Goal: Task Accomplishment & Management: Use online tool/utility

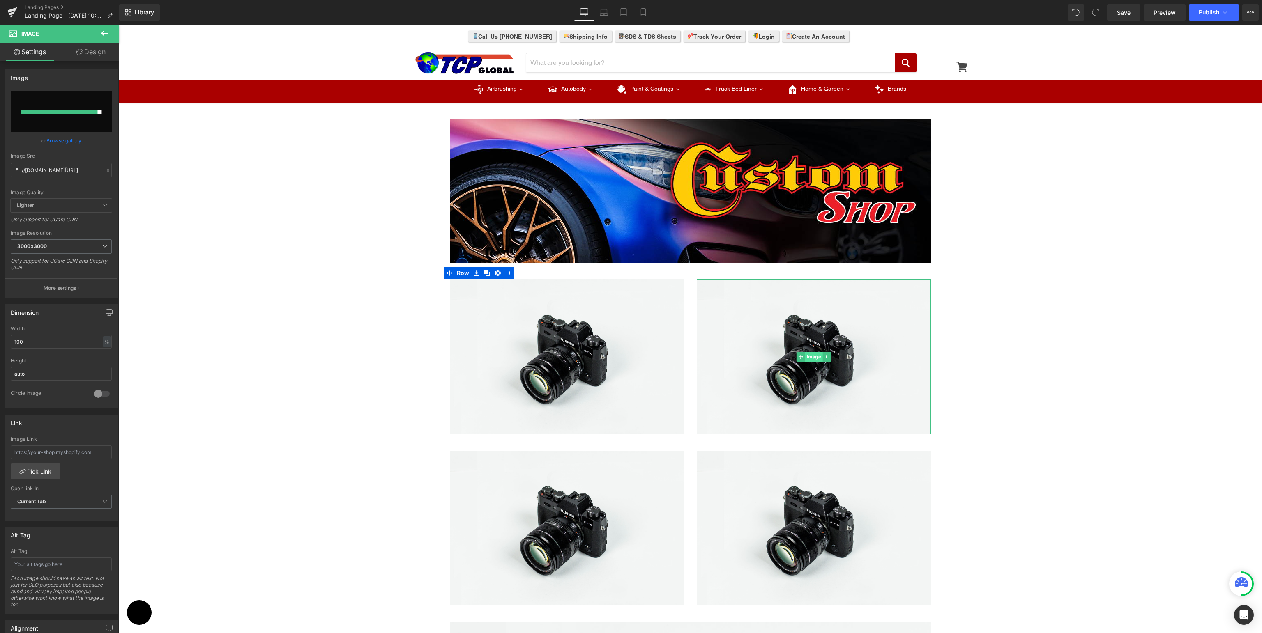
click at [806, 359] on span "Image" at bounding box center [813, 357] width 18 height 10
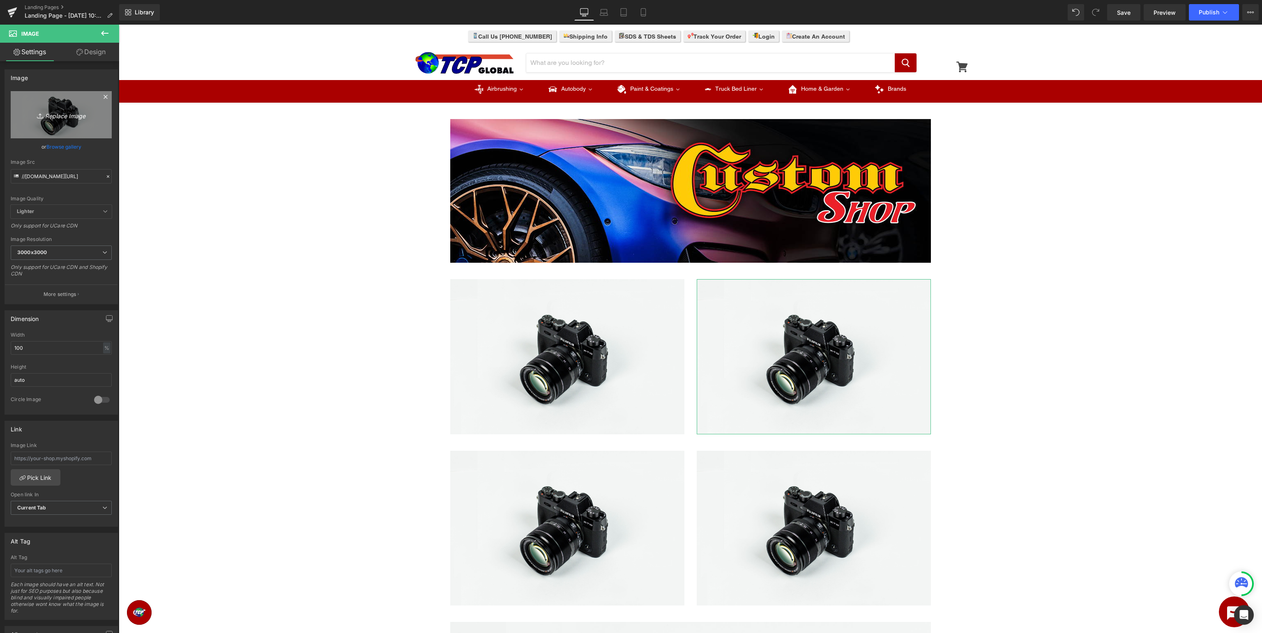
click at [62, 115] on icon "Replace Image" at bounding box center [61, 115] width 66 height 10
type input "C:\fakepath\CustomShop_SDS.jpg"
type input "https://ucarecdn.com/2ac9eea7-a8c3-43f4-be7d-5a69fb366024/-/format/auto/-/previ…"
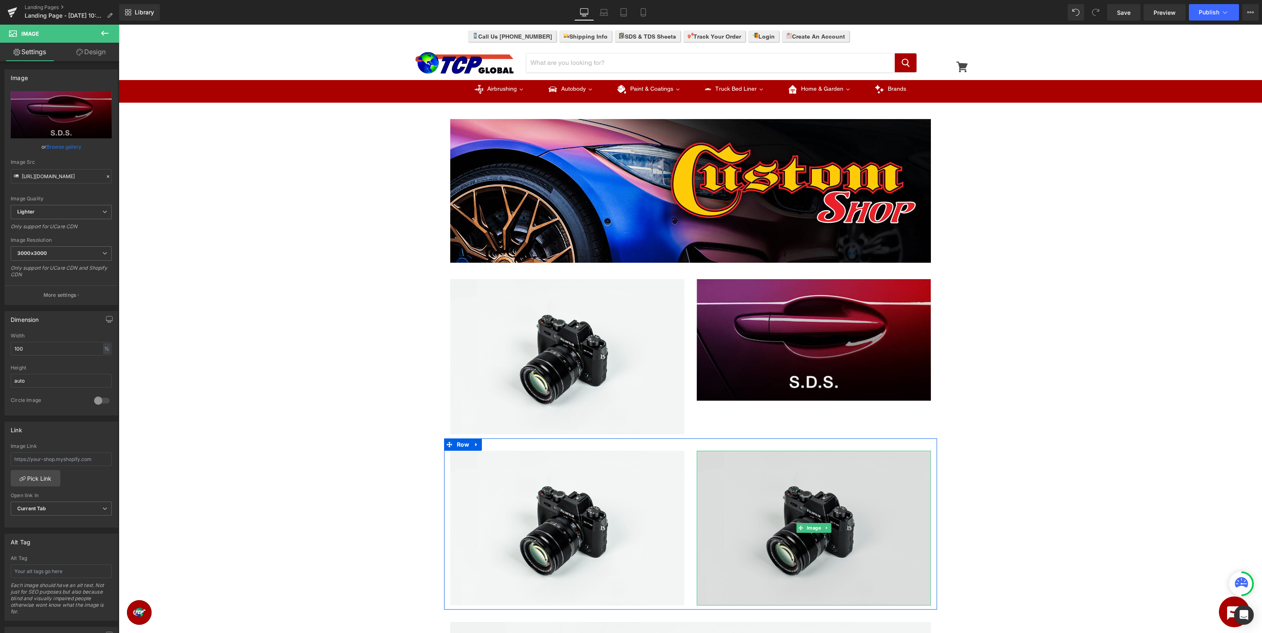
click at [792, 531] on img at bounding box center [813, 528] width 234 height 155
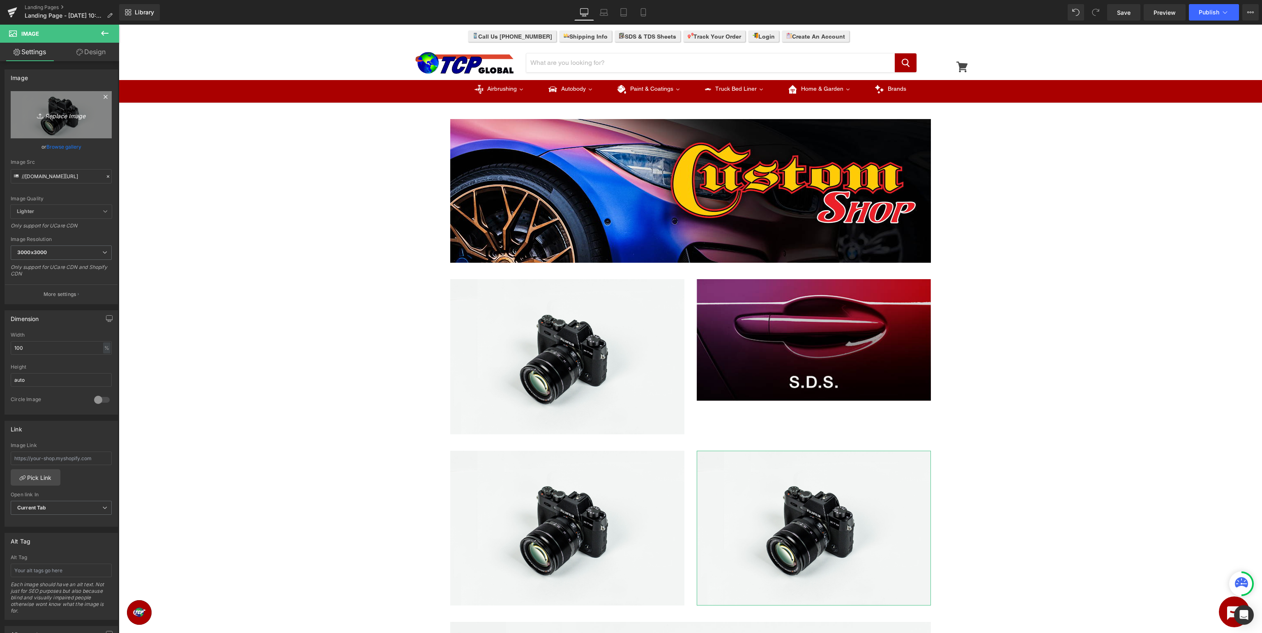
click at [68, 122] on link "Replace Image" at bounding box center [61, 114] width 101 height 47
type input "C:\fakepath\CustomShop_Amazon.jpg"
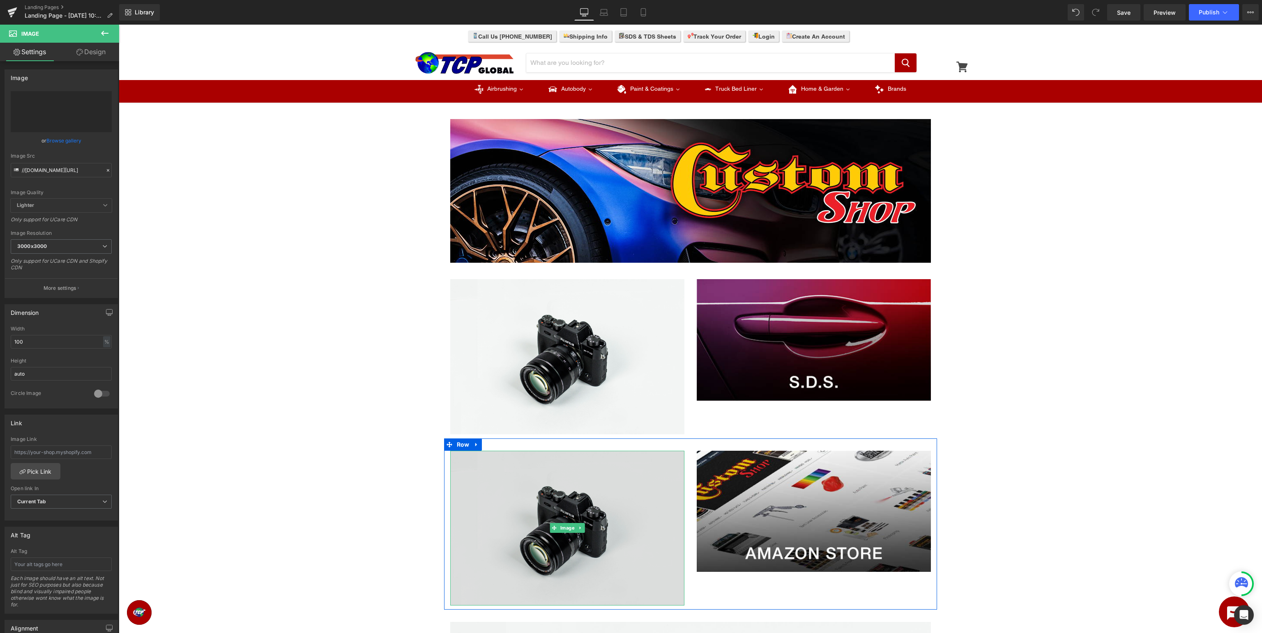
type input "https://ucarecdn.com/48ec9848-2d0b-482b-a7a3-7b3817ffcd08/-/format/auto/-/previ…"
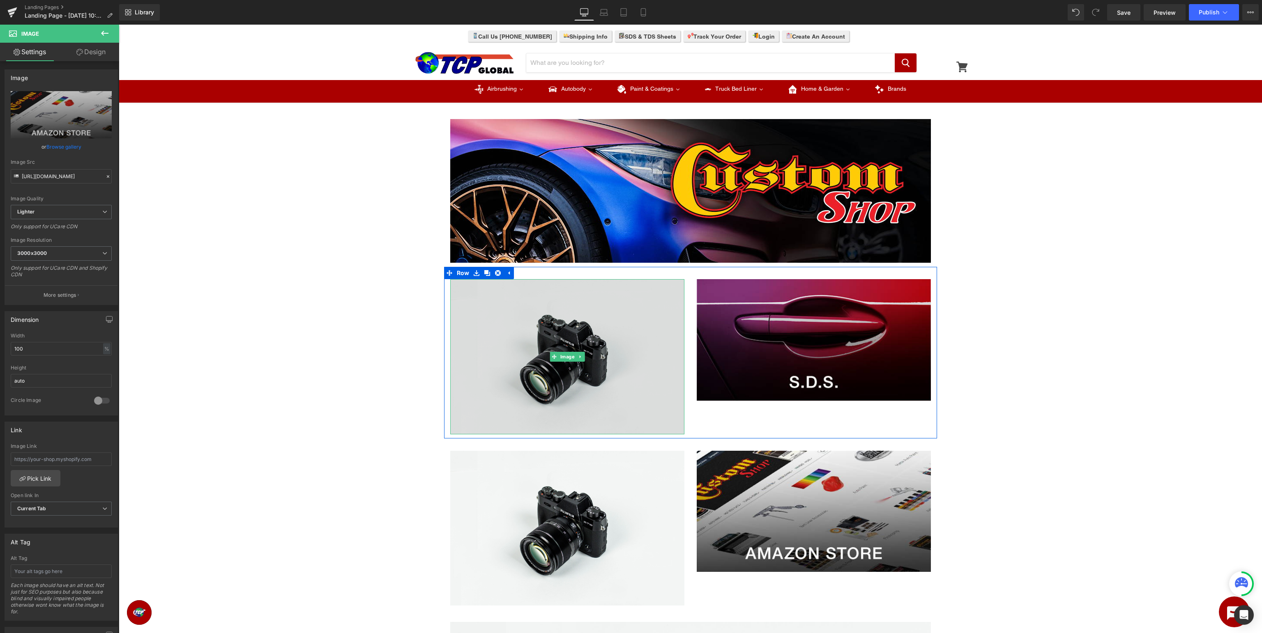
click at [571, 305] on img at bounding box center [567, 356] width 234 height 155
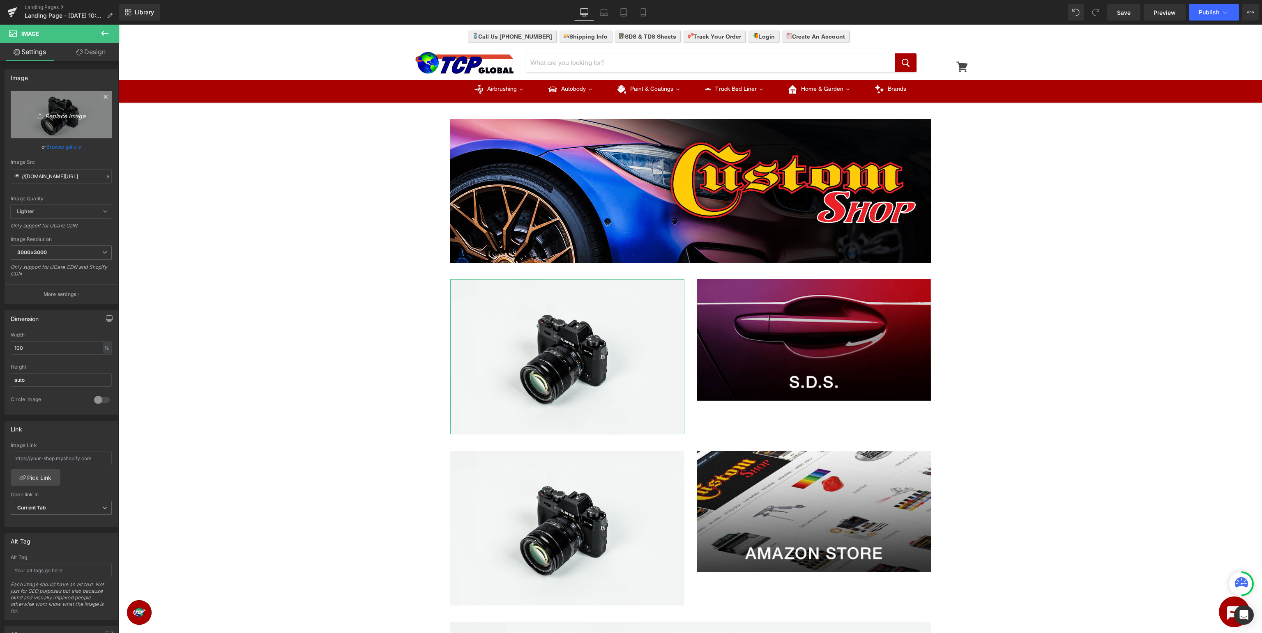
click at [84, 126] on link "Replace Image" at bounding box center [61, 114] width 101 height 47
type input "C:\fakepath\CustomShop_Manuals.jpg"
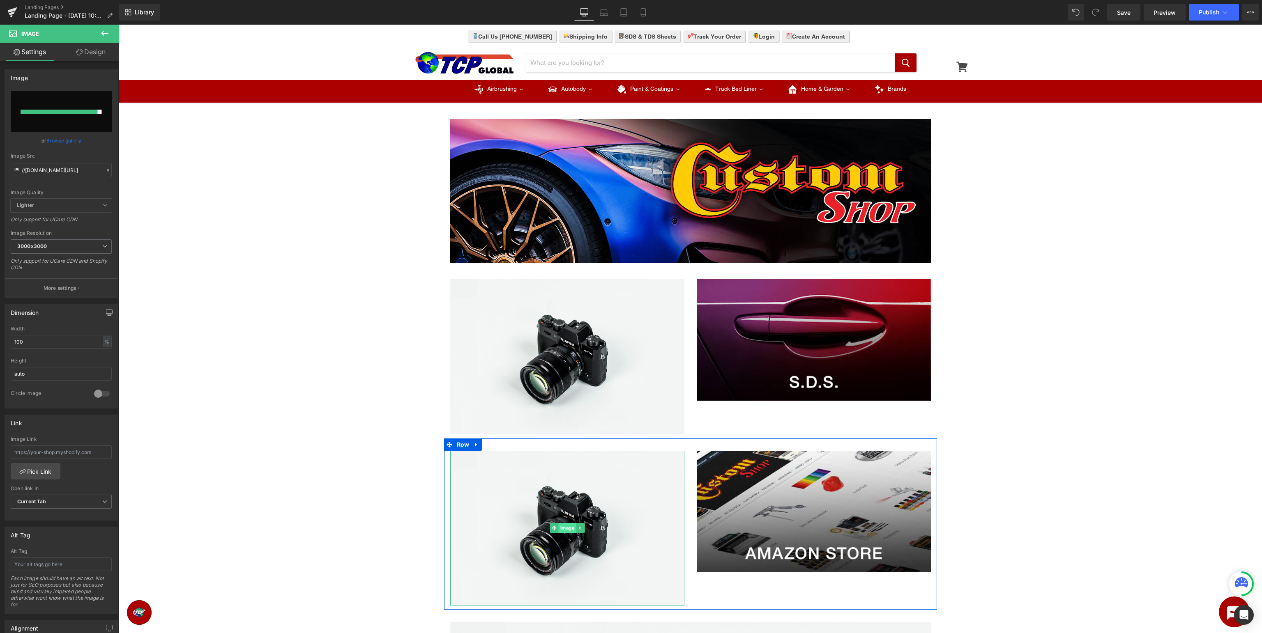
click at [568, 526] on span "Image" at bounding box center [567, 528] width 18 height 10
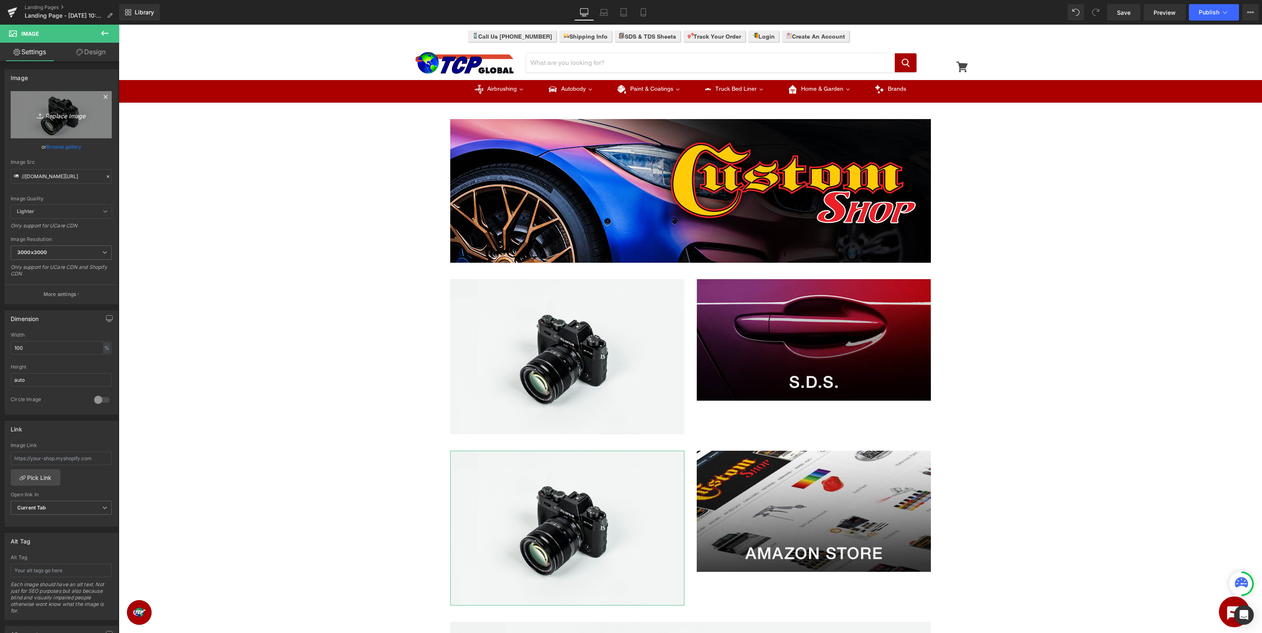
click at [40, 99] on link "Replace Image" at bounding box center [61, 114] width 101 height 47
type input "C:\fakepath\CustomShop_TDS.jpg"
type input "https://ucarecdn.com/10f3e0f3-16fd-44ce-b20a-e18917b97e45/-/format/auto/-/previ…"
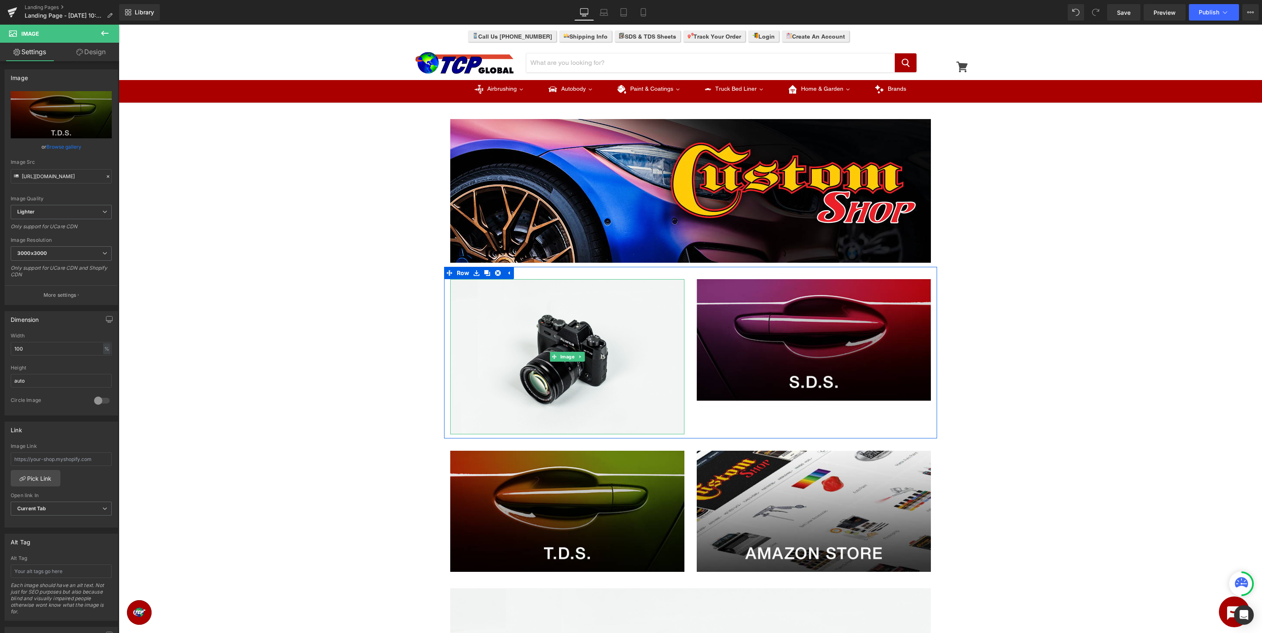
click at [535, 367] on img at bounding box center [567, 356] width 234 height 155
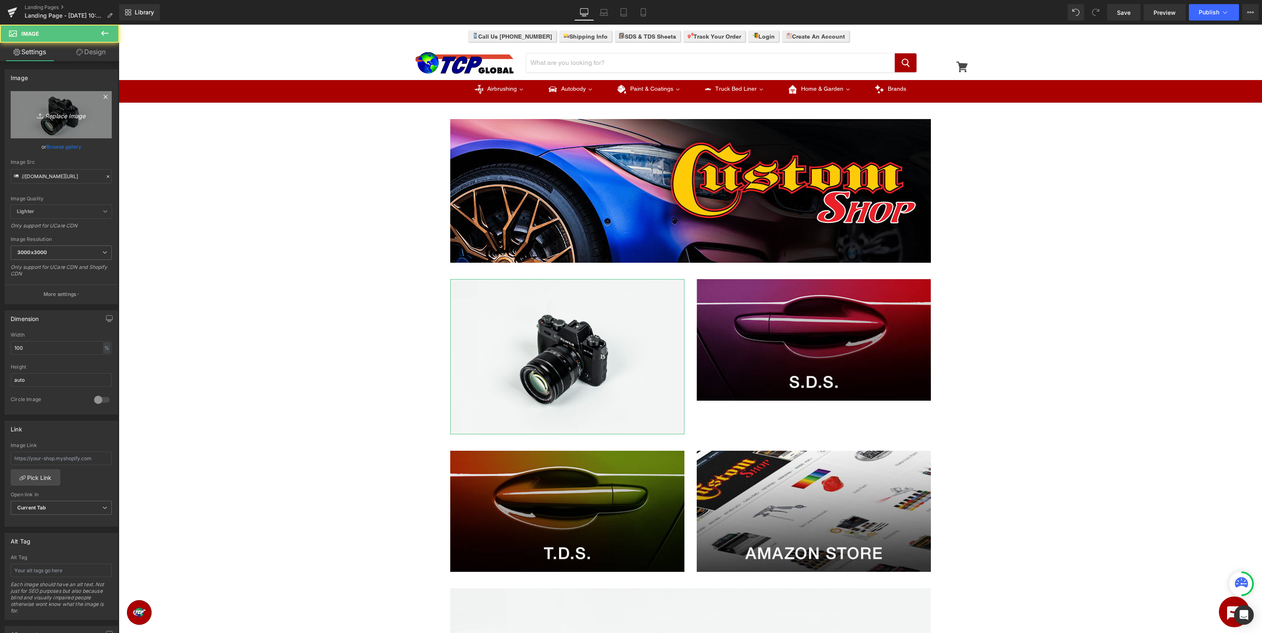
click at [79, 109] on link "Replace Image" at bounding box center [61, 114] width 101 height 47
type input "C:\fakepath\CustomShop_Manuals.jpg"
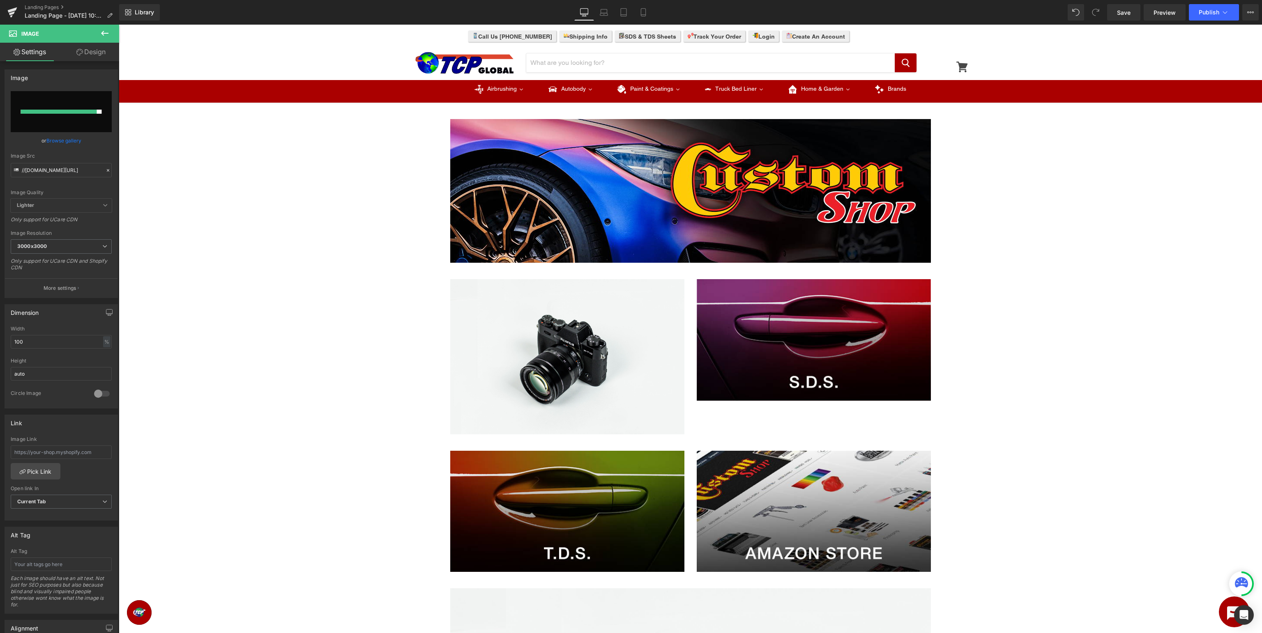
type input "https://ucarecdn.com/cff9c3e8-bc4e-4100-a66f-255e0e28b62a/-/format/auto/-/previ…"
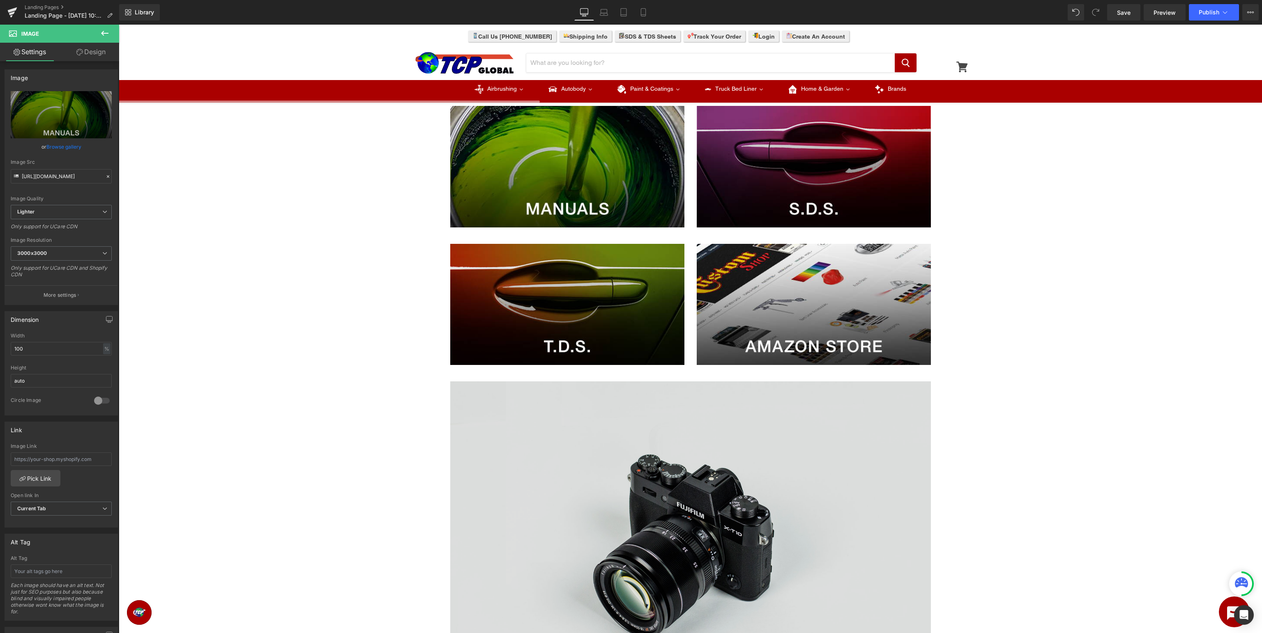
scroll to position [390, 0]
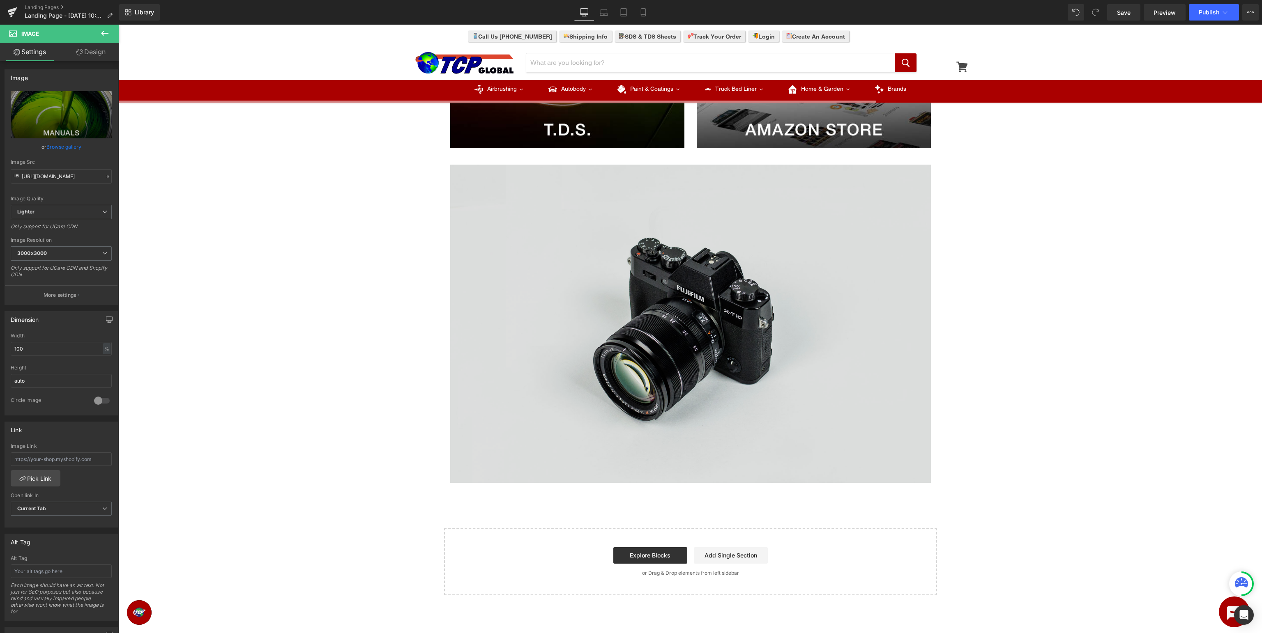
click at [682, 421] on img at bounding box center [690, 324] width 480 height 318
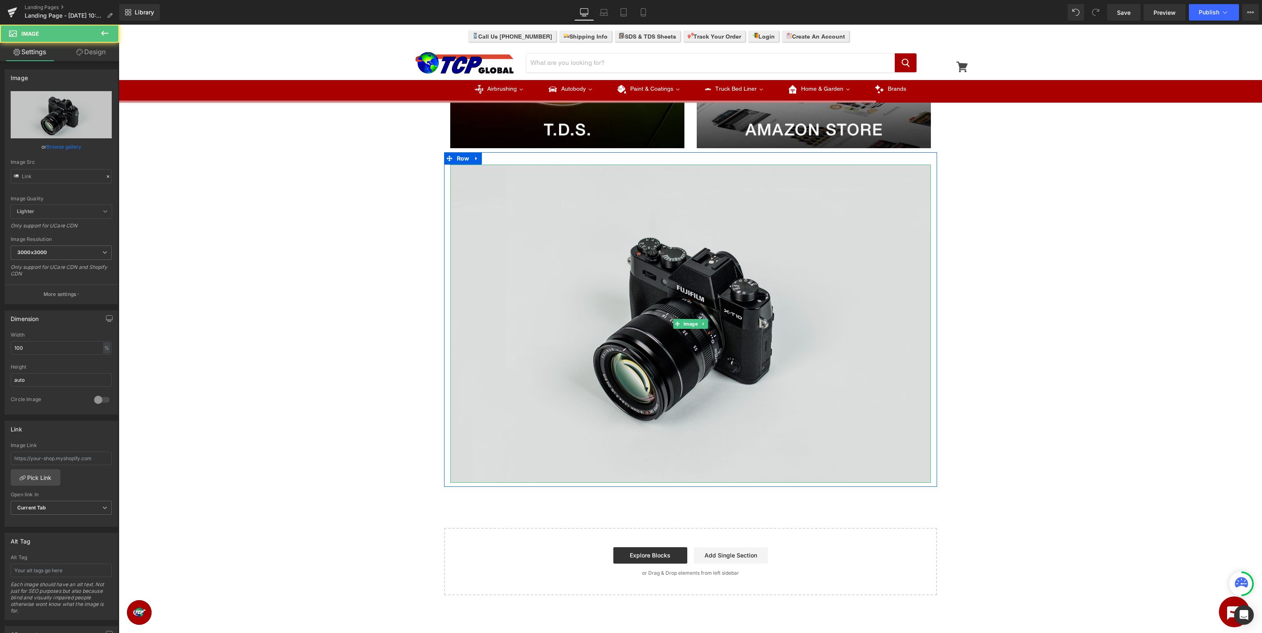
type input "//[DOMAIN_NAME][URL]"
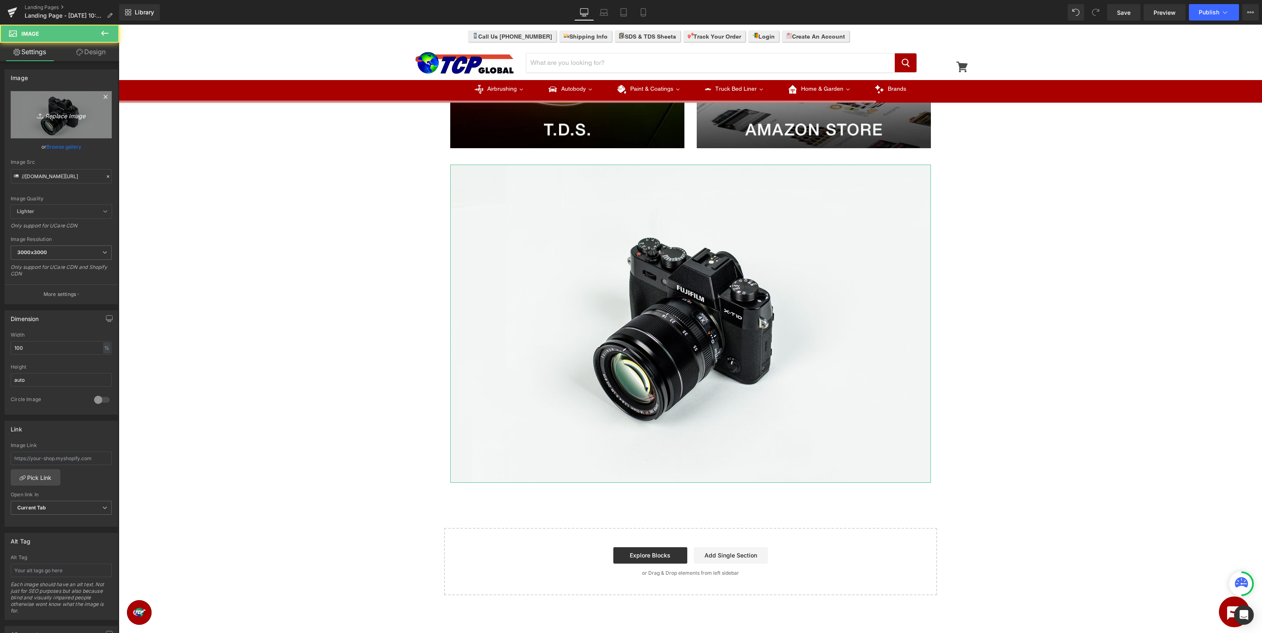
click at [57, 111] on icon "Replace Image" at bounding box center [61, 115] width 66 height 10
type input "C:\fakepath\CustomShop_BottomBanner.jpg"
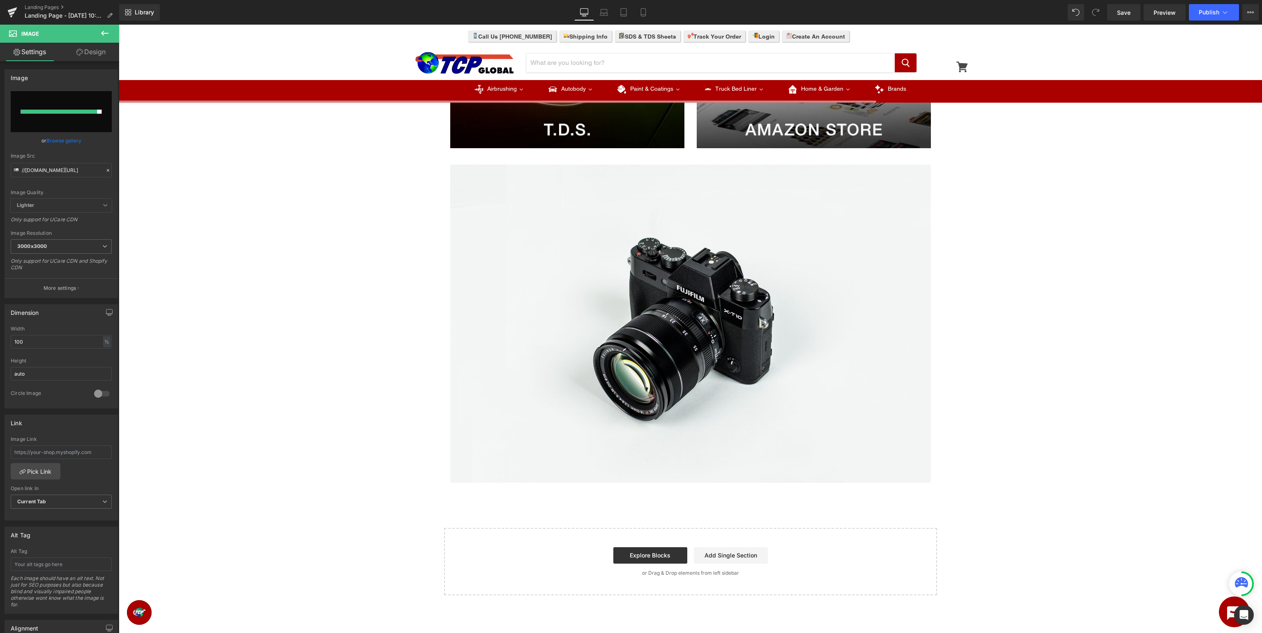
type input "https://ucarecdn.com/4e5e7db3-3346-49e9-b95a-70e10949cb14/-/format/auto/-/previ…"
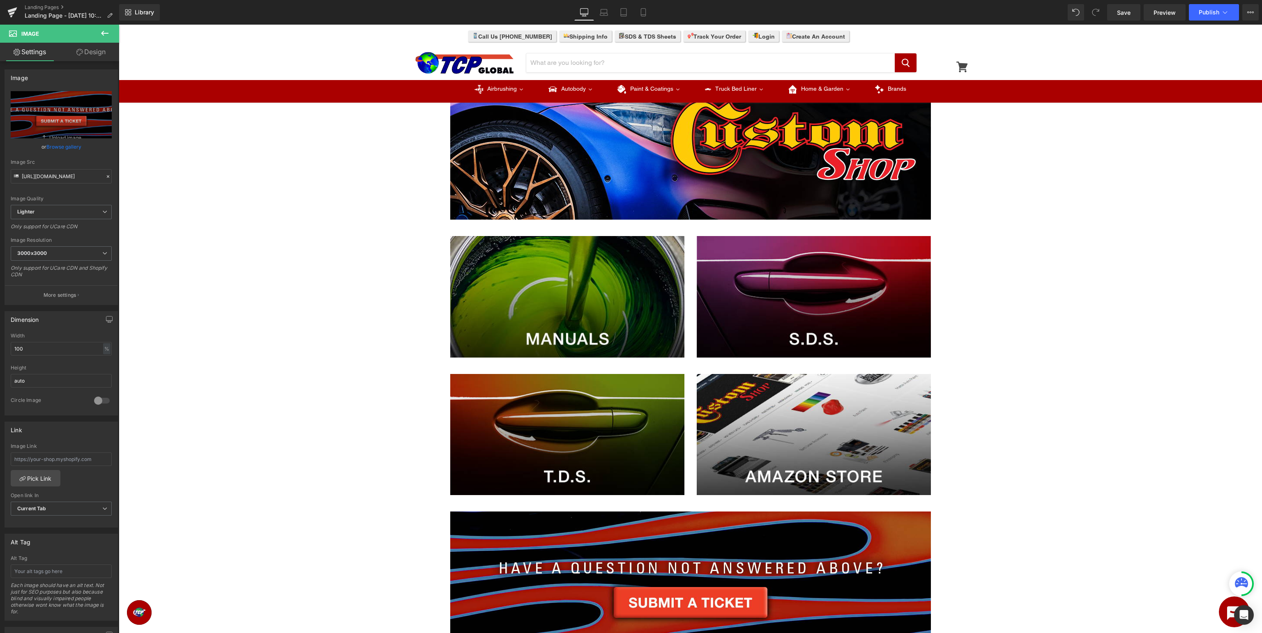
scroll to position [0, 0]
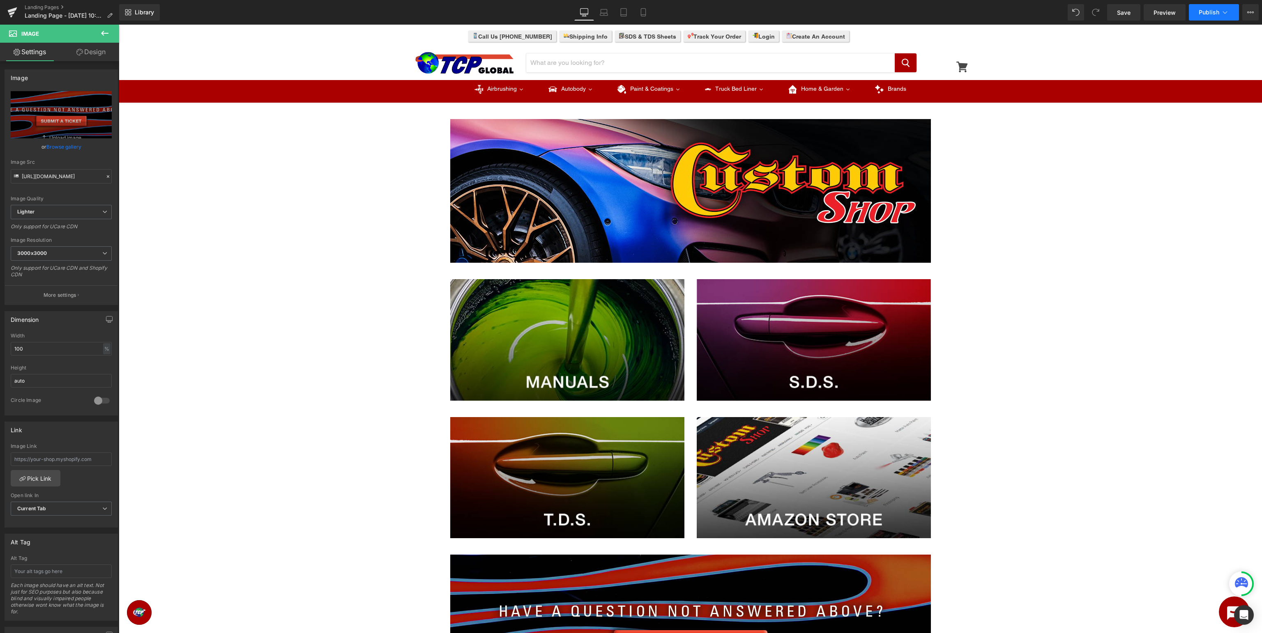
click at [1212, 12] on span "Publish" at bounding box center [1208, 12] width 21 height 7
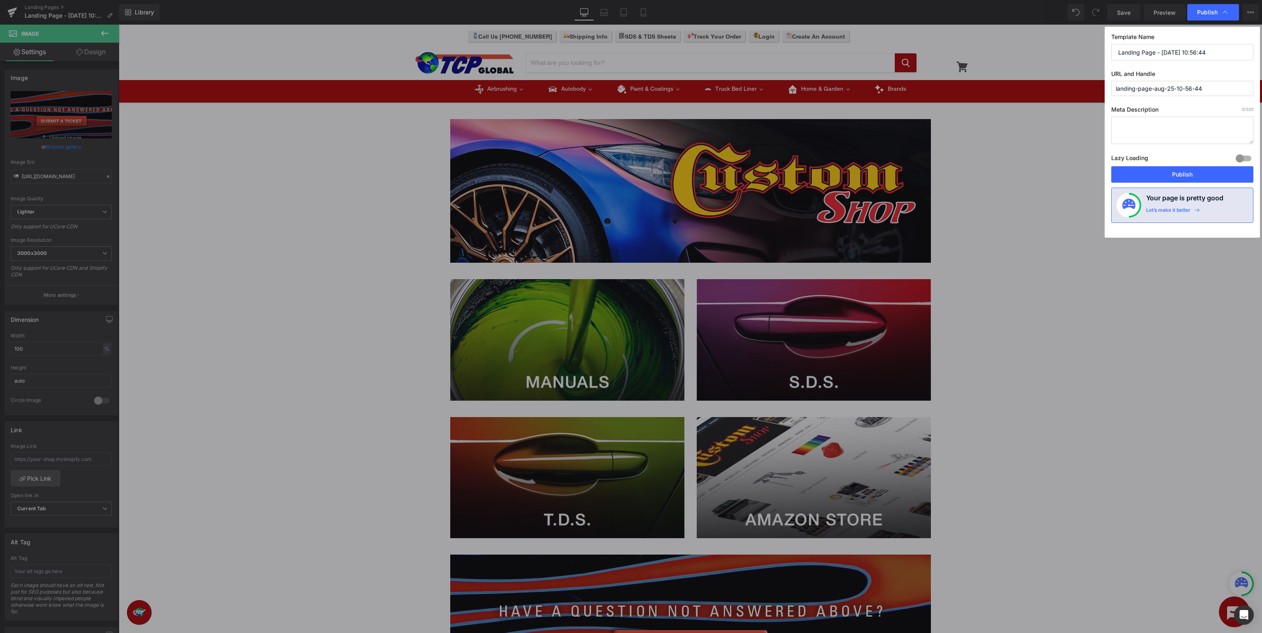
click at [1225, 55] on input "Landing Page - Aug 25, 10:56:44" at bounding box center [1182, 52] width 142 height 16
drag, startPoint x: 1230, startPoint y: 53, endPoint x: 501, endPoint y: 24, distance: 730.3
click at [1111, 44] on input "Landing Page - Aug 25, 10:56:44" at bounding box center [1182, 52] width 142 height 16
type input "Custom Shop Support"
type input "custom-shop-support"
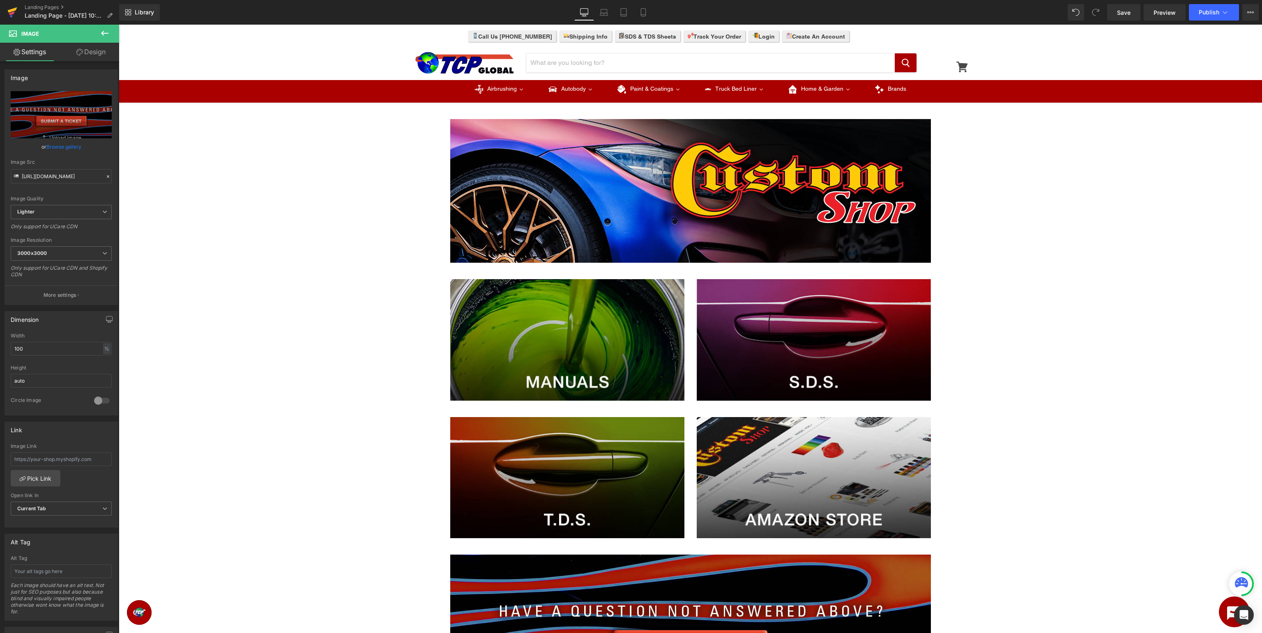
click at [8, 14] on icon at bounding box center [12, 12] width 10 height 21
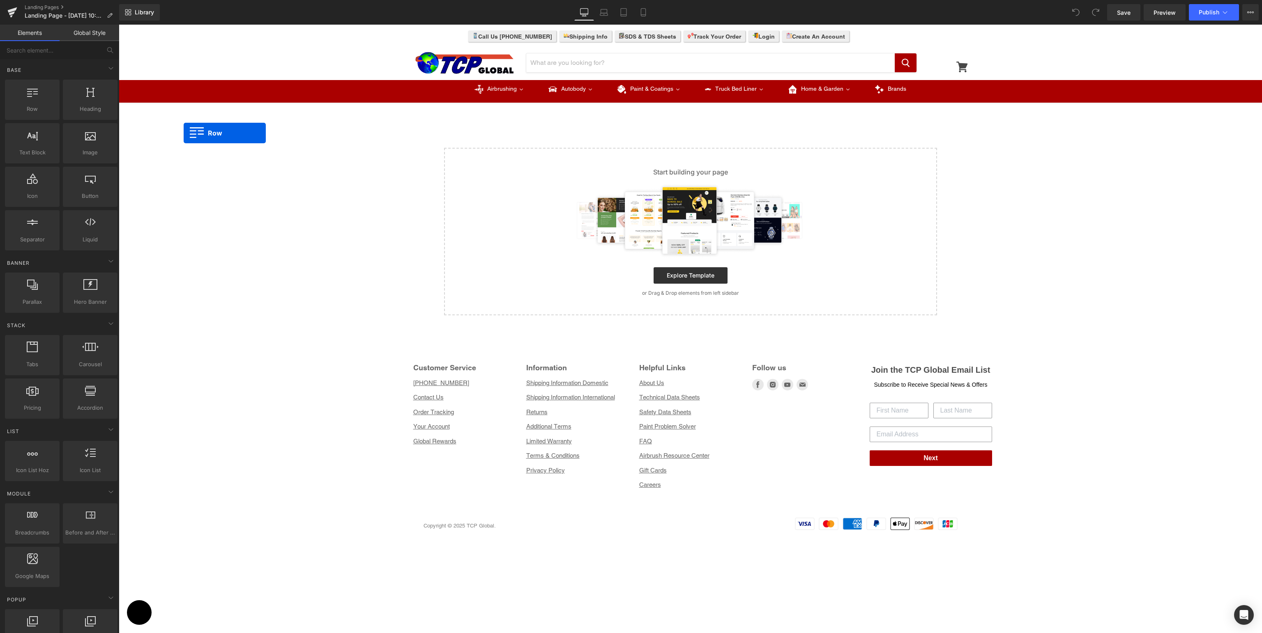
drag, startPoint x: 156, startPoint y: 124, endPoint x: 544, endPoint y: 203, distance: 396.0
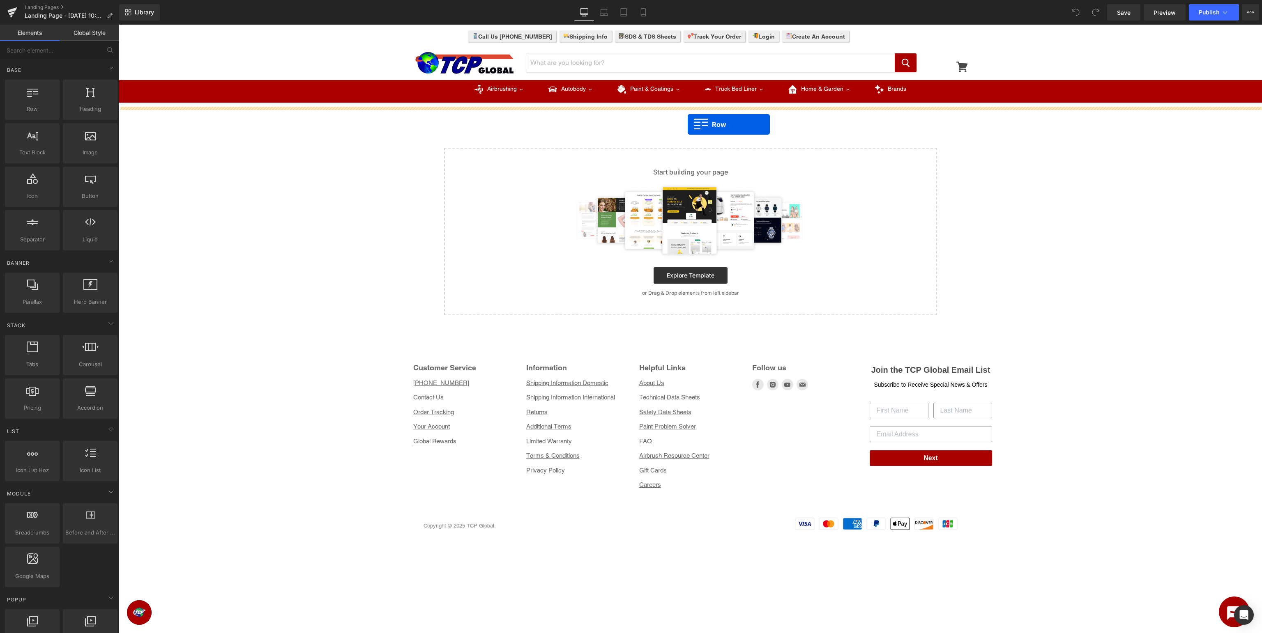
drag, startPoint x: 157, startPoint y: 124, endPoint x: 687, endPoint y: 124, distance: 530.6
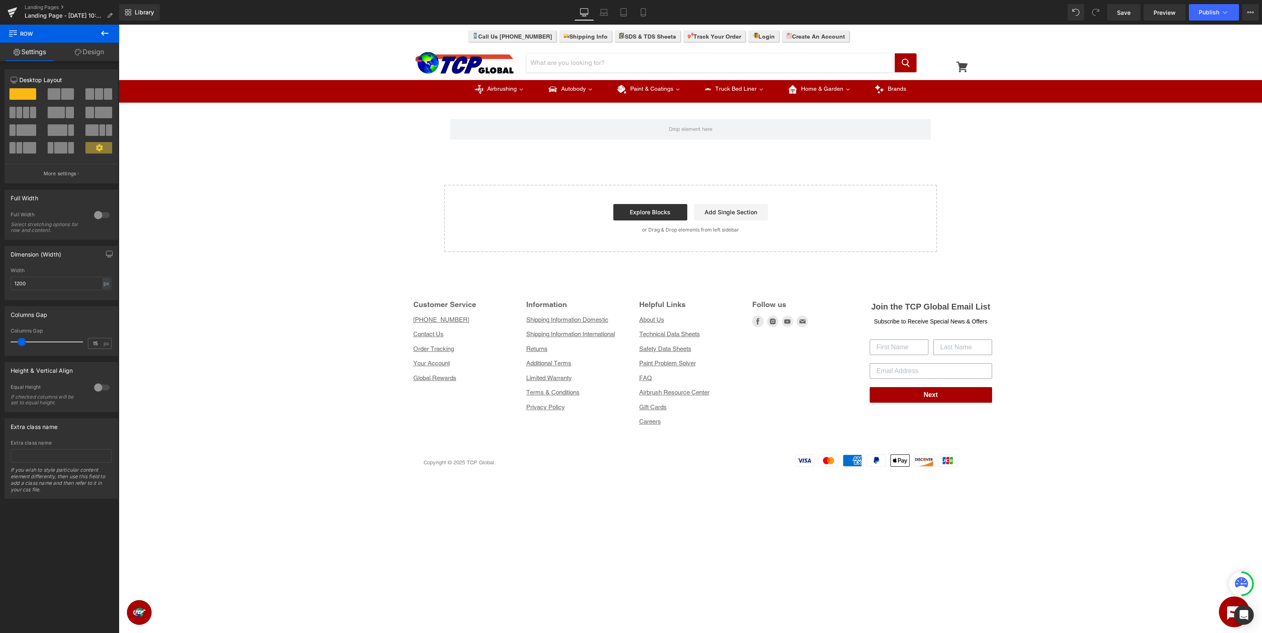
click at [106, 39] on button at bounding box center [104, 34] width 29 height 18
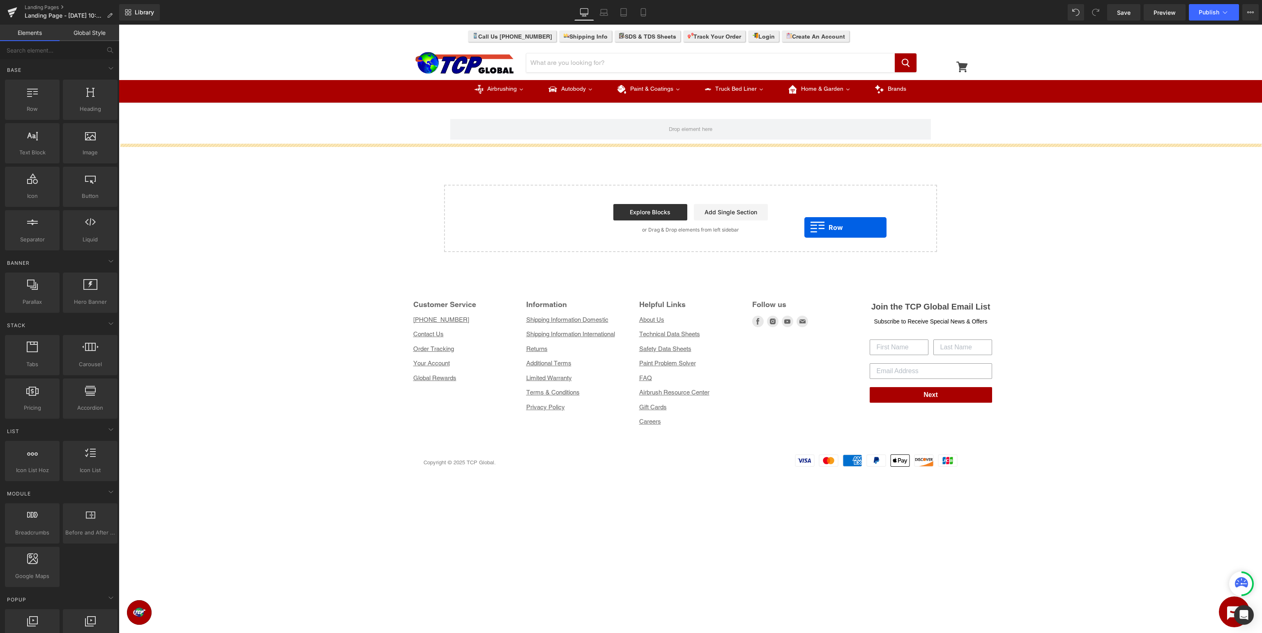
drag, startPoint x: 156, startPoint y: 136, endPoint x: 802, endPoint y: 227, distance: 652.8
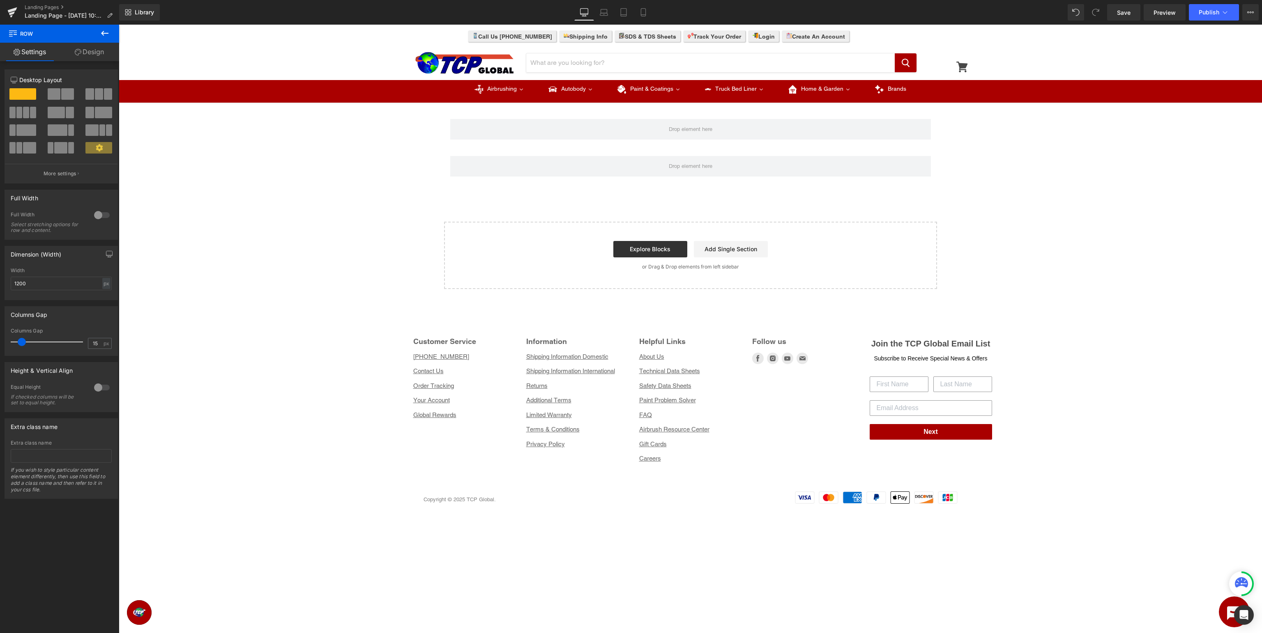
click at [106, 29] on icon at bounding box center [105, 33] width 10 height 10
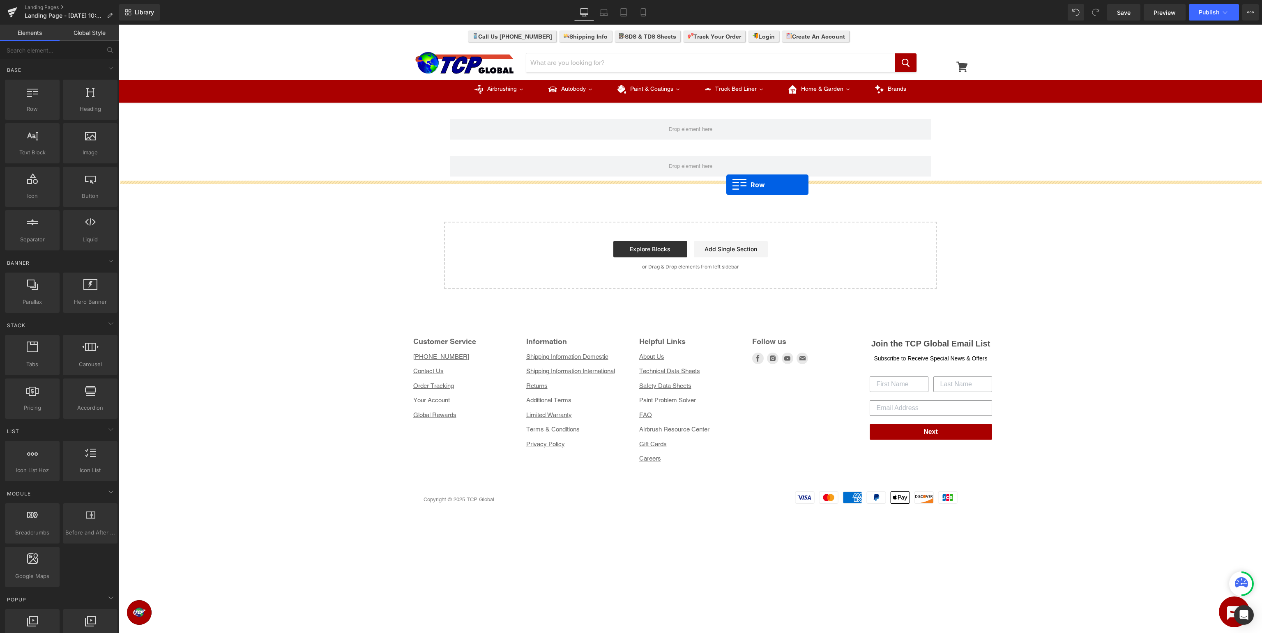
drag, startPoint x: 143, startPoint y: 133, endPoint x: 726, endPoint y: 185, distance: 585.4
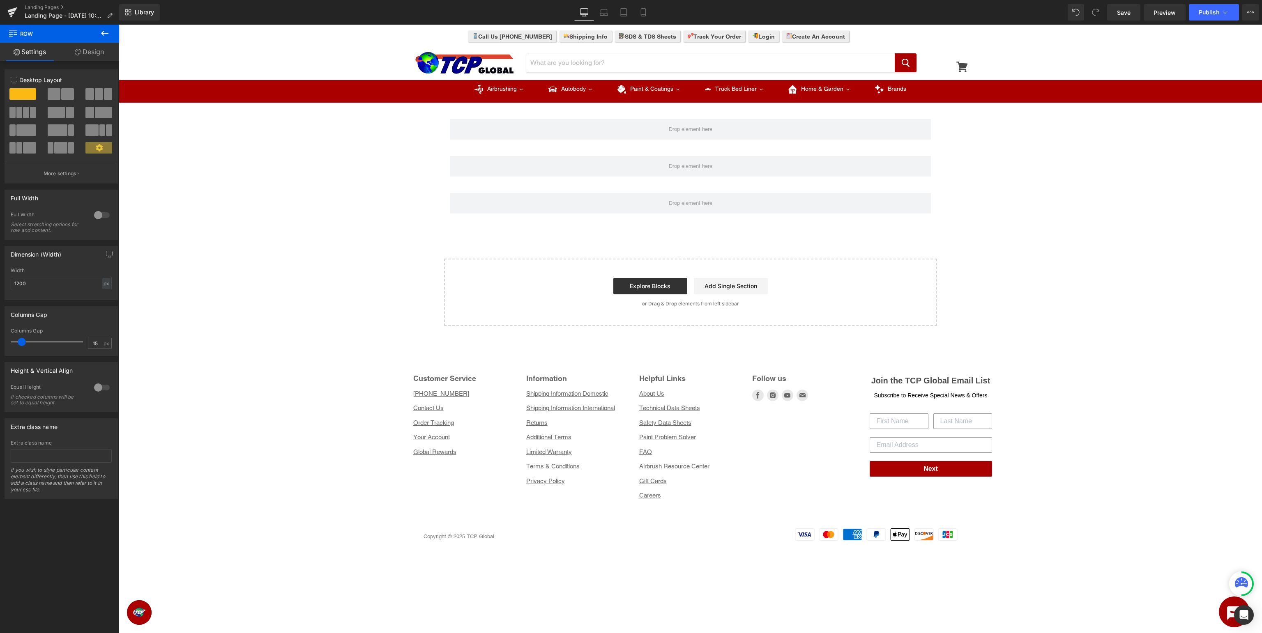
click at [103, 37] on icon at bounding box center [105, 33] width 10 height 10
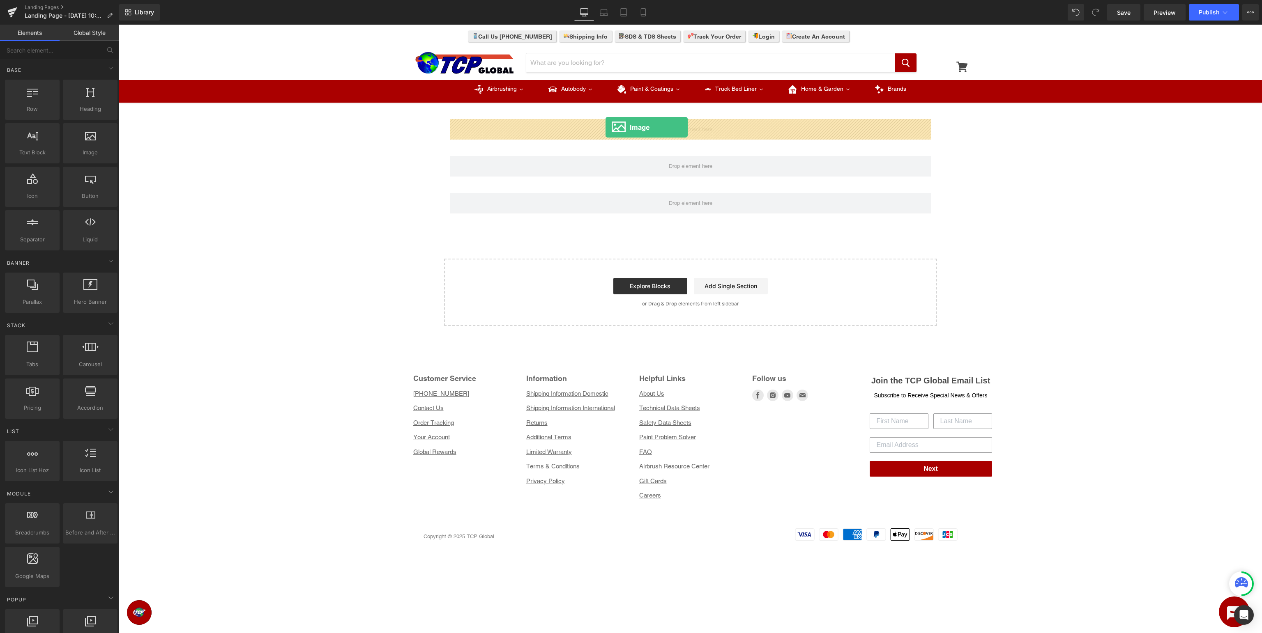
drag, startPoint x: 205, startPoint y: 168, endPoint x: 605, endPoint y: 127, distance: 402.0
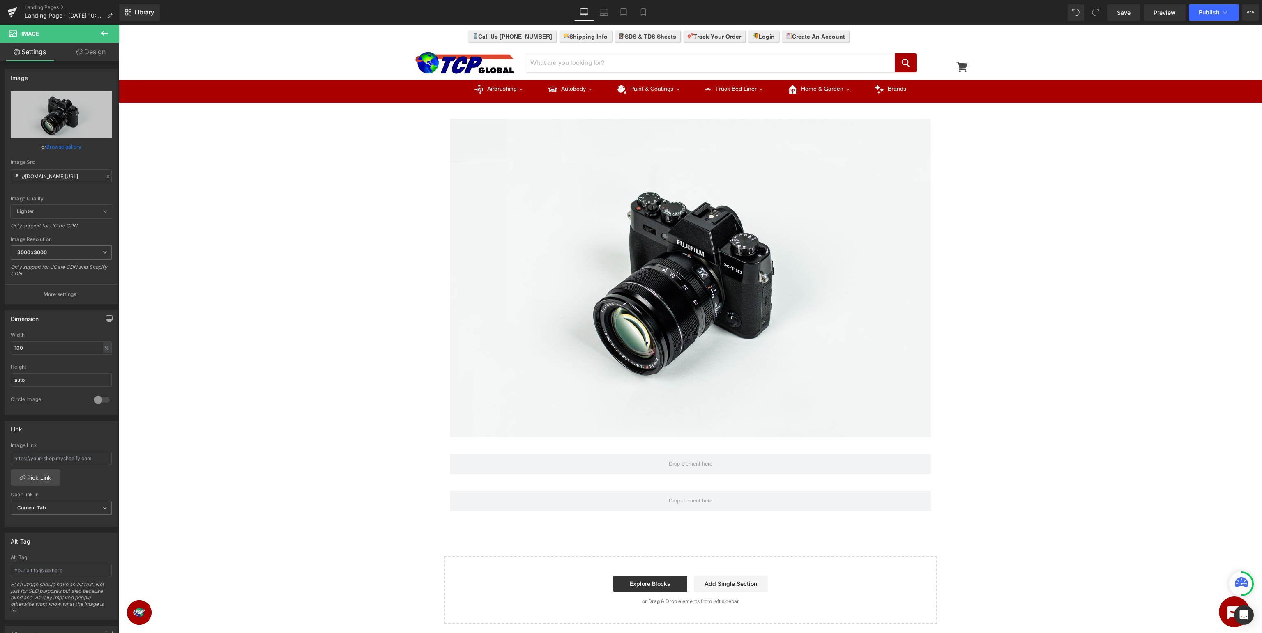
click at [102, 34] on icon at bounding box center [104, 33] width 7 height 5
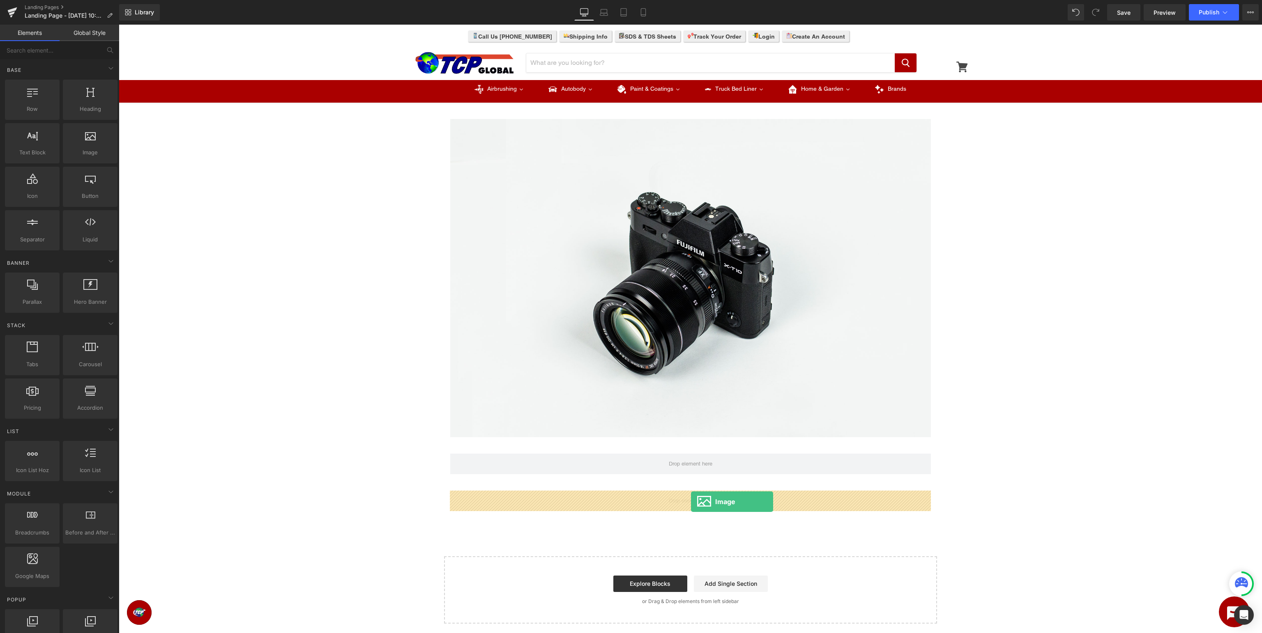
drag, startPoint x: 209, startPoint y: 157, endPoint x: 691, endPoint y: 502, distance: 592.8
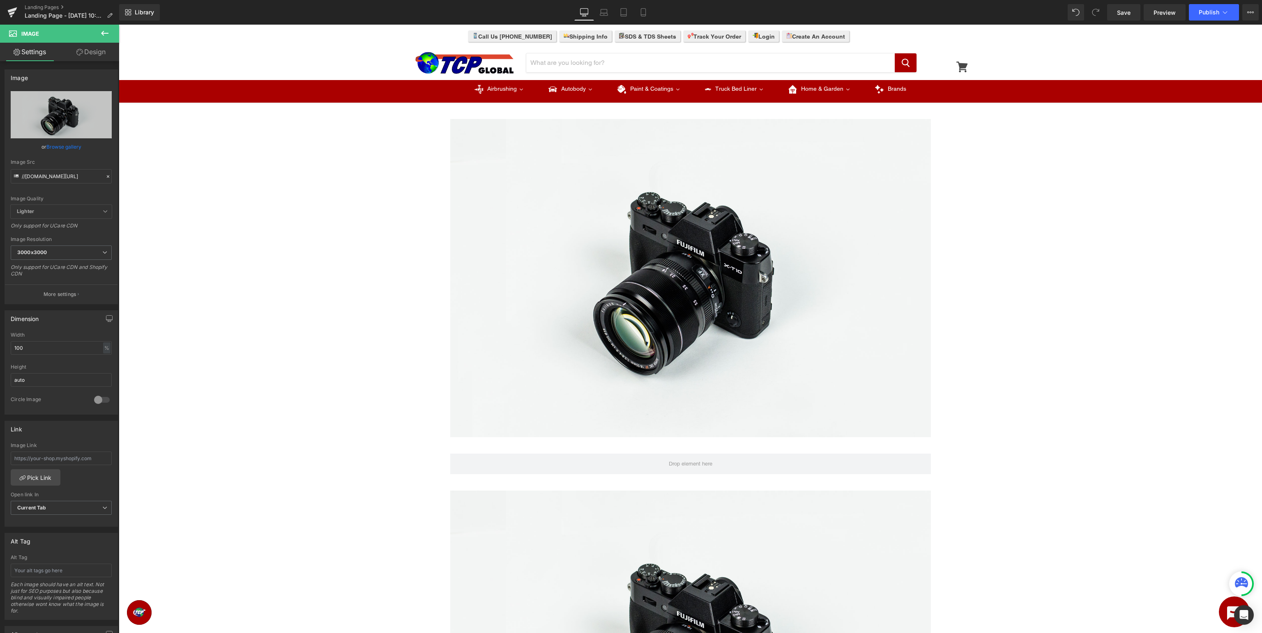
click at [102, 34] on icon at bounding box center [104, 33] width 7 height 5
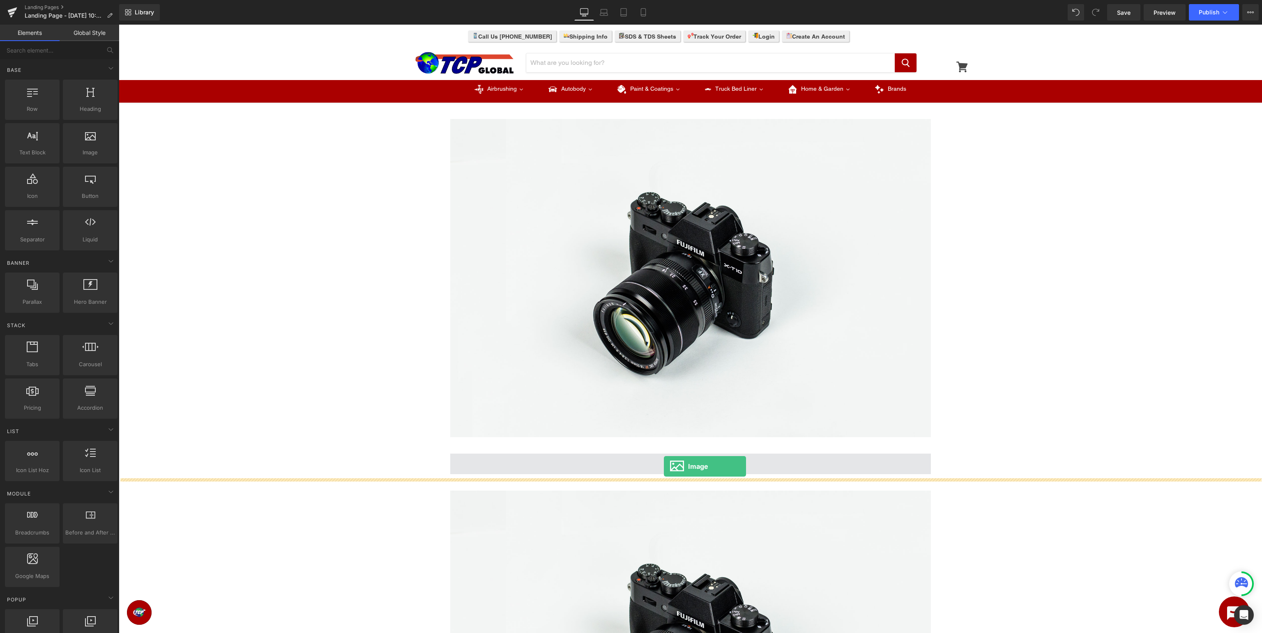
drag, startPoint x: 200, startPoint y: 172, endPoint x: 664, endPoint y: 467, distance: 549.5
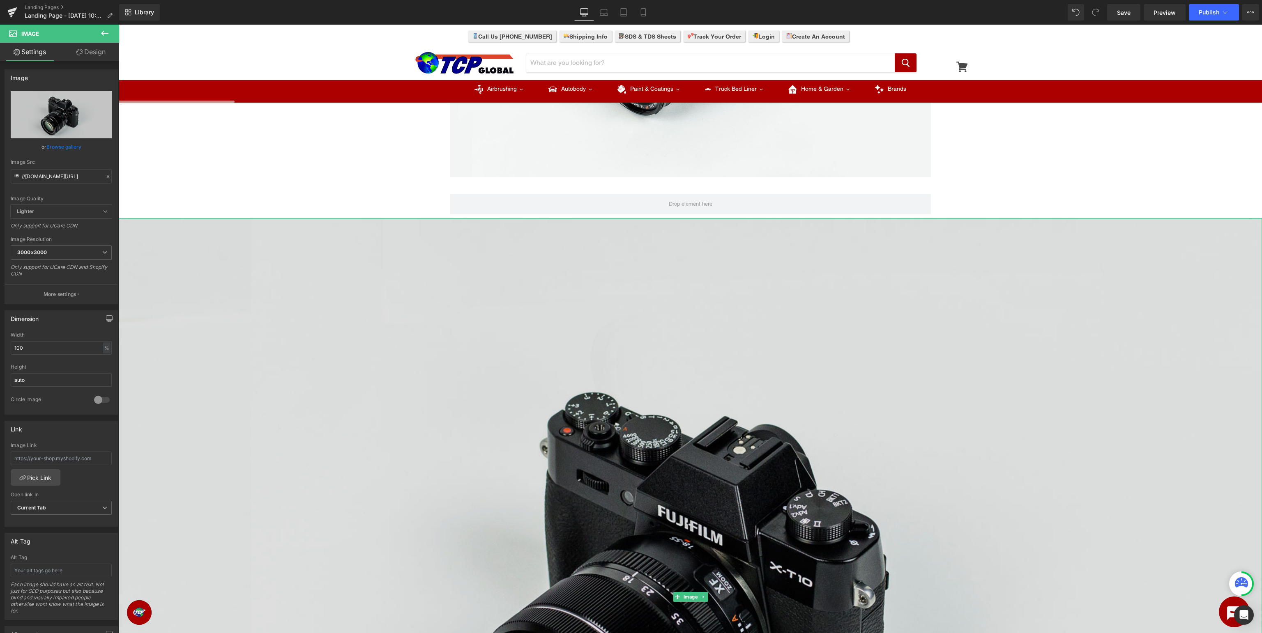
scroll to position [303, 0]
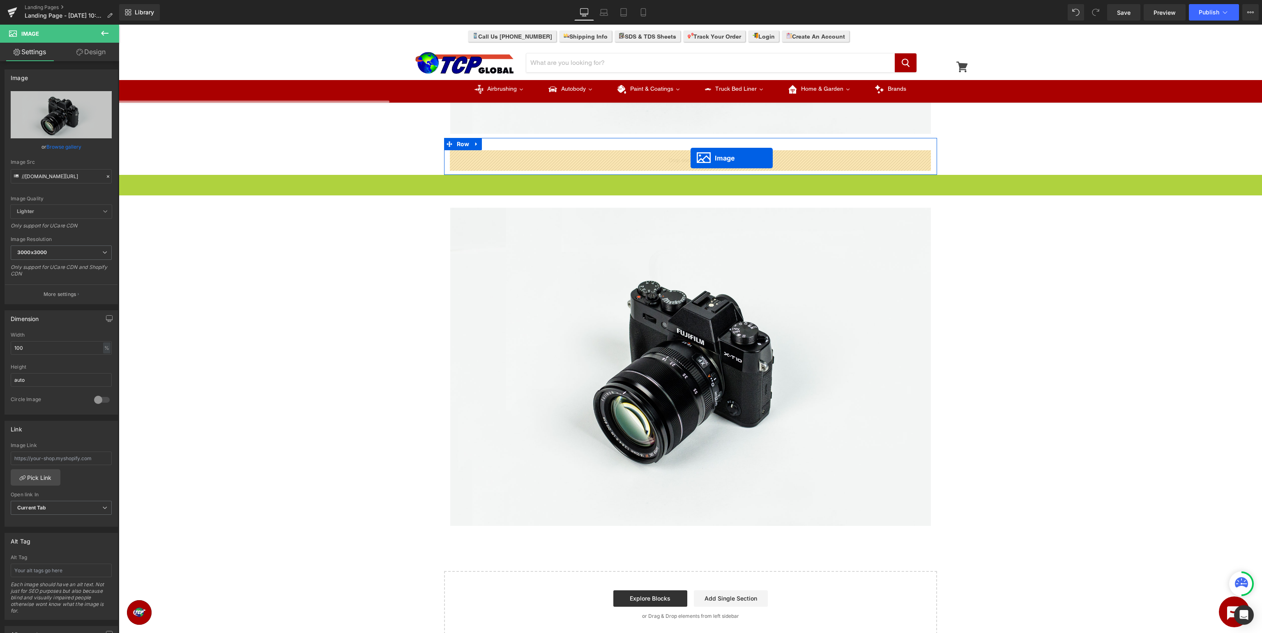
drag, startPoint x: 691, startPoint y: 554, endPoint x: 690, endPoint y: 158, distance: 396.7
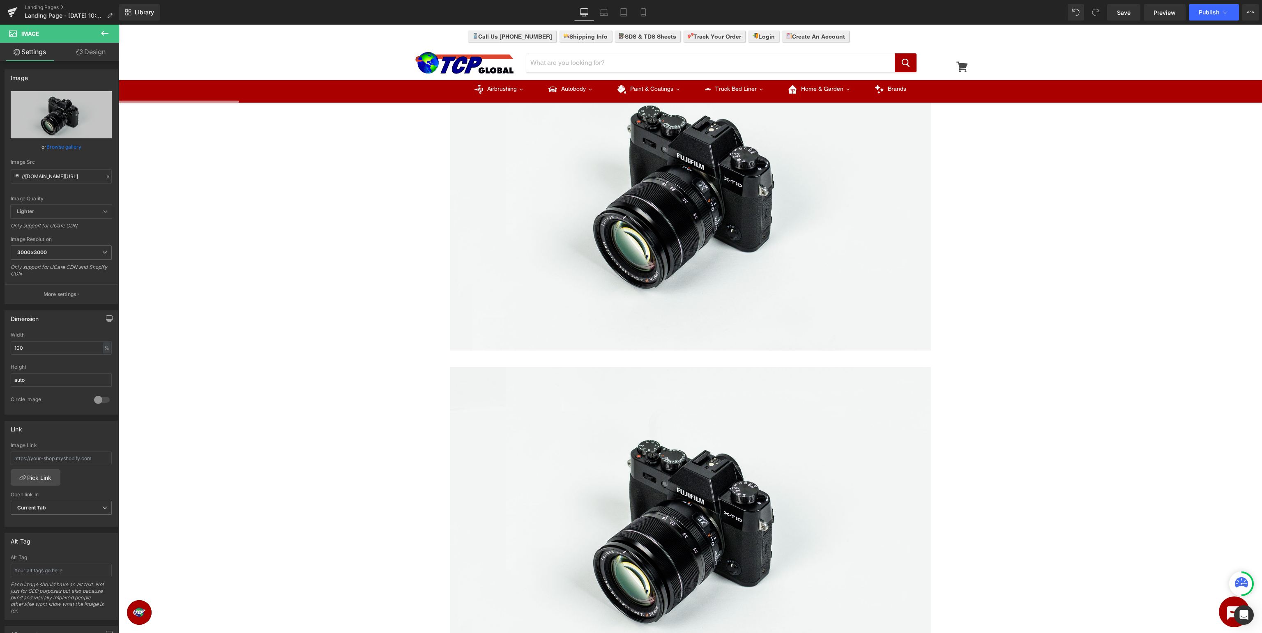
scroll to position [0, 0]
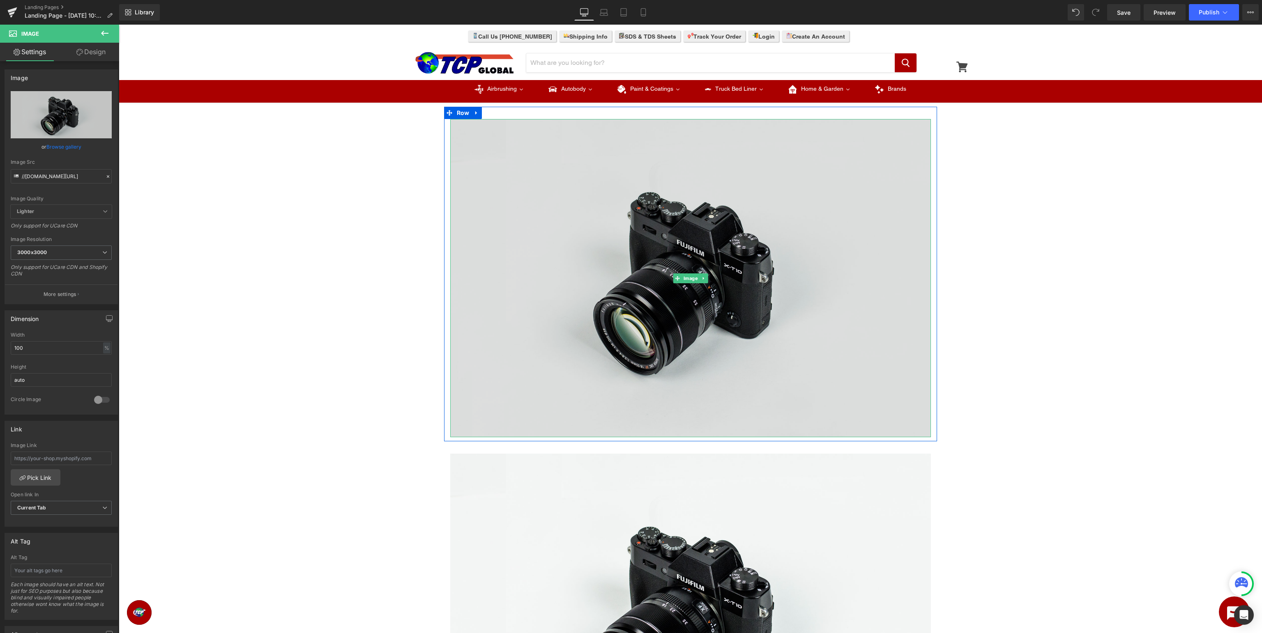
click at [571, 178] on img at bounding box center [690, 278] width 480 height 318
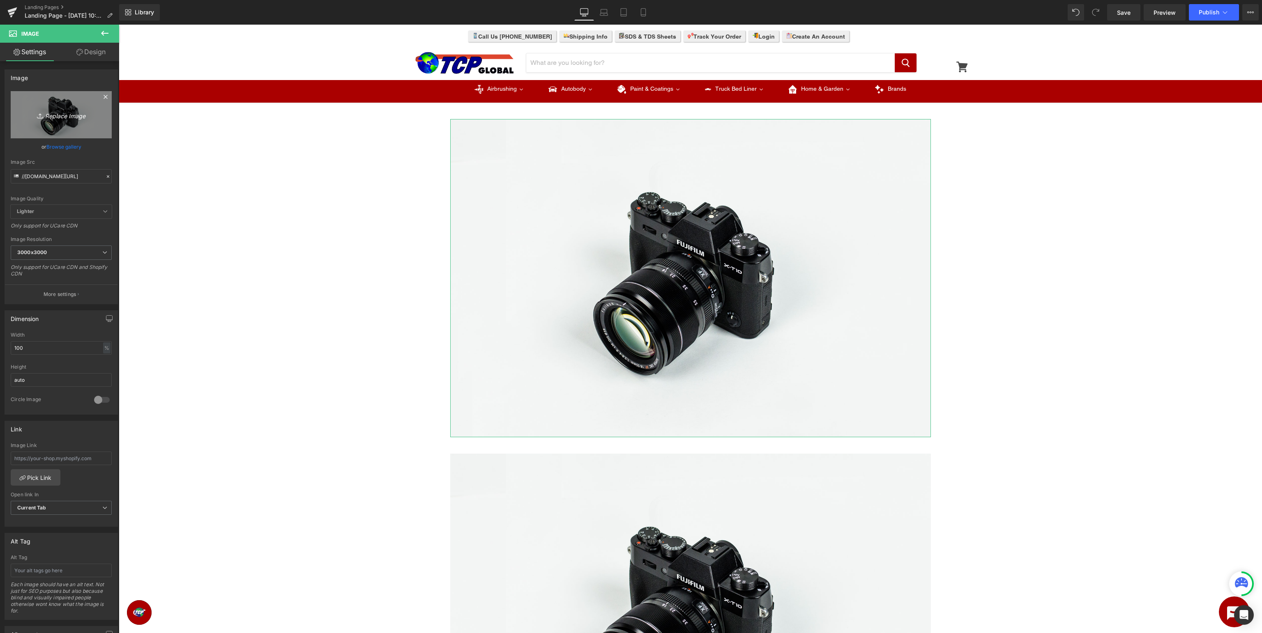
click at [78, 109] on link "Replace Image" at bounding box center [61, 114] width 101 height 47
type input "C:\fakepath\CustomShop_TopBanner.jpg"
type input "https://ucarecdn.com/499f0900-eb1b-46da-8e64-796d62ff6b2d/-/format/auto/-/previ…"
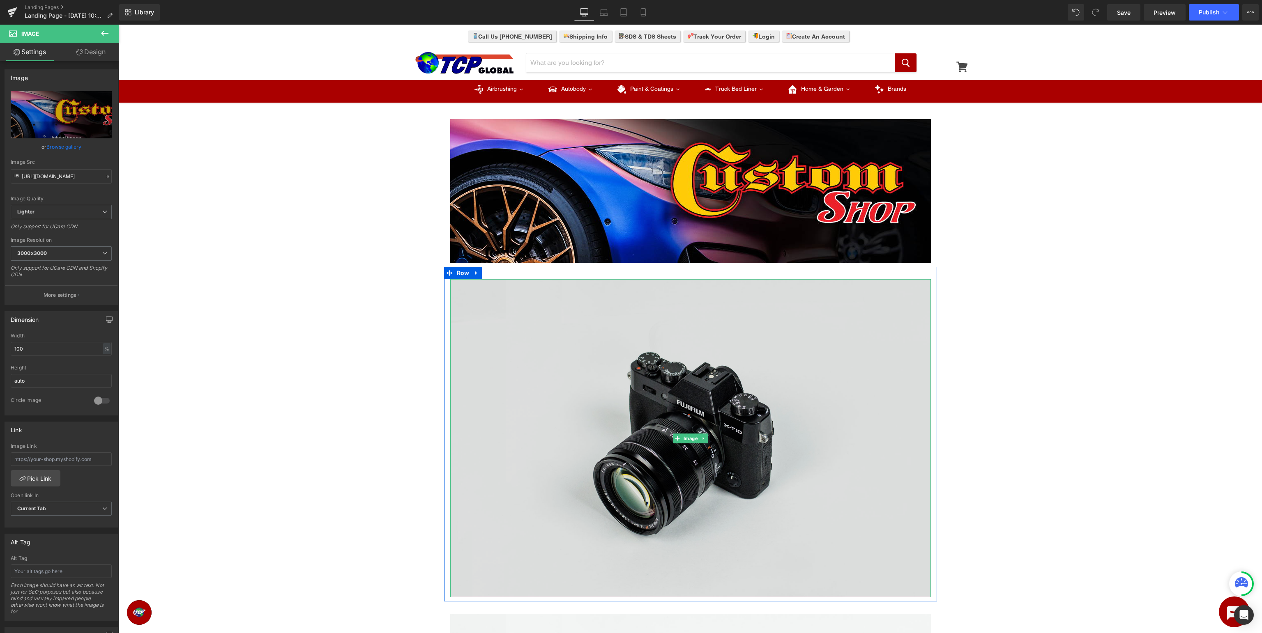
click at [749, 460] on img at bounding box center [690, 438] width 480 height 318
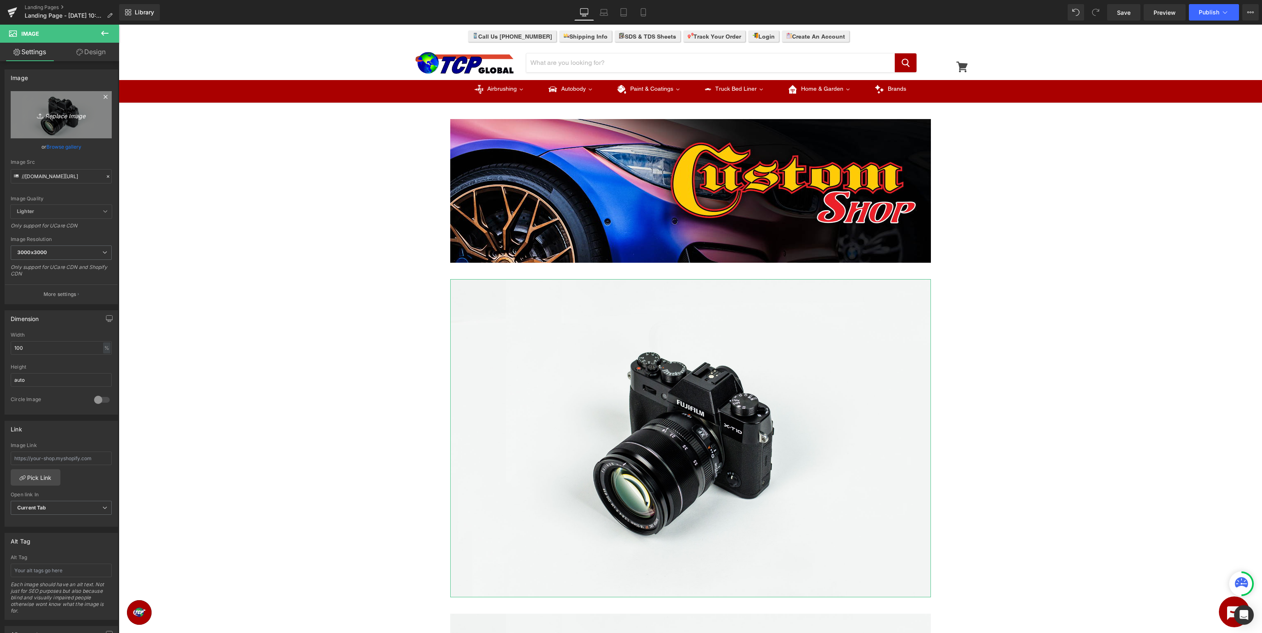
click at [88, 103] on link "Replace Image" at bounding box center [61, 114] width 101 height 47
type input "C:\fakepath\CustomShop_Manuals.jpg"
type input "https://ucarecdn.com/e4eb80e0-fe72-473b-9eba-37cafeb1f04f/-/format/auto/-/previ…"
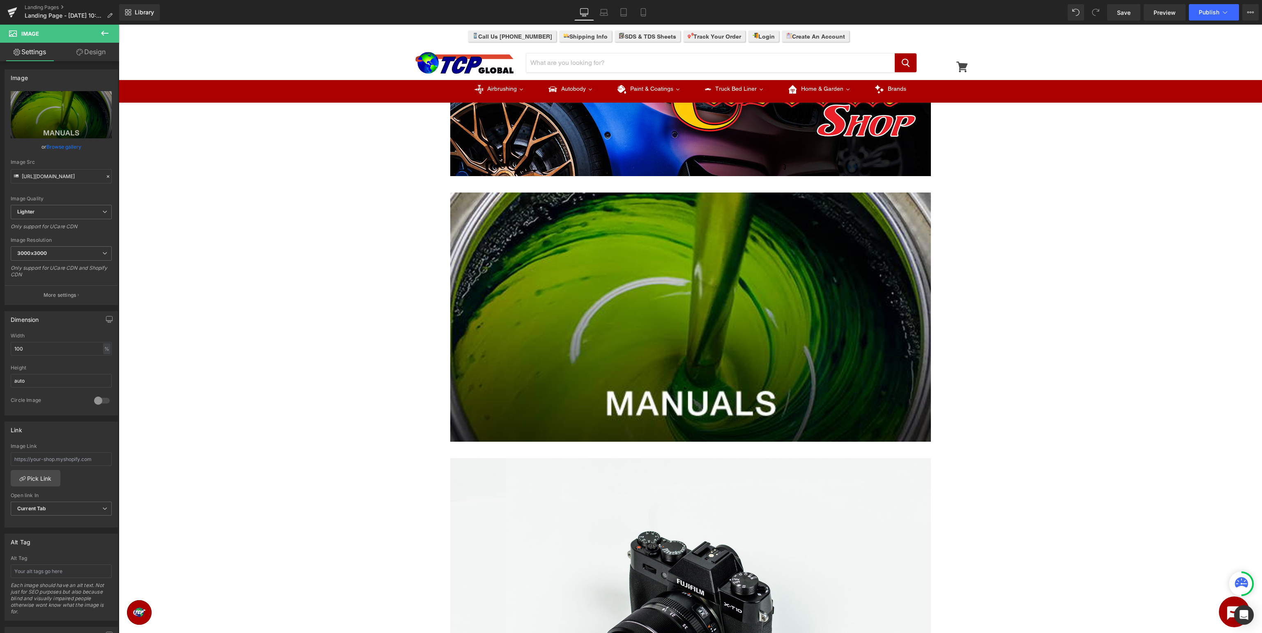
scroll to position [173, 0]
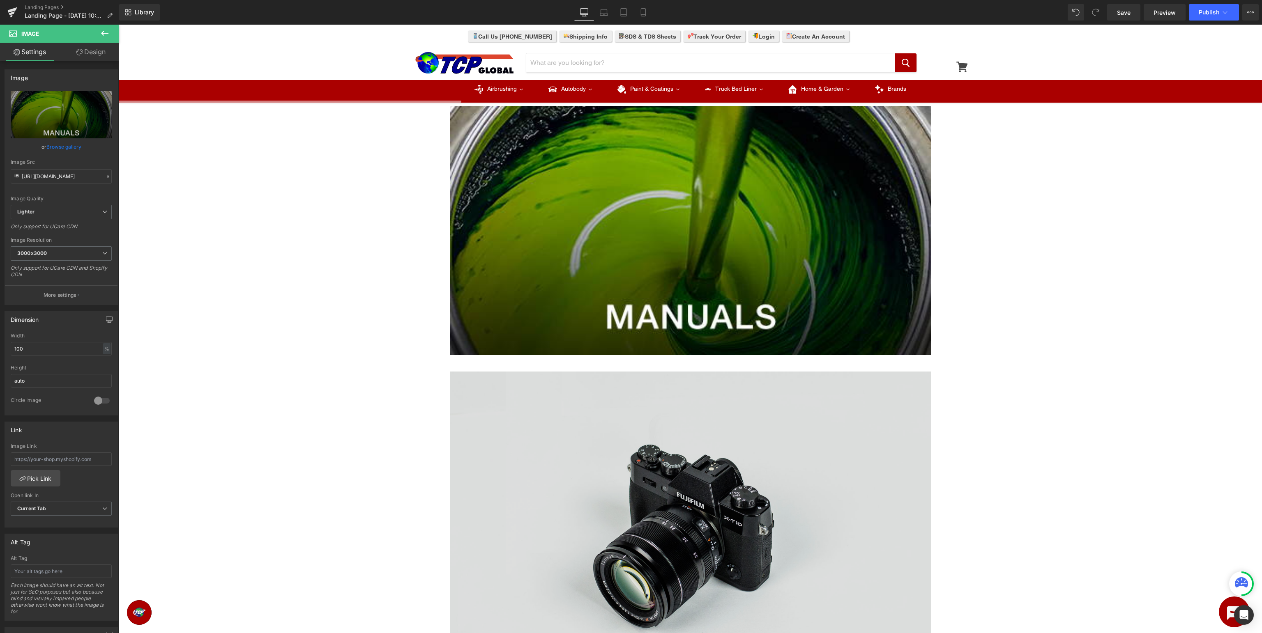
click at [683, 524] on img at bounding box center [690, 531] width 480 height 318
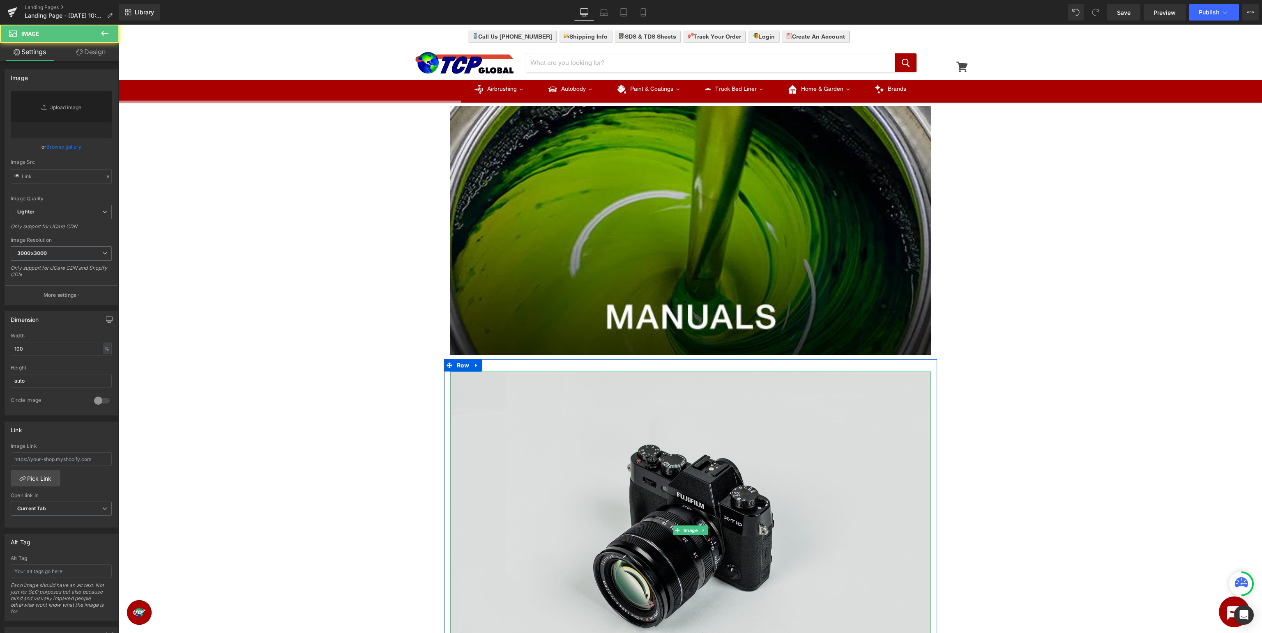
type input "//d1um8515vdn9kb.cloudfront.net/images/parallax.jpg"
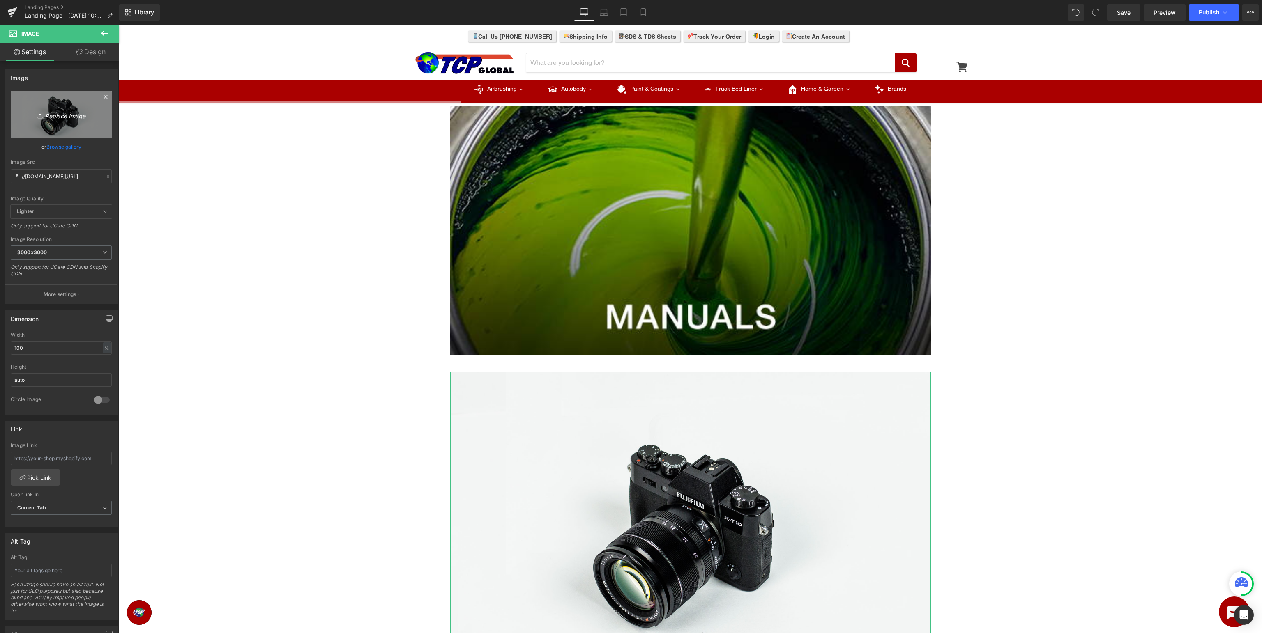
click at [63, 109] on link "Replace Image" at bounding box center [61, 114] width 101 height 47
type input "C:\fakepath\CustomShop_BottomBanner.jpg"
type input "https://ucarecdn.com/811e086c-b0ef-4f19-8844-2d7ad5b39652/-/format/auto/-/previ…"
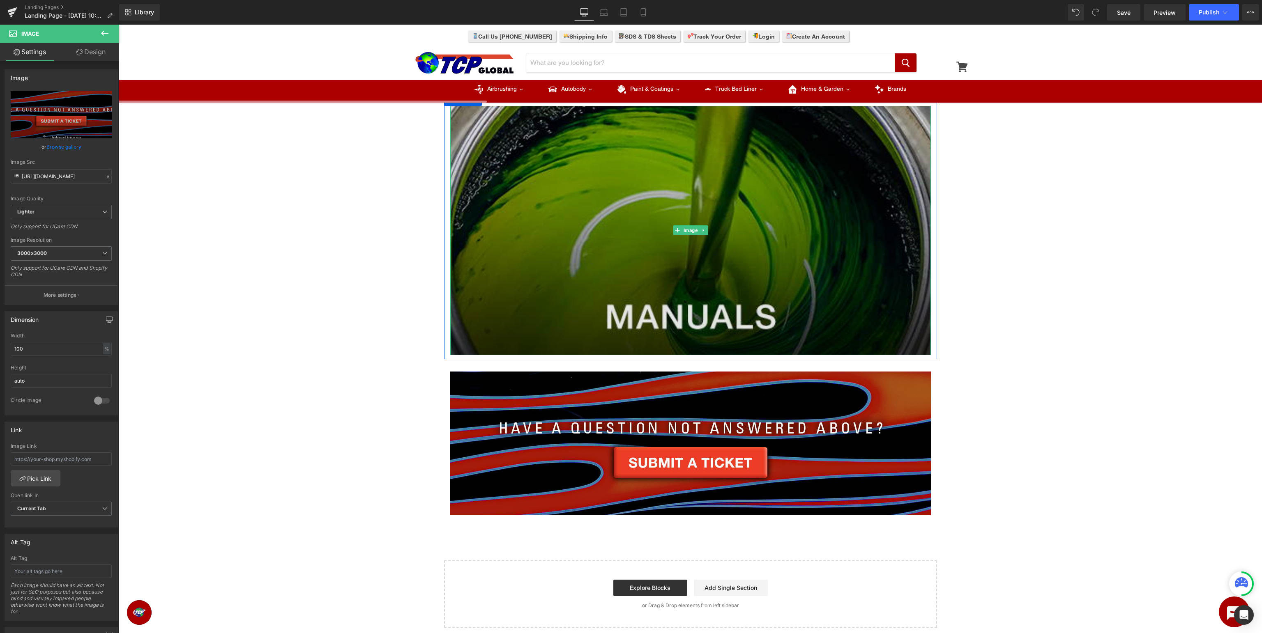
scroll to position [0, 0]
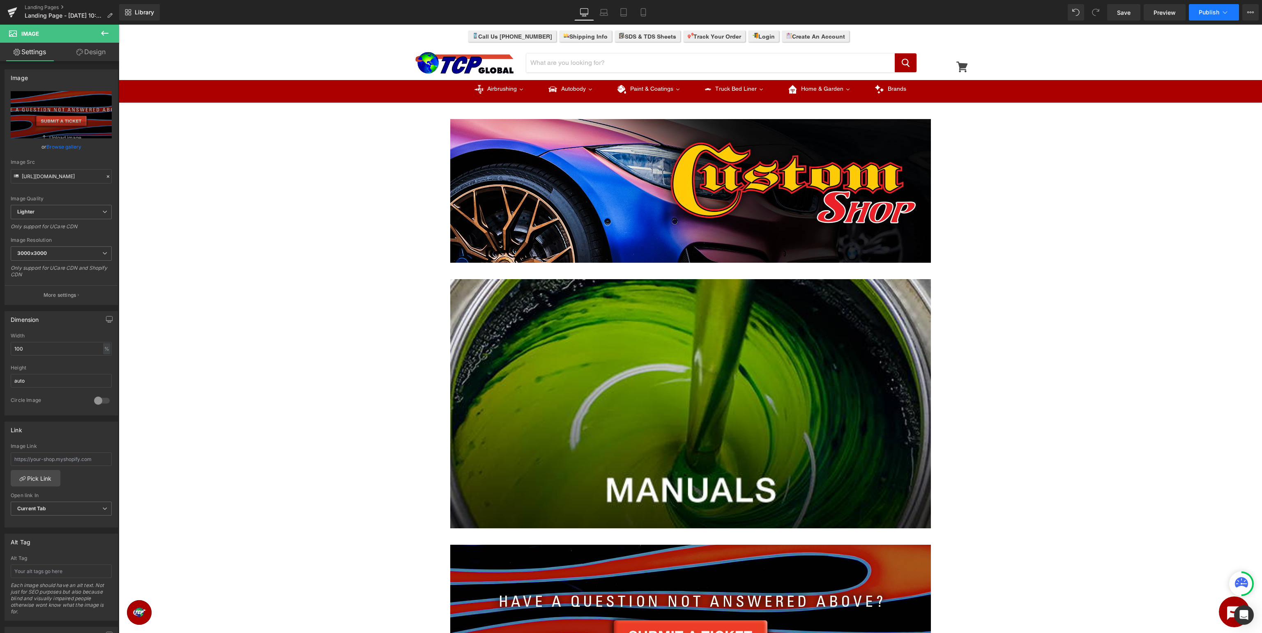
click at [1201, 11] on span "Publish" at bounding box center [1208, 12] width 21 height 7
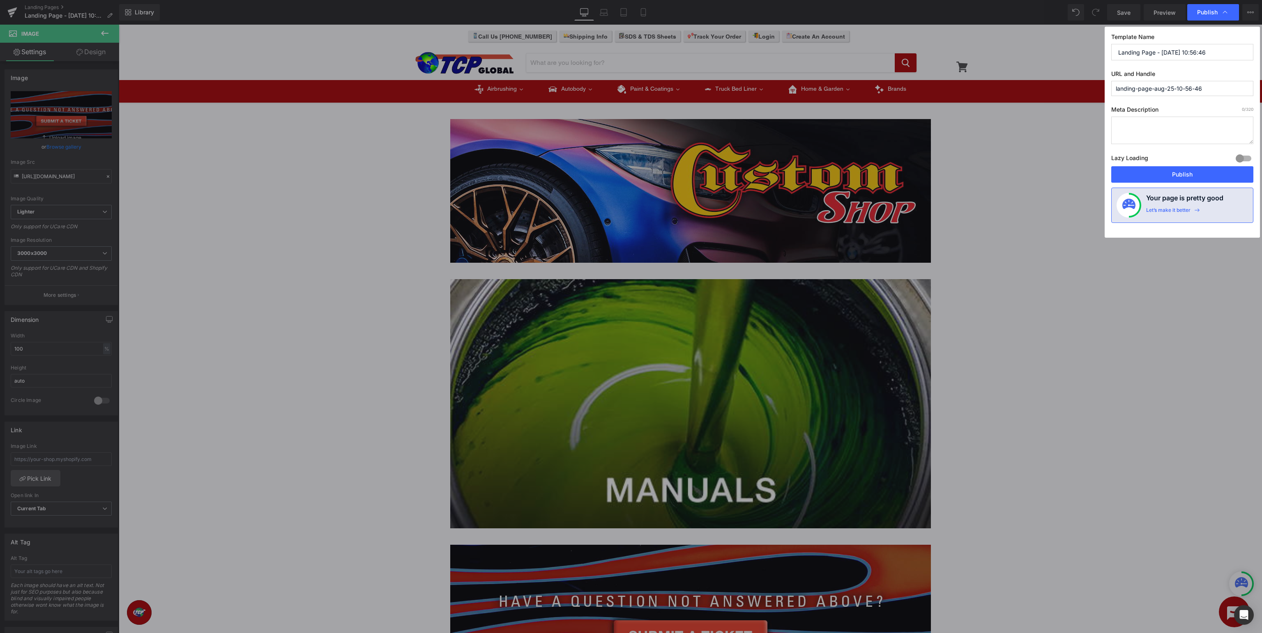
click at [1217, 45] on input "Landing Page - Aug 25, 10:56:46" at bounding box center [1182, 52] width 142 height 16
drag, startPoint x: 1225, startPoint y: 50, endPoint x: 758, endPoint y: 41, distance: 467.4
click at [1111, 44] on input "Landing Page - Aug 25, 10:56:46" at bounding box center [1182, 52] width 142 height 16
type input "Custom Shop Support - Manuals"
click at [1214, 90] on input "landing-page-aug-25-10-56-46" at bounding box center [1182, 88] width 142 height 15
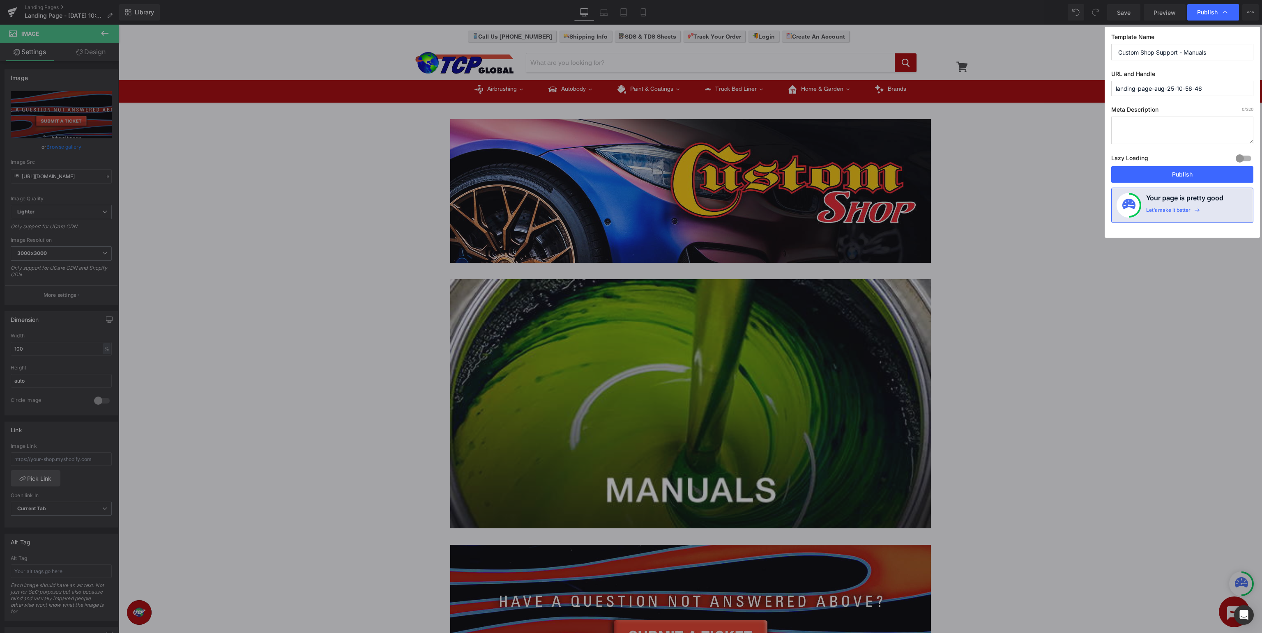
drag, startPoint x: 1232, startPoint y: 90, endPoint x: 647, endPoint y: 53, distance: 586.4
click at [1111, 81] on input "landing-page-aug-25-10-56-46" at bounding box center [1182, 88] width 142 height 15
type input "custom-shop-manuals"
click at [1195, 175] on button "Publish" at bounding box center [1182, 174] width 142 height 16
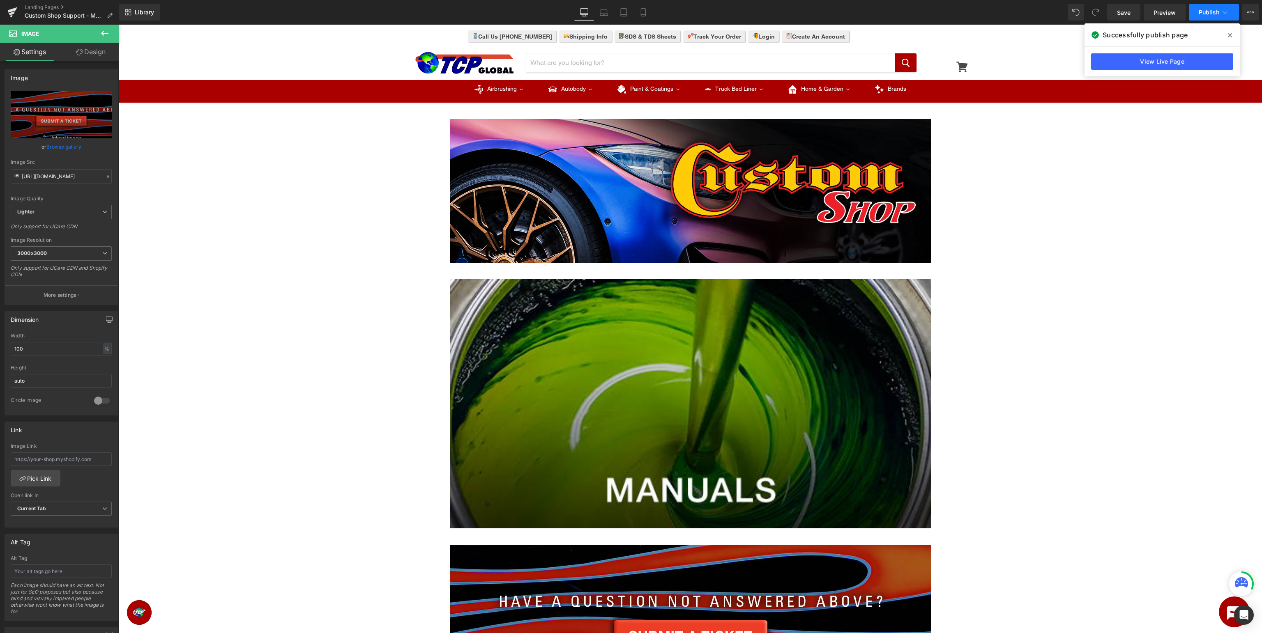
click at [1223, 17] on button "Publish" at bounding box center [1213, 12] width 50 height 16
click at [16, 11] on icon at bounding box center [12, 12] width 10 height 21
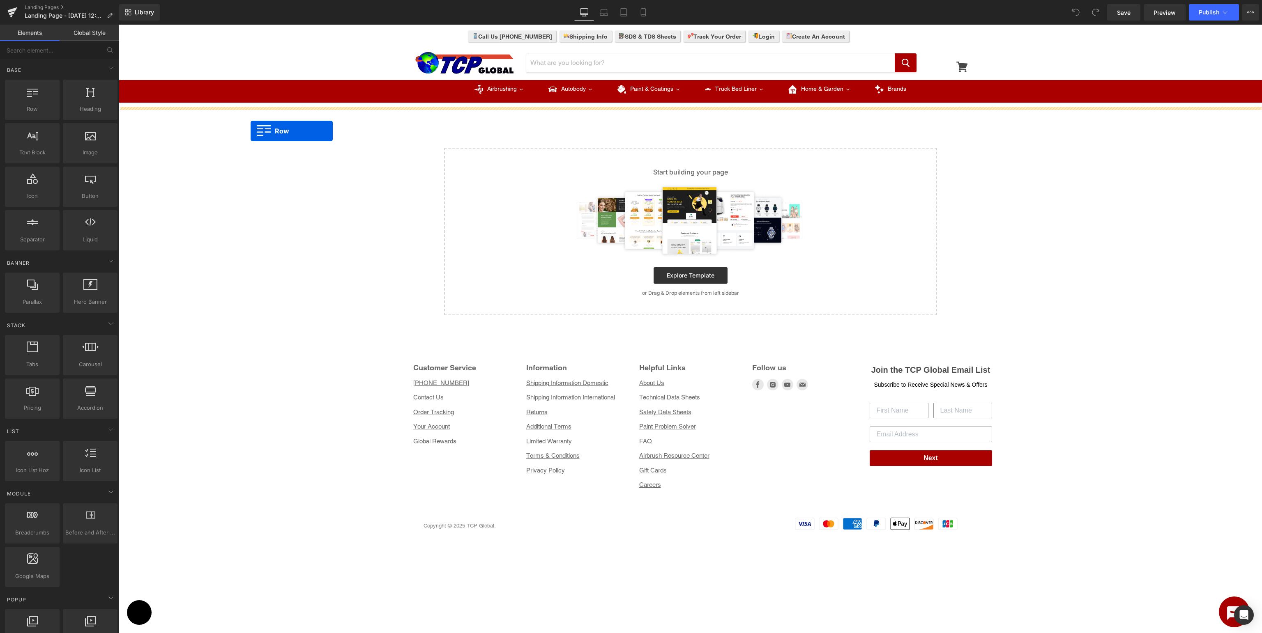
drag, startPoint x: 167, startPoint y: 117, endPoint x: 714, endPoint y: 188, distance: 552.1
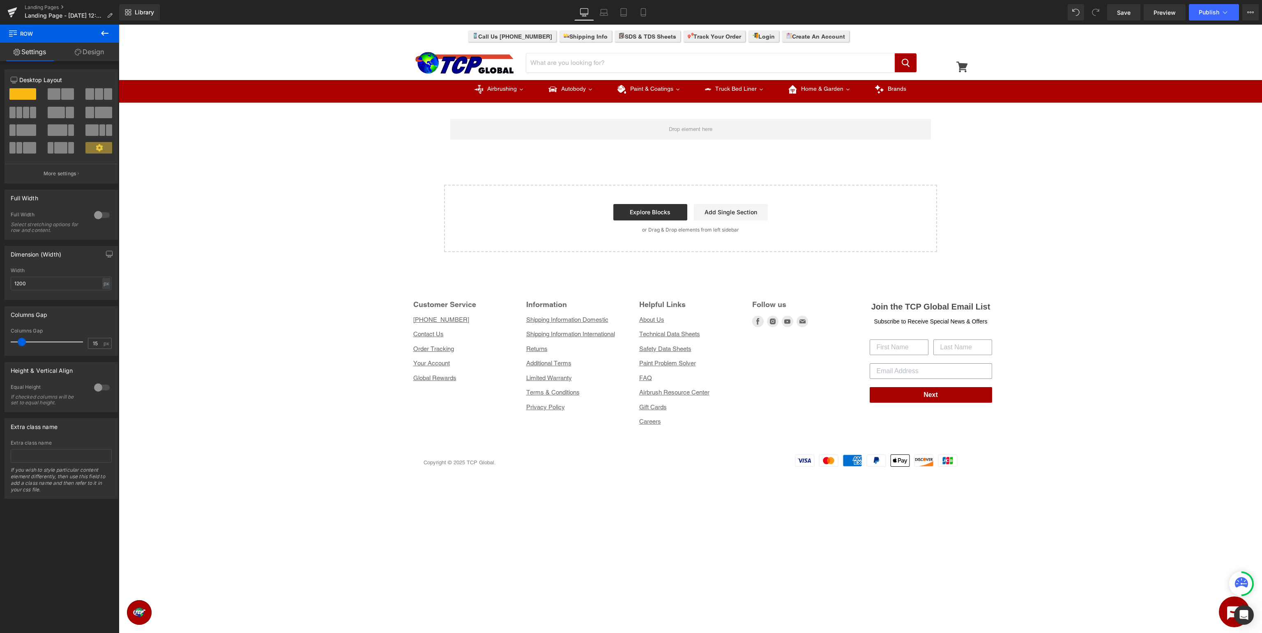
click at [100, 33] on icon at bounding box center [105, 33] width 10 height 10
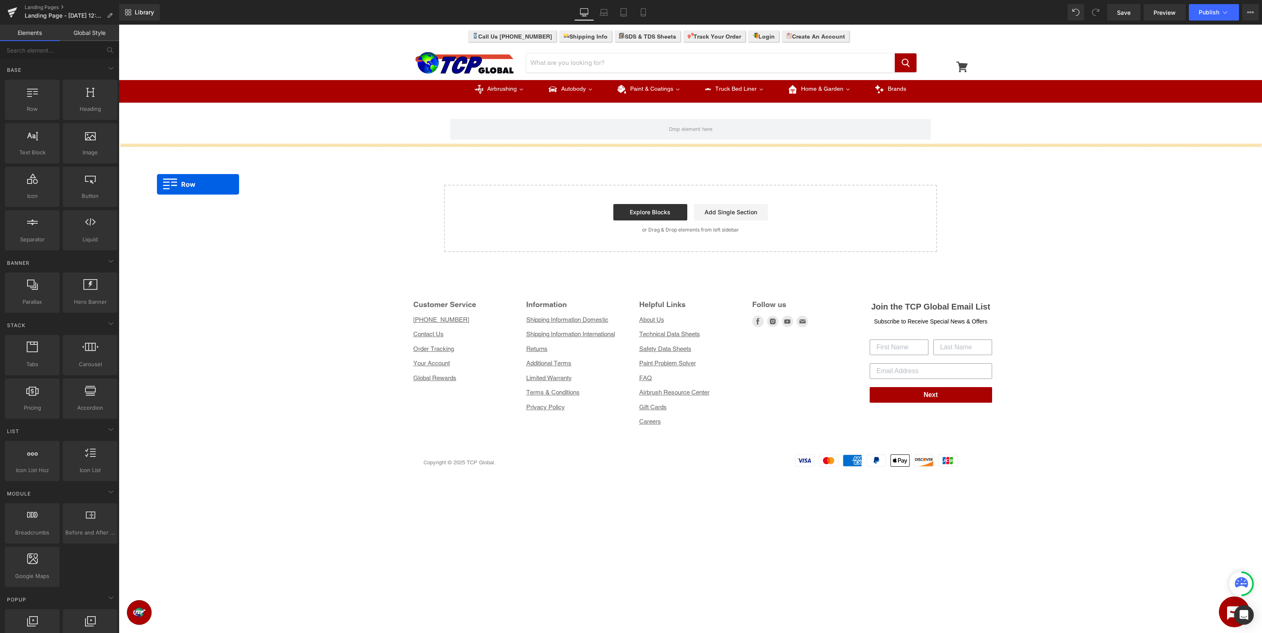
drag, startPoint x: 157, startPoint y: 184, endPoint x: 631, endPoint y: 308, distance: 489.7
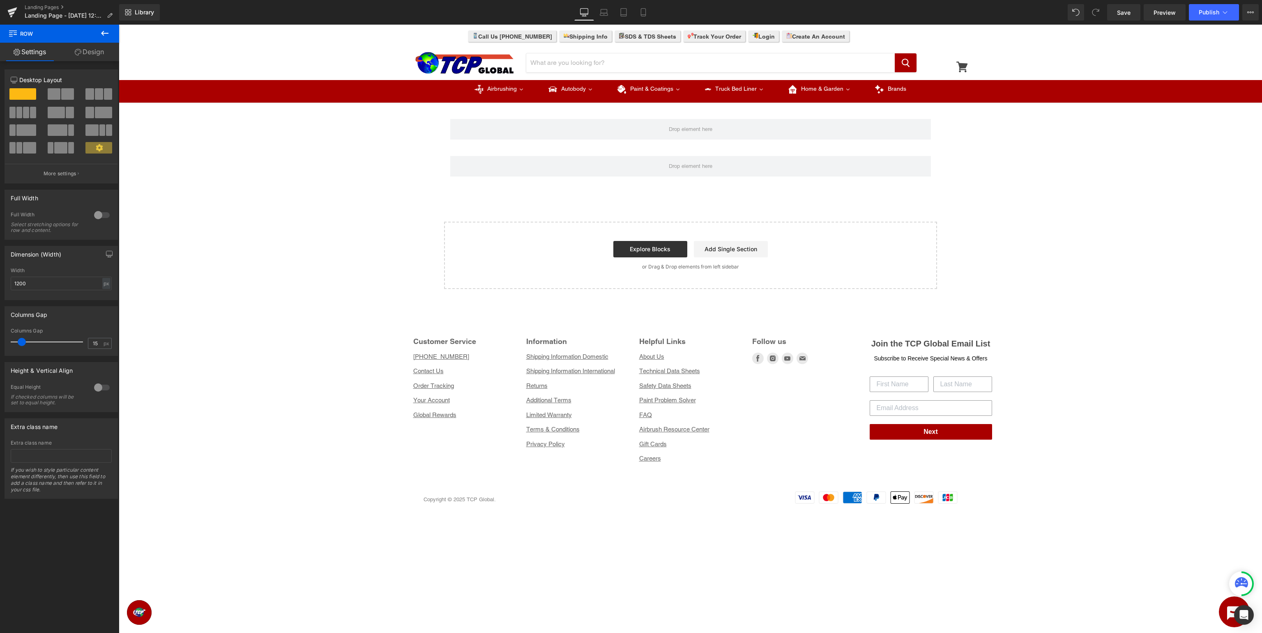
click at [103, 35] on icon at bounding box center [104, 33] width 7 height 5
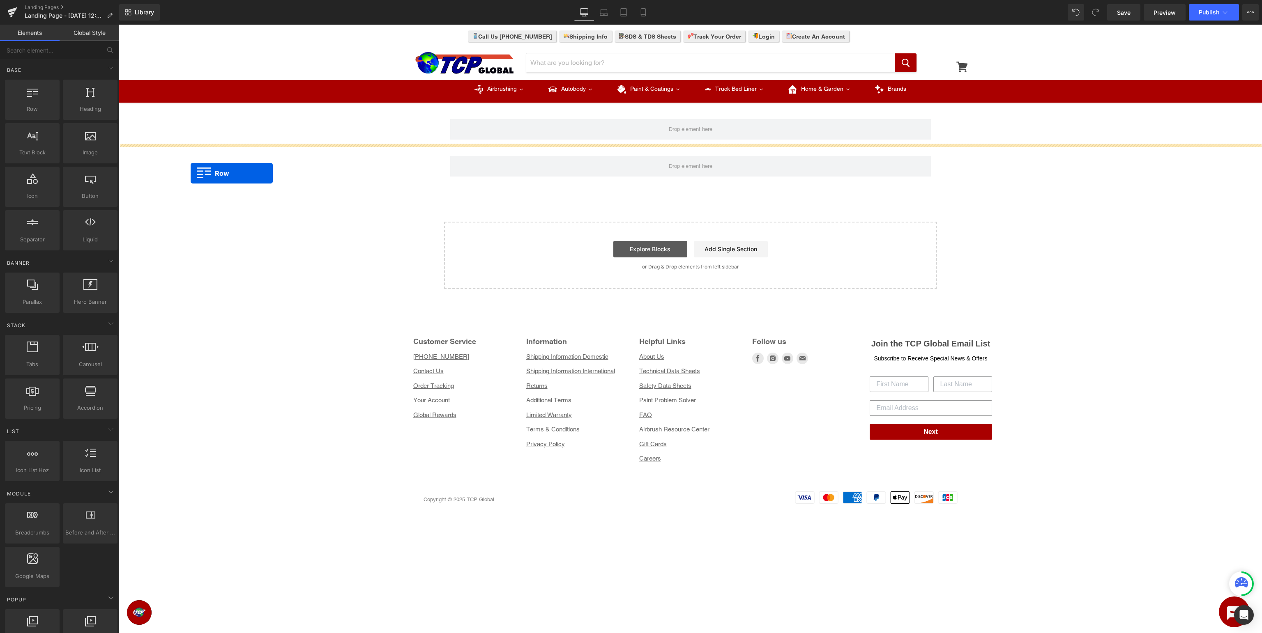
drag, startPoint x: 154, startPoint y: 123, endPoint x: 658, endPoint y: 252, distance: 520.5
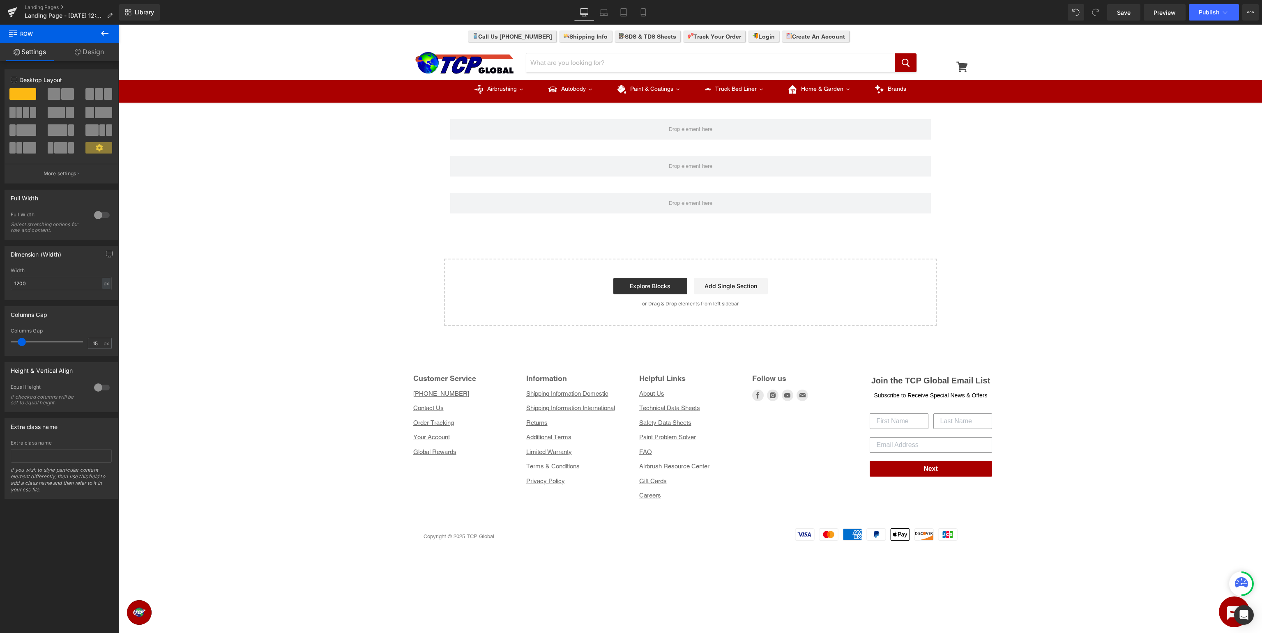
click at [108, 39] on button at bounding box center [104, 34] width 29 height 18
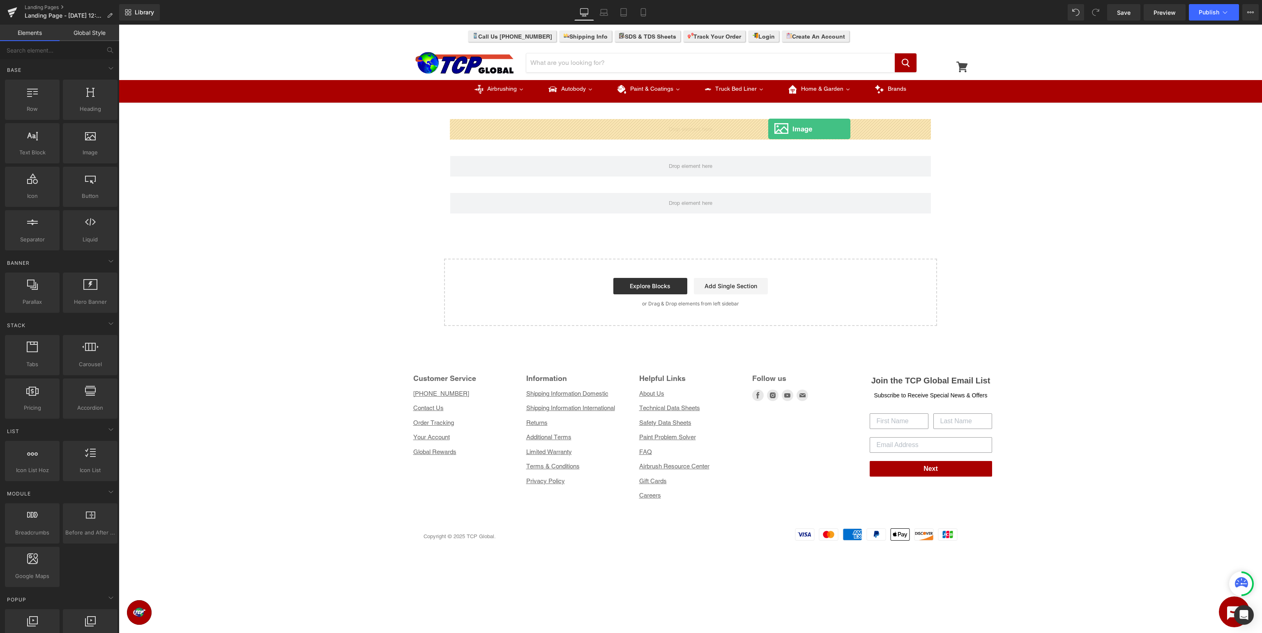
drag, startPoint x: 201, startPoint y: 167, endPoint x: 768, endPoint y: 128, distance: 568.5
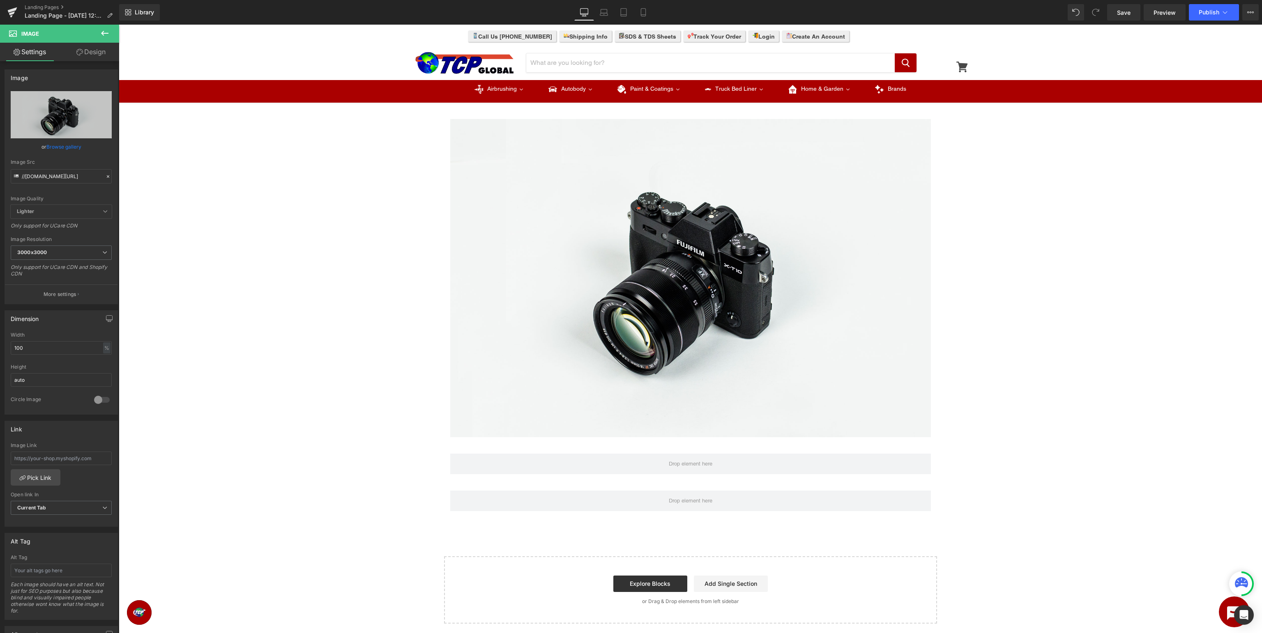
click at [109, 35] on icon at bounding box center [105, 33] width 10 height 10
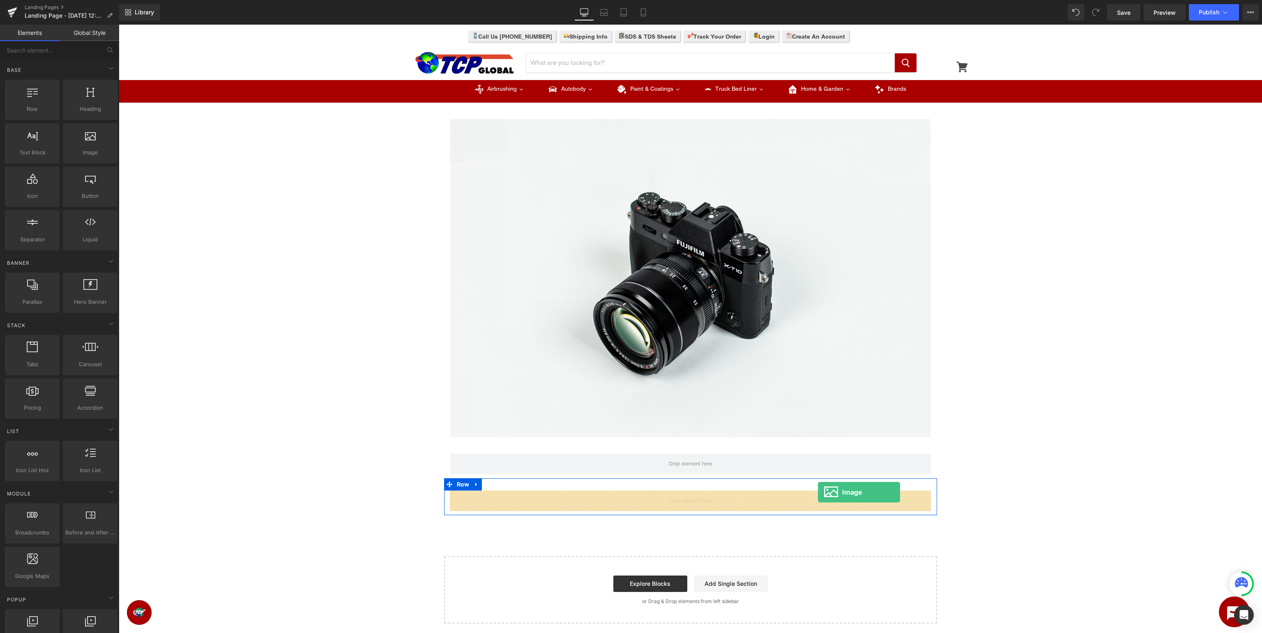
drag, startPoint x: 208, startPoint y: 168, endPoint x: 818, endPoint y: 492, distance: 690.6
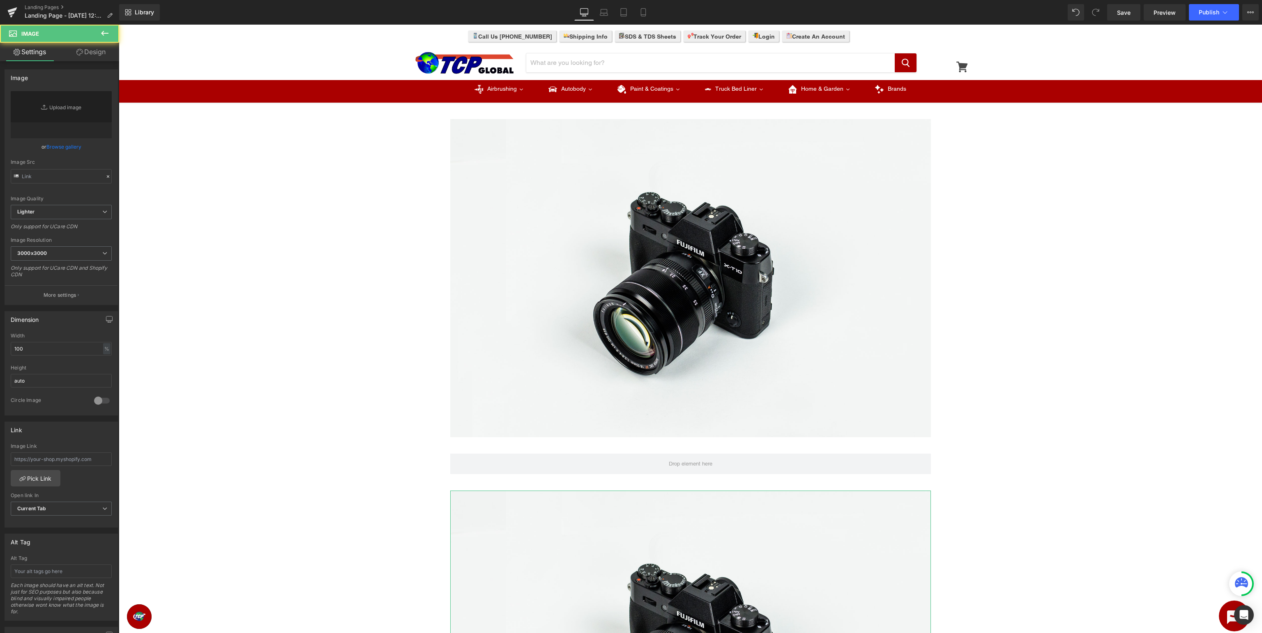
type input "//d1um8515vdn9kb.cloudfront.net/images/parallax.jpg"
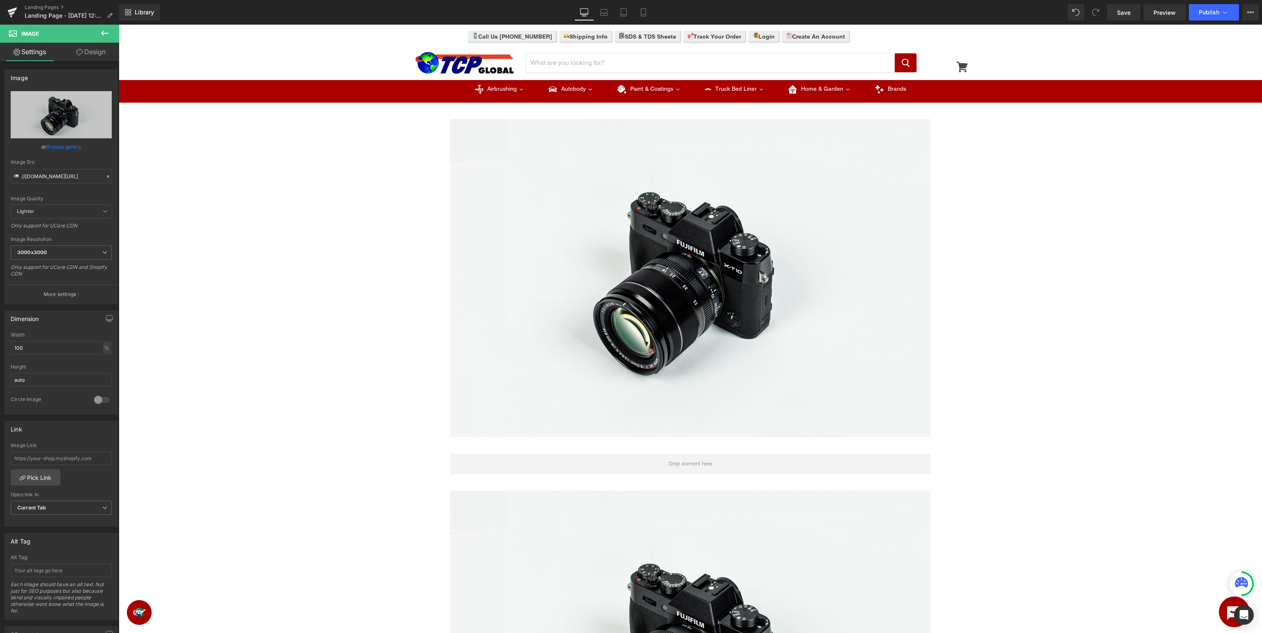
click at [104, 32] on icon at bounding box center [105, 33] width 10 height 10
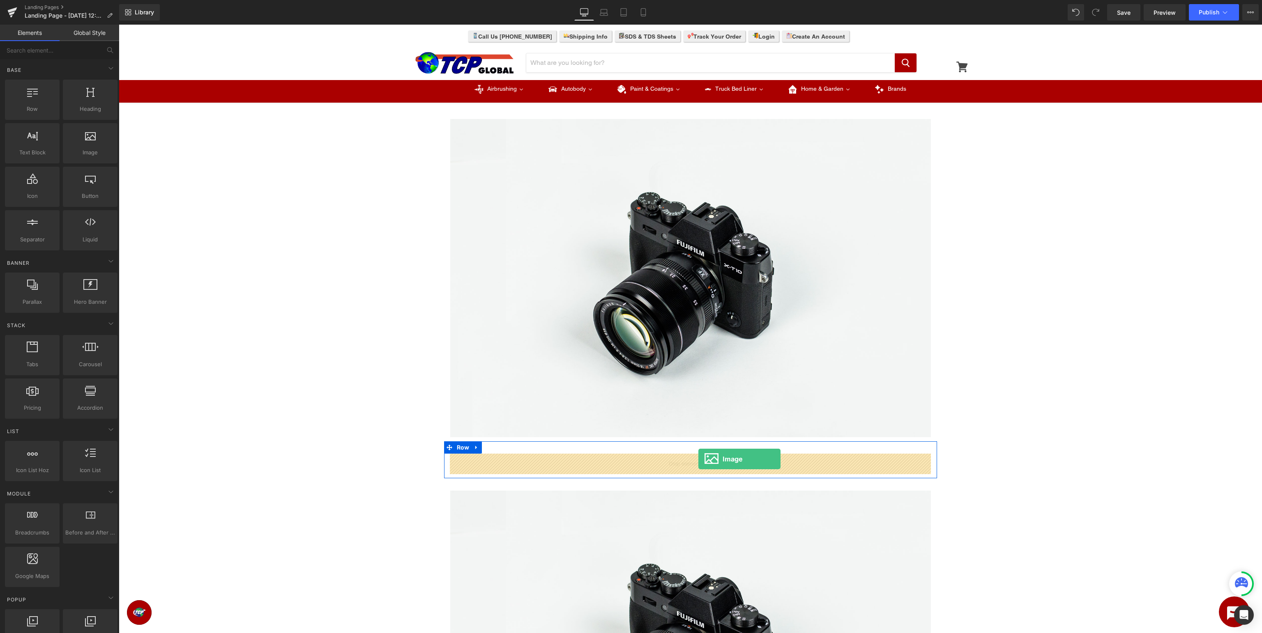
drag, startPoint x: 216, startPoint y: 183, endPoint x: 698, endPoint y: 459, distance: 555.2
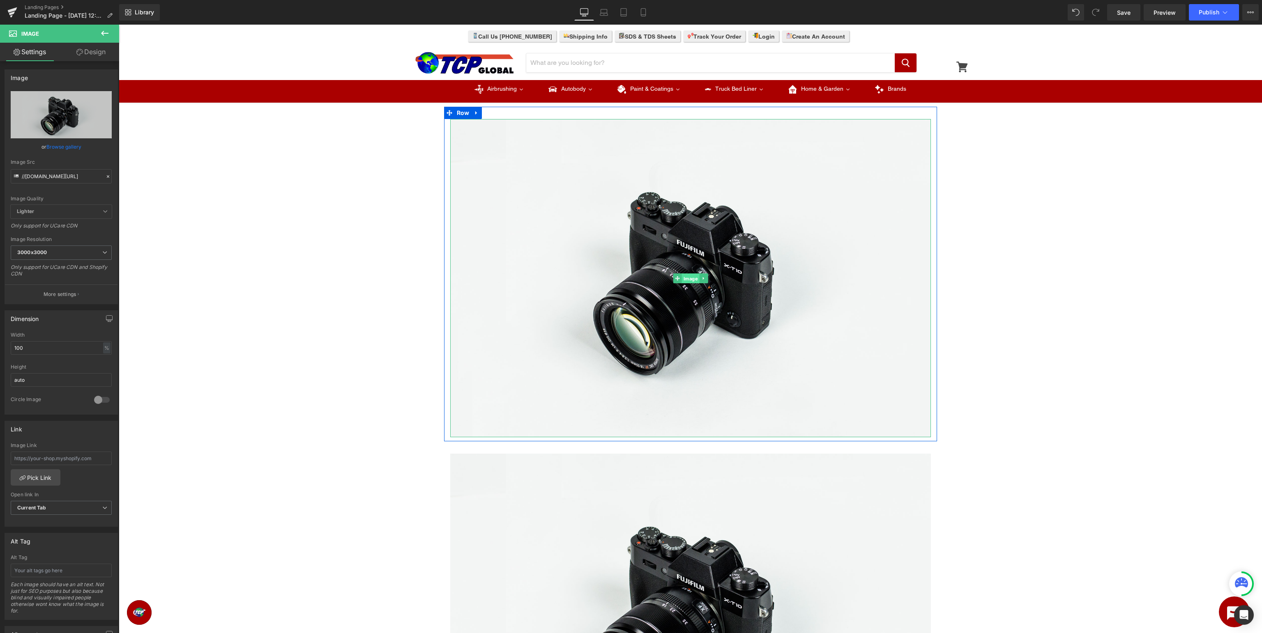
click at [689, 278] on span "Image" at bounding box center [690, 279] width 18 height 10
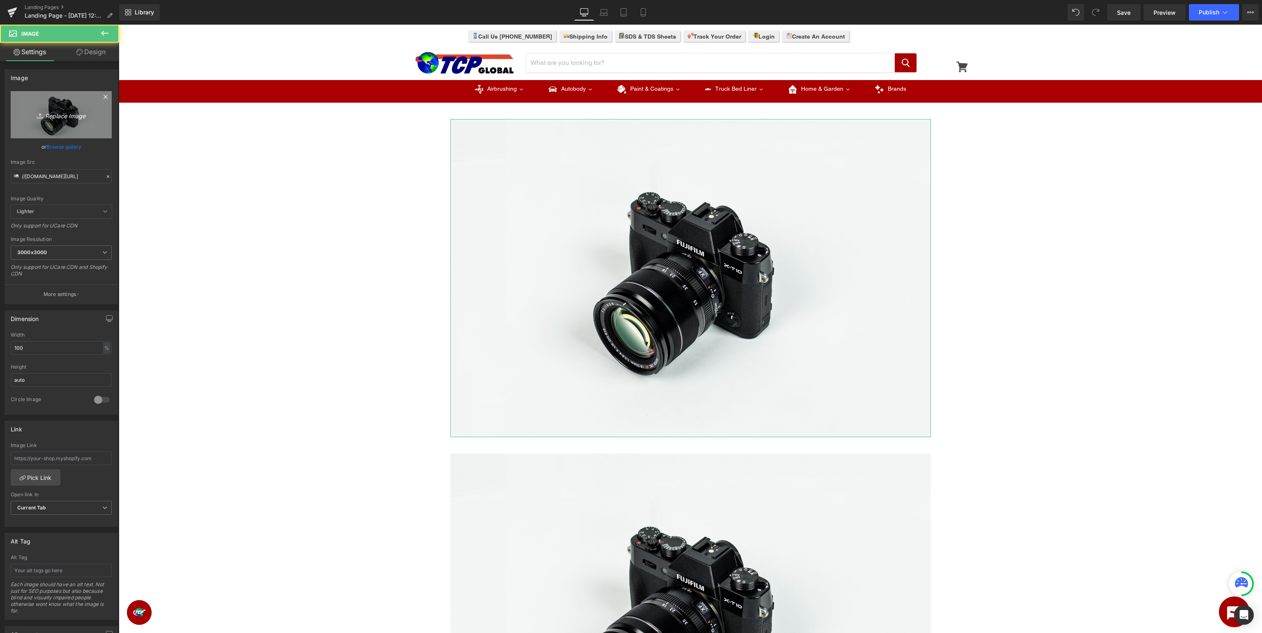
click at [82, 116] on icon "Replace Image" at bounding box center [61, 115] width 66 height 10
type input "C:\fakepath\CustomShop_TopBanner.jpg"
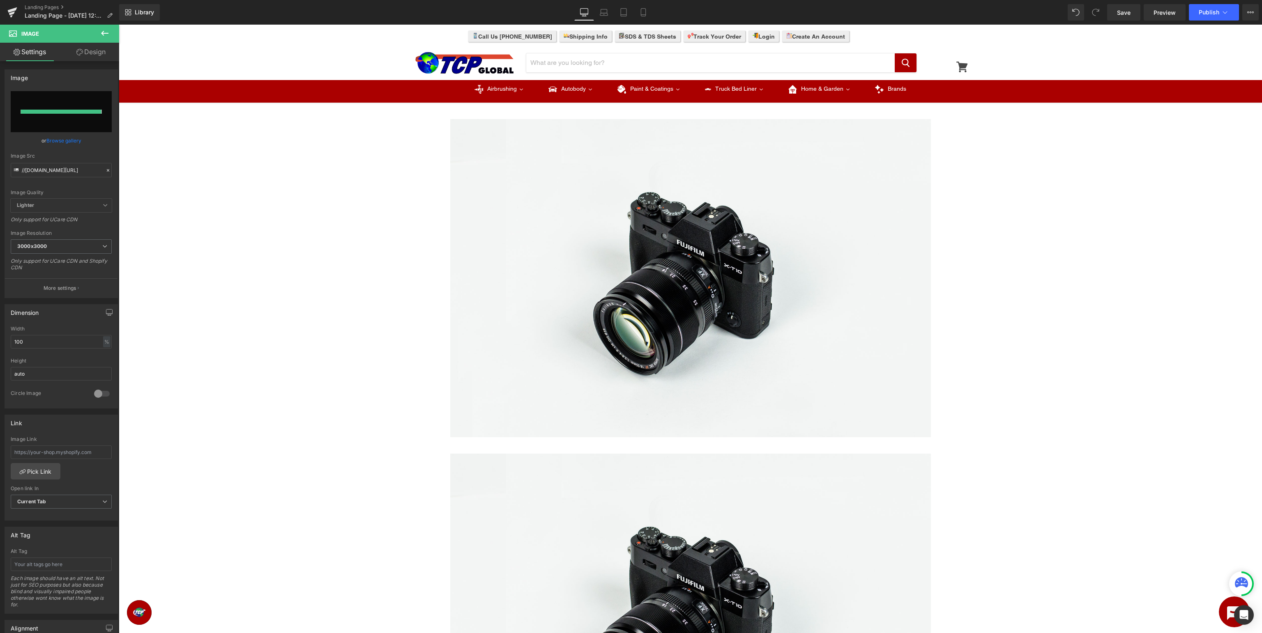
type input "https://ucarecdn.com/3c7e8d49-8473-46fd-8daa-1b11cf50ab4f/-/format/auto/-/previ…"
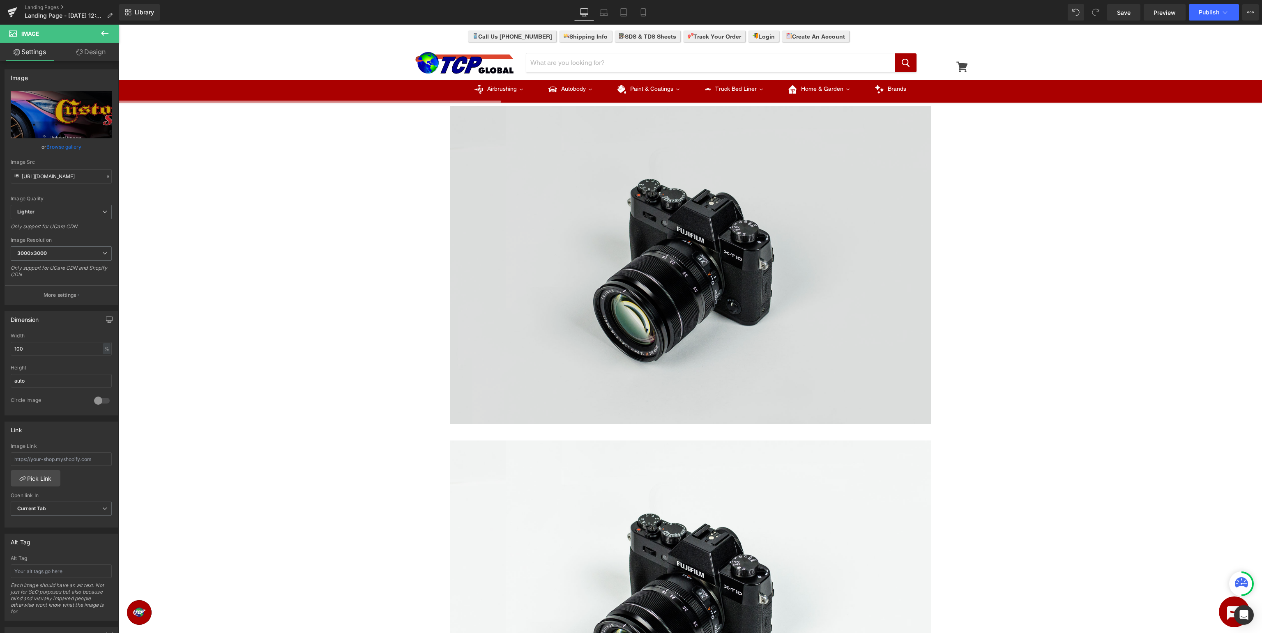
scroll to position [434, 0]
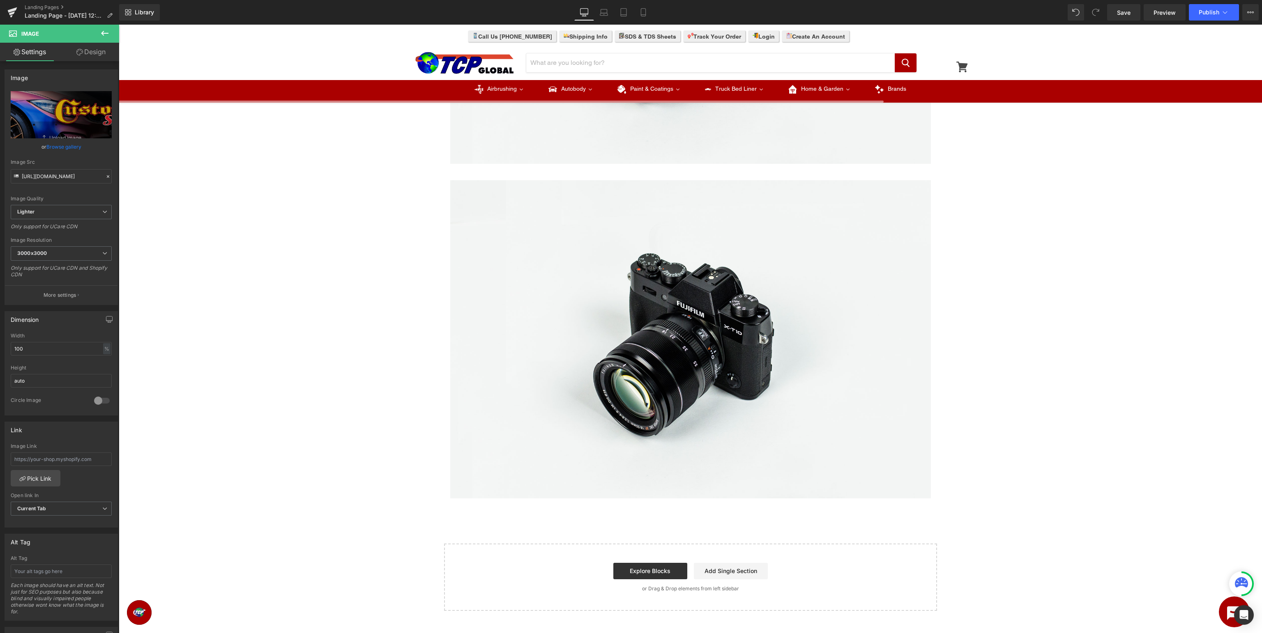
click at [691, 334] on img at bounding box center [690, 339] width 480 height 318
click at [69, 115] on icon "Replace Image" at bounding box center [61, 115] width 66 height 10
type input "C:\fakepath\CustomShop_BottomBanner.jpg"
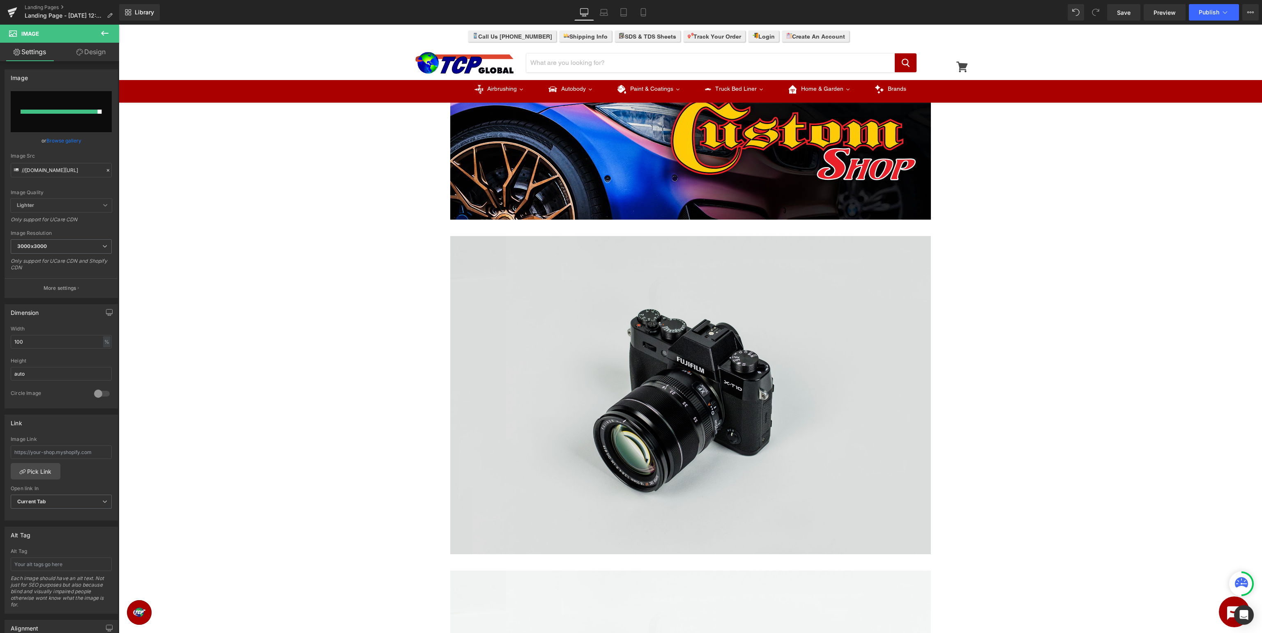
scroll to position [0, 0]
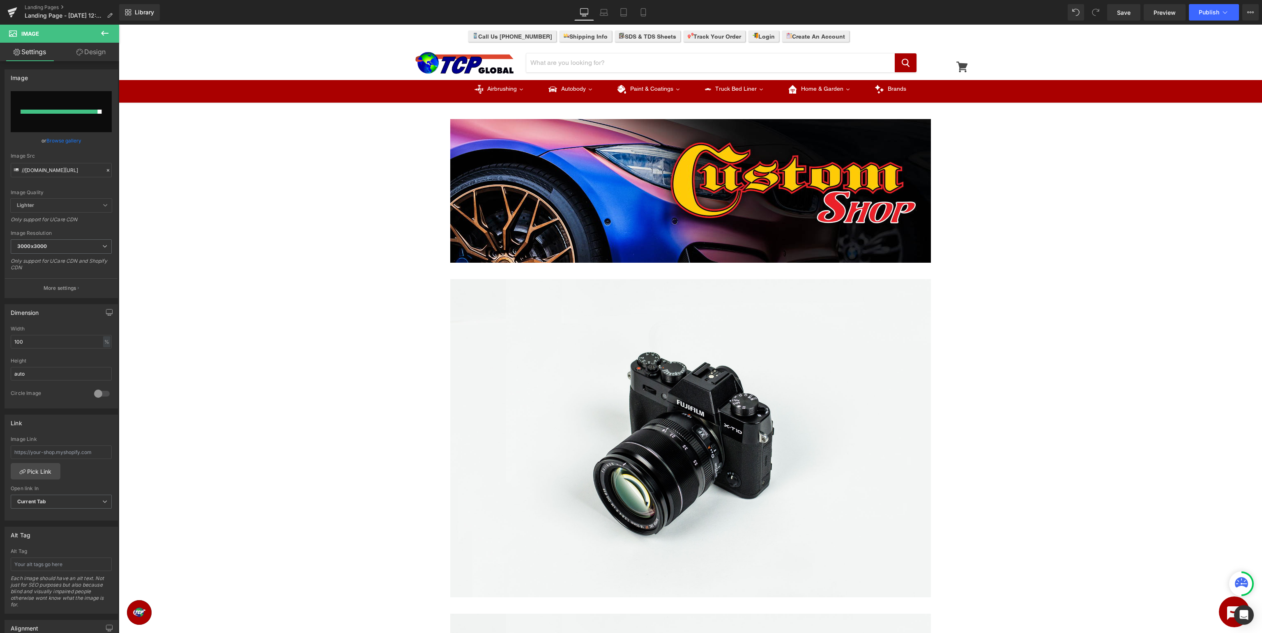
click at [1061, 298] on div "Image Row Image Row Image Row Select your layout" at bounding box center [690, 576] width 1143 height 938
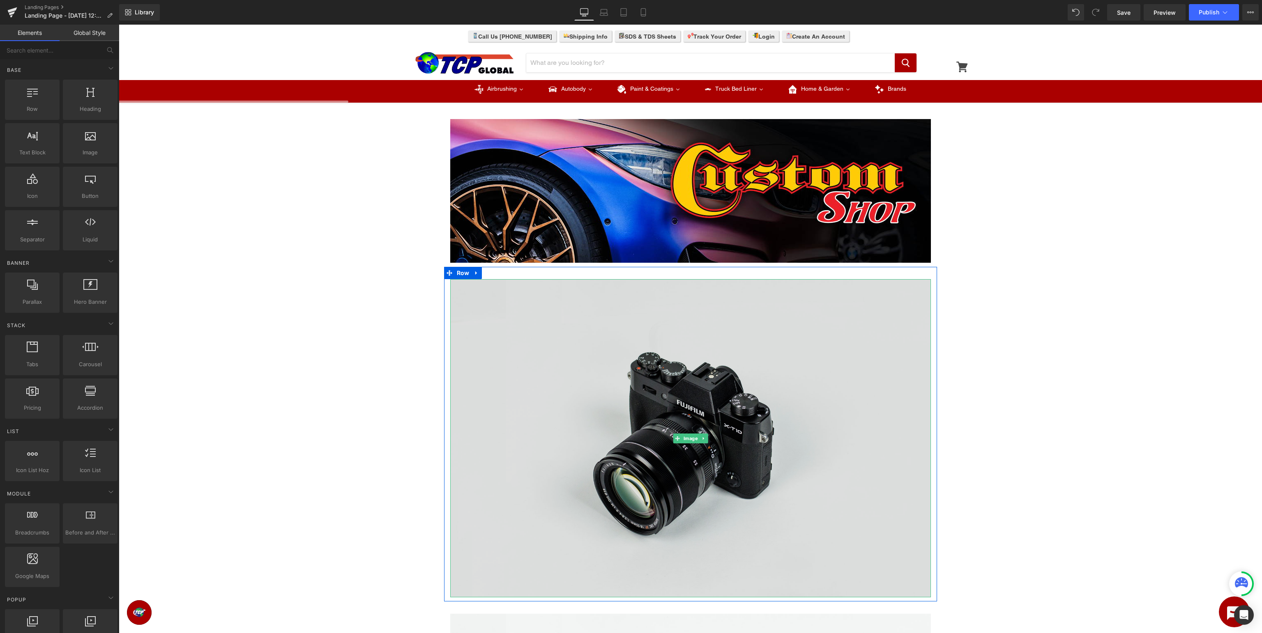
scroll to position [130, 0]
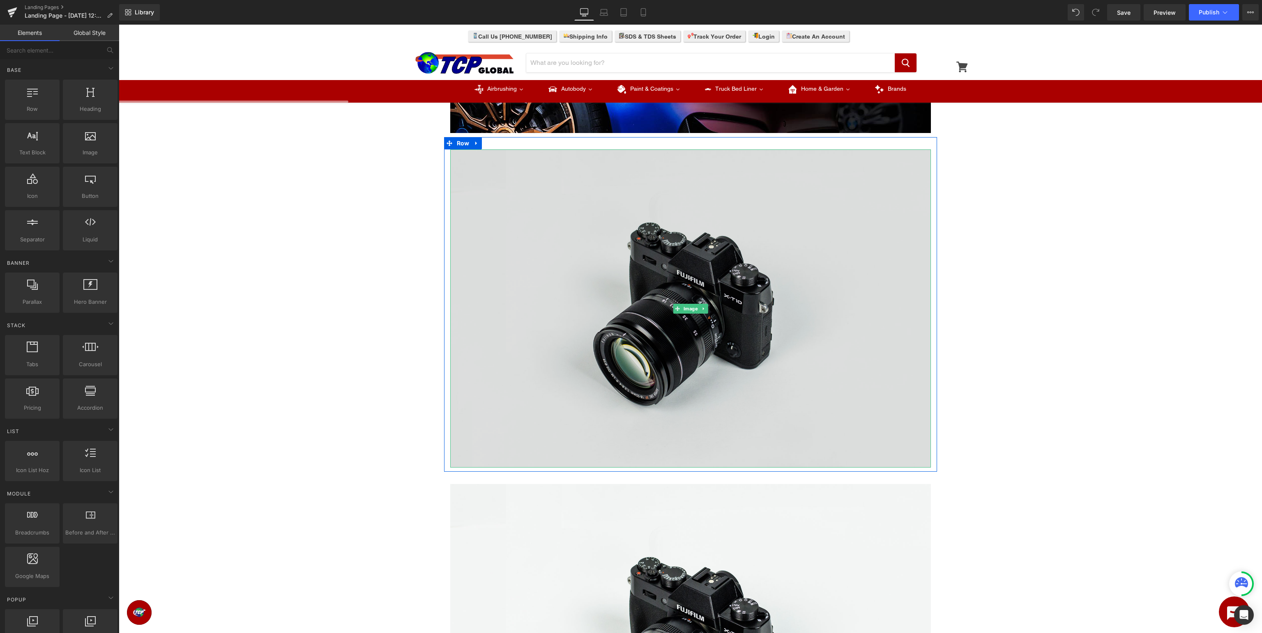
click at [632, 251] on img at bounding box center [690, 308] width 480 height 318
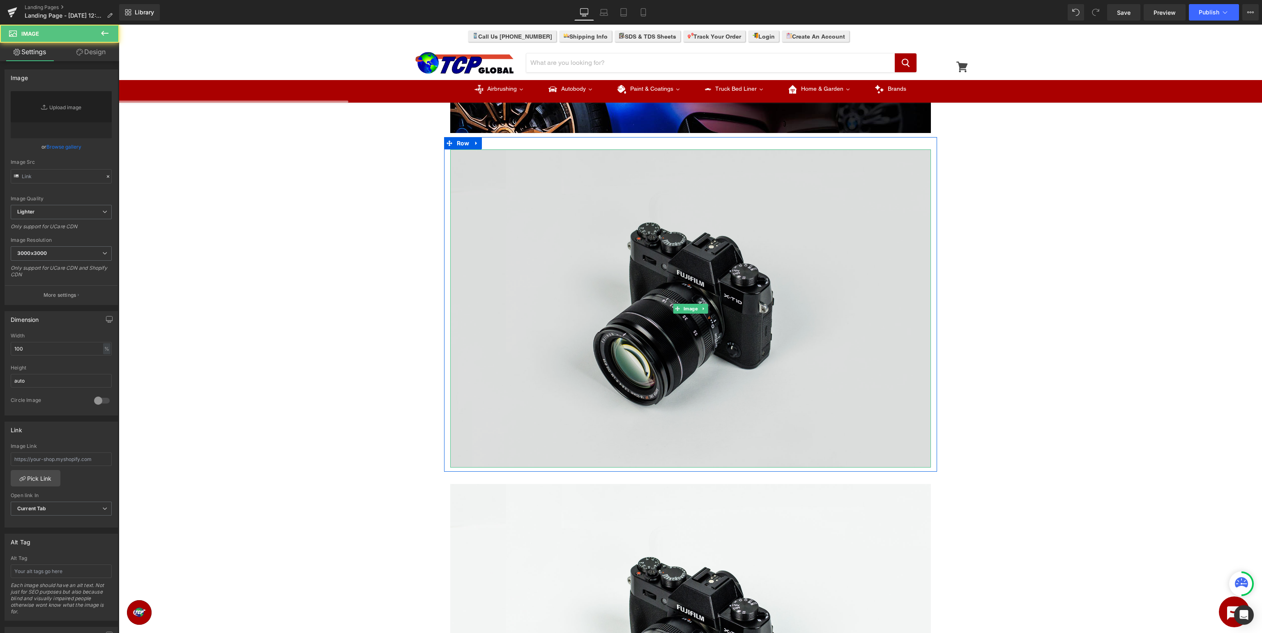
type input "//d1um8515vdn9kb.cloudfront.net/images/parallax.jpg"
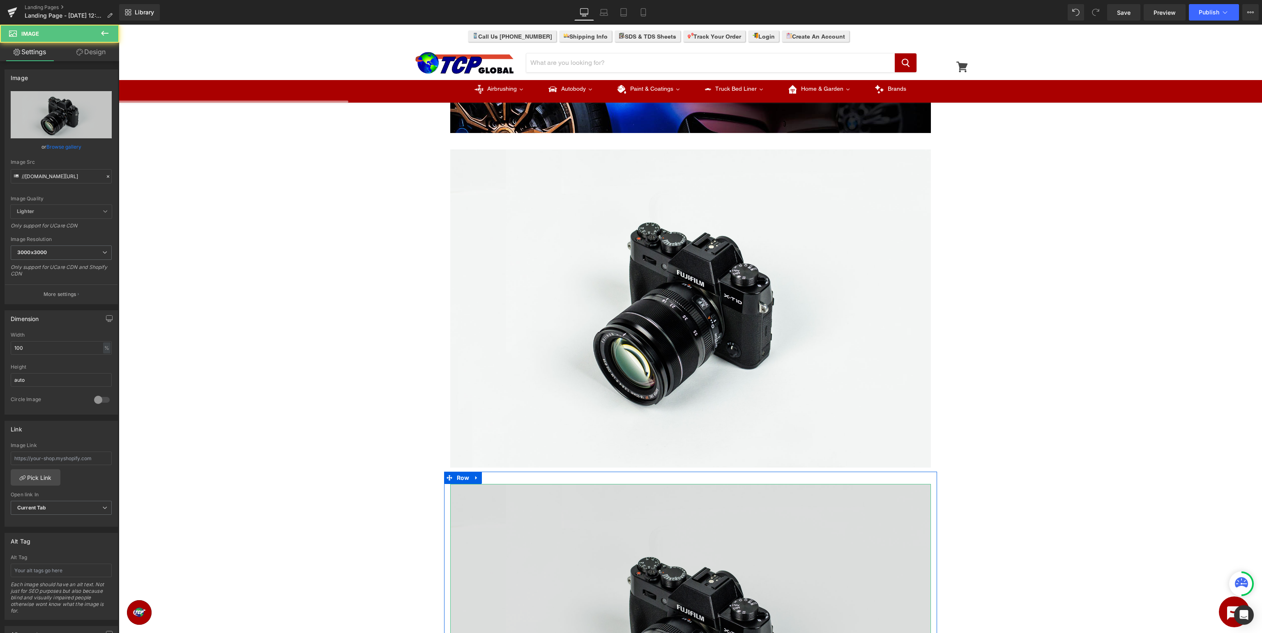
click at [656, 568] on img at bounding box center [690, 643] width 480 height 318
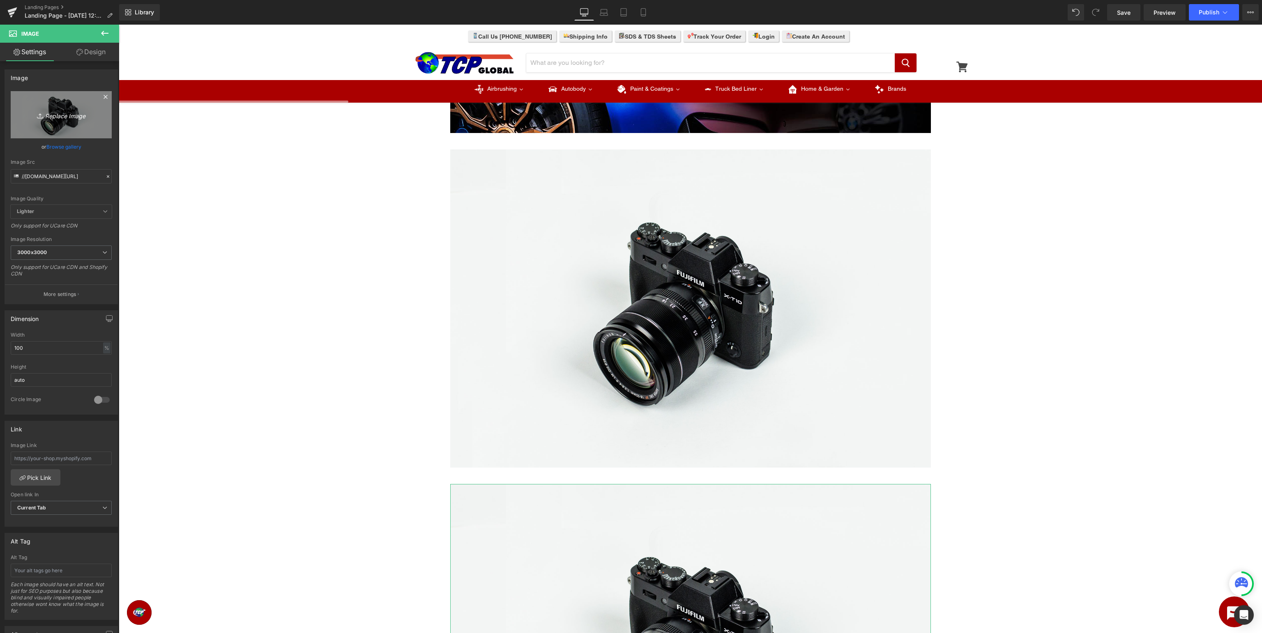
click at [53, 108] on link "Replace Image" at bounding box center [61, 114] width 101 height 47
type input "C:\fakepath\CustomShop_BottomBanner.jpg"
type input "https://ucarecdn.com/6af37ac4-f8b0-4f0e-b3bc-141e40926d23/-/format/auto/-/previ…"
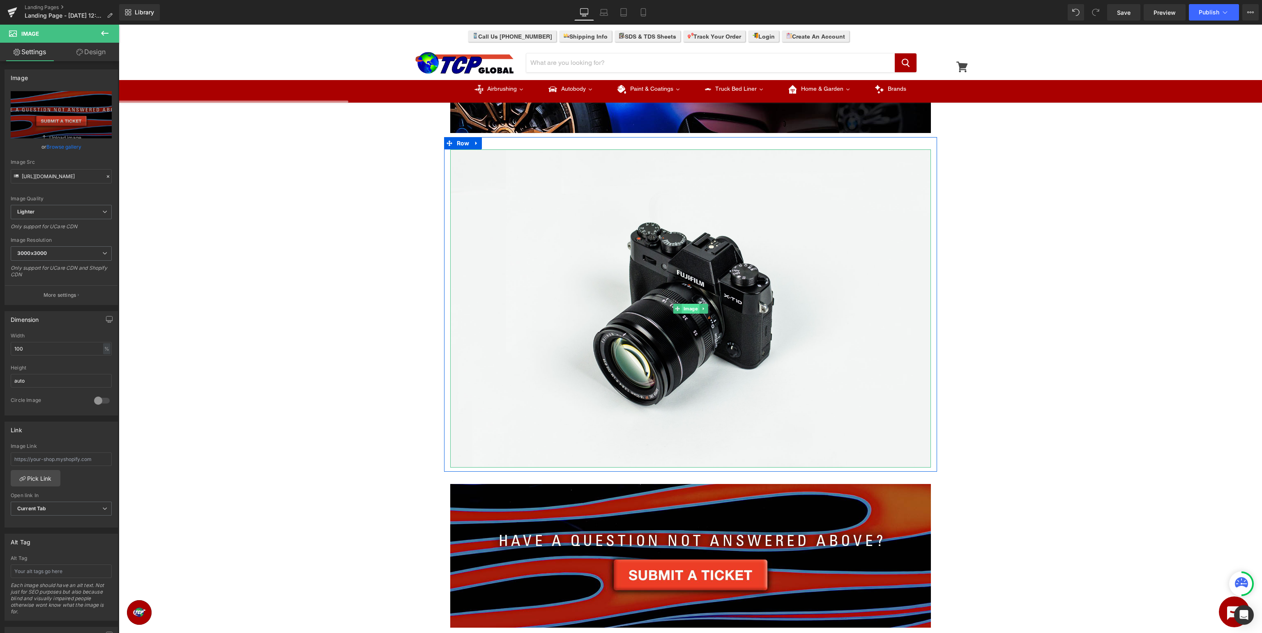
click at [691, 308] on span "Image" at bounding box center [690, 309] width 18 height 10
type input "//d1um8515vdn9kb.cloudfront.net/images/parallax.jpg"
click at [63, 115] on icon "Replace Image" at bounding box center [61, 115] width 66 height 10
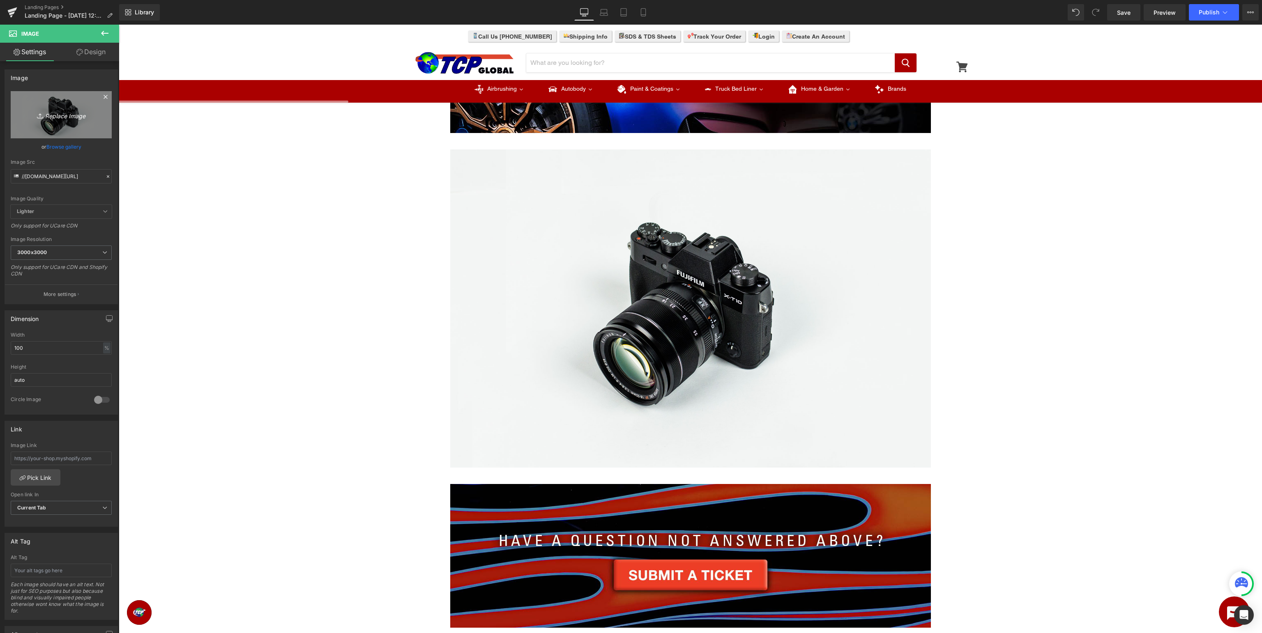
type input "C:\fakepath\CustomShop_SDS.jpg"
type input "https://ucarecdn.com/4a7395dc-b5d3-4d5f-a352-93f221d4a4b8/-/format/auto/-/previ…"
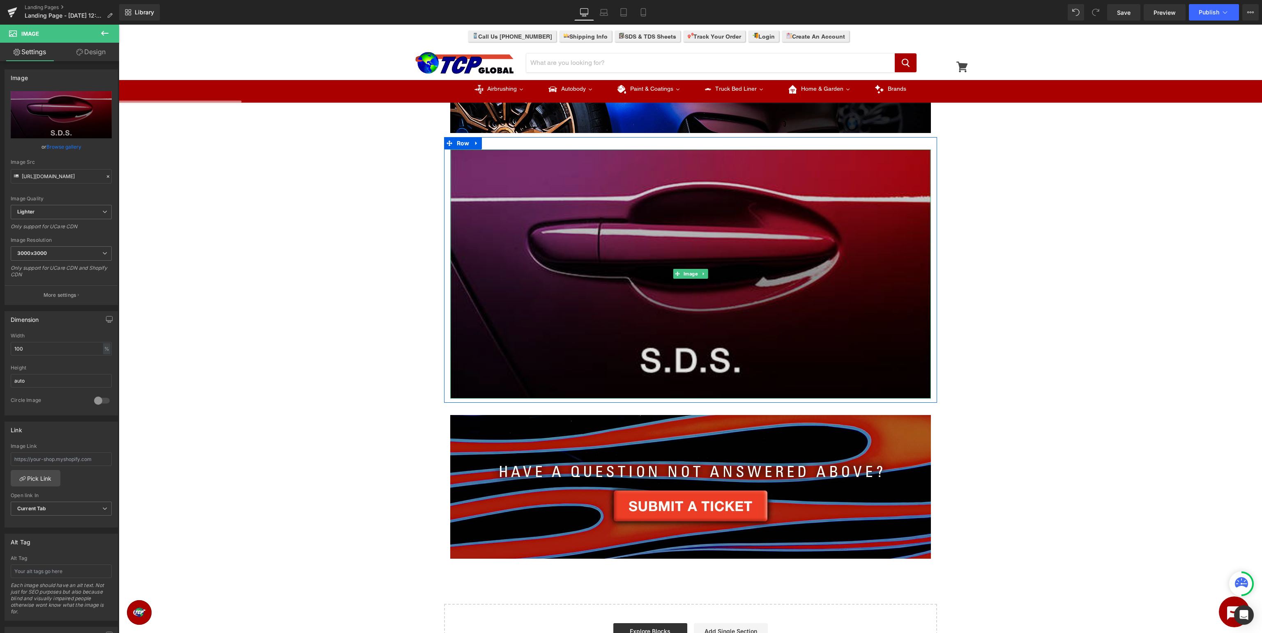
scroll to position [0, 0]
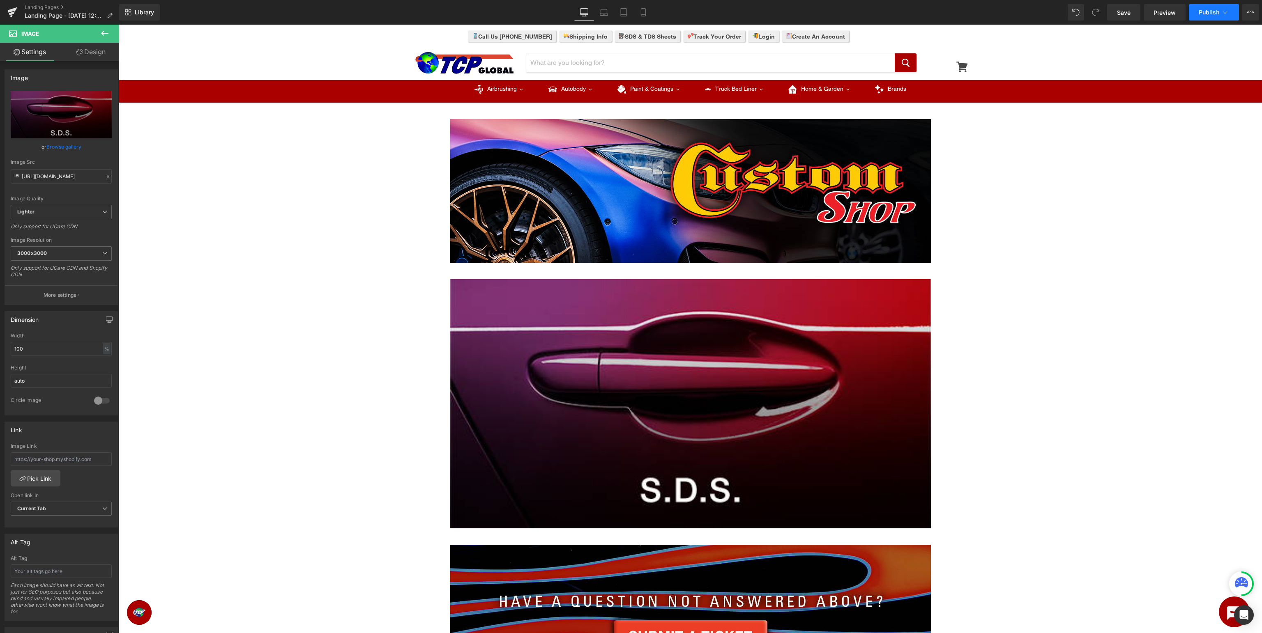
click at [1209, 10] on span "Publish" at bounding box center [1208, 12] width 21 height 7
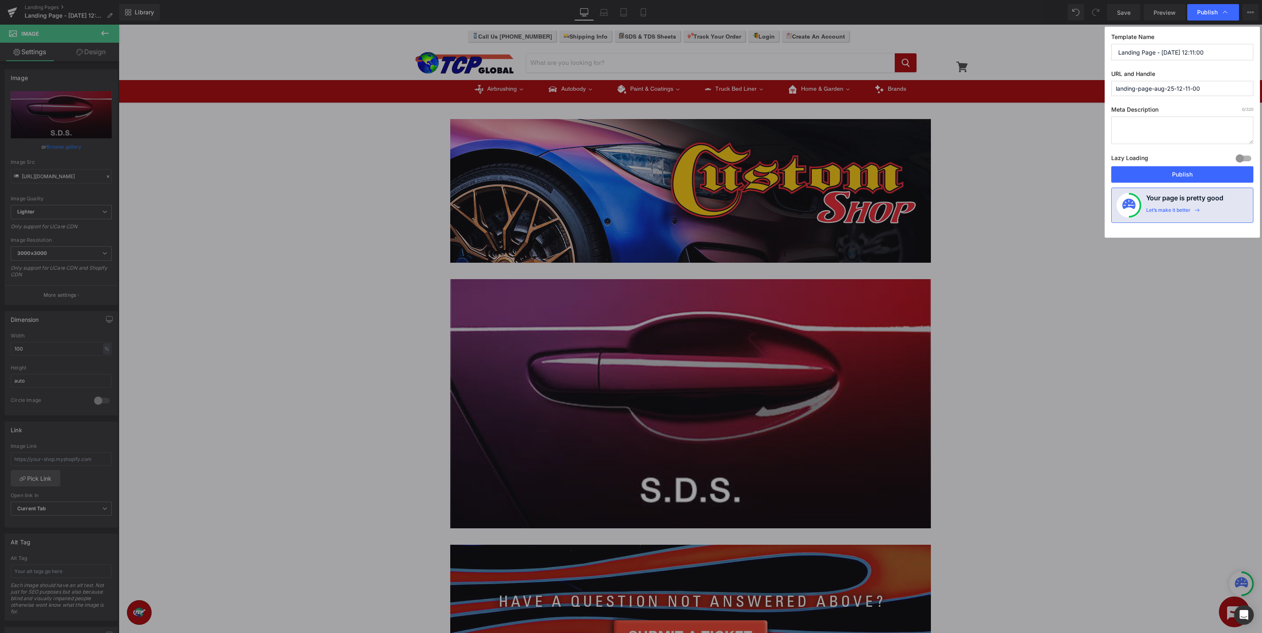
click at [1191, 86] on input "landing-page-aug-25-12-11-00" at bounding box center [1182, 88] width 142 height 15
drag, startPoint x: 1211, startPoint y: 81, endPoint x: 480, endPoint y: 71, distance: 731.1
click at [1111, 81] on input "landing-page-aug-25-12-11-00" at bounding box center [1182, 88] width 142 height 15
type input "custom-shop-sds"
click at [1230, 47] on input "Landing Page - Aug 25, 12:11:00" at bounding box center [1182, 52] width 142 height 16
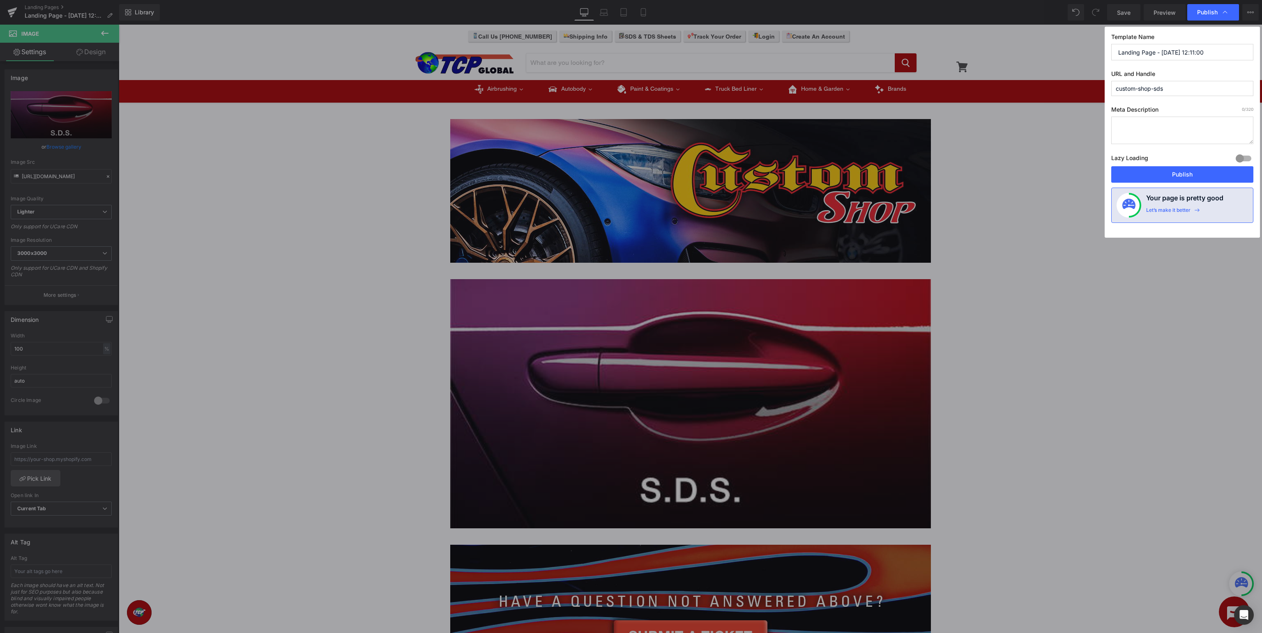
drag, startPoint x: 1247, startPoint y: 50, endPoint x: 624, endPoint y: 26, distance: 623.0
click at [627, 26] on div "Publish Template Name Landing Page - Aug 25, 12:11:00 URL and Handle custom-sho…" at bounding box center [631, 316] width 1262 height 633
click at [1222, 53] on input "Landing Page - Aug 25, 12:11:00" at bounding box center [1182, 52] width 142 height 16
drag, startPoint x: 1234, startPoint y: 55, endPoint x: 826, endPoint y: 45, distance: 408.3
click at [1111, 45] on input "Landing Page - Aug 25, 12:11:00" at bounding box center [1182, 52] width 142 height 16
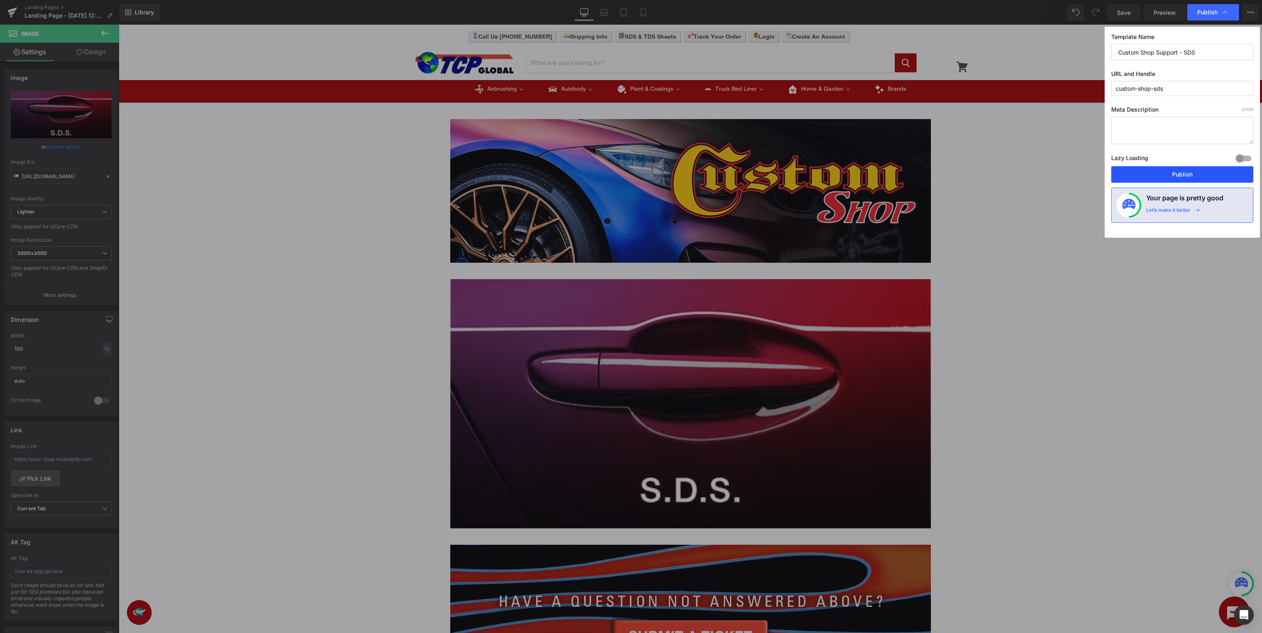
type input "Custom Shop Support - SDS"
click at [1165, 172] on button "Publish" at bounding box center [1182, 174] width 142 height 16
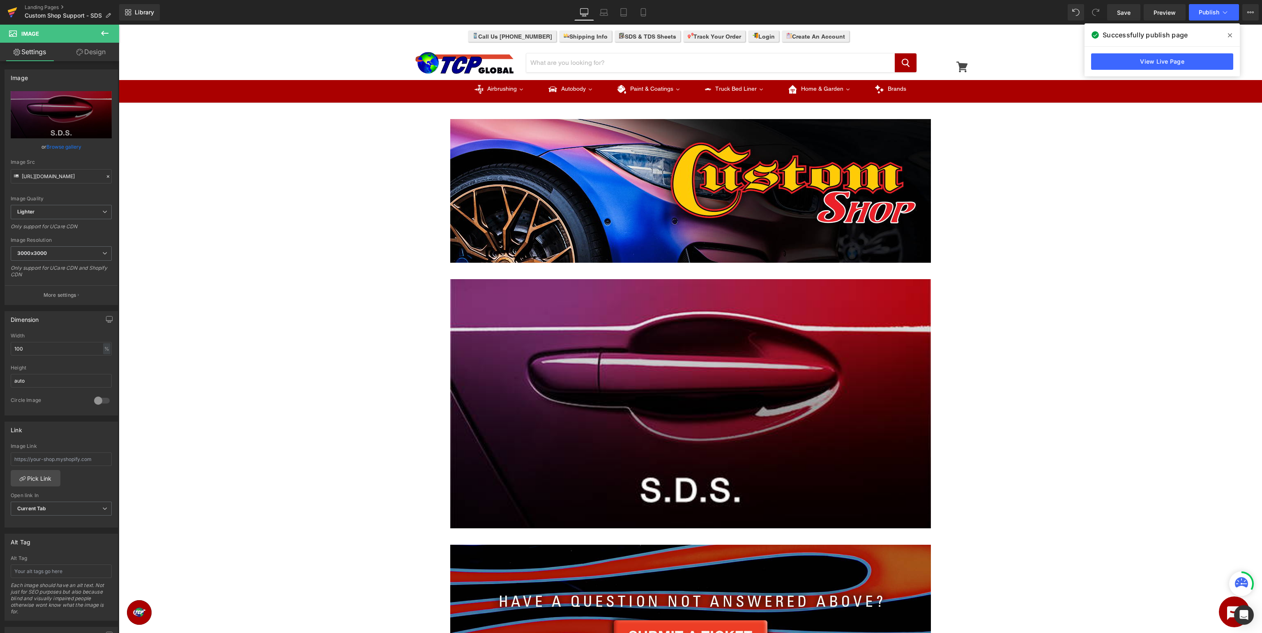
click at [6, 10] on link at bounding box center [12, 12] width 25 height 25
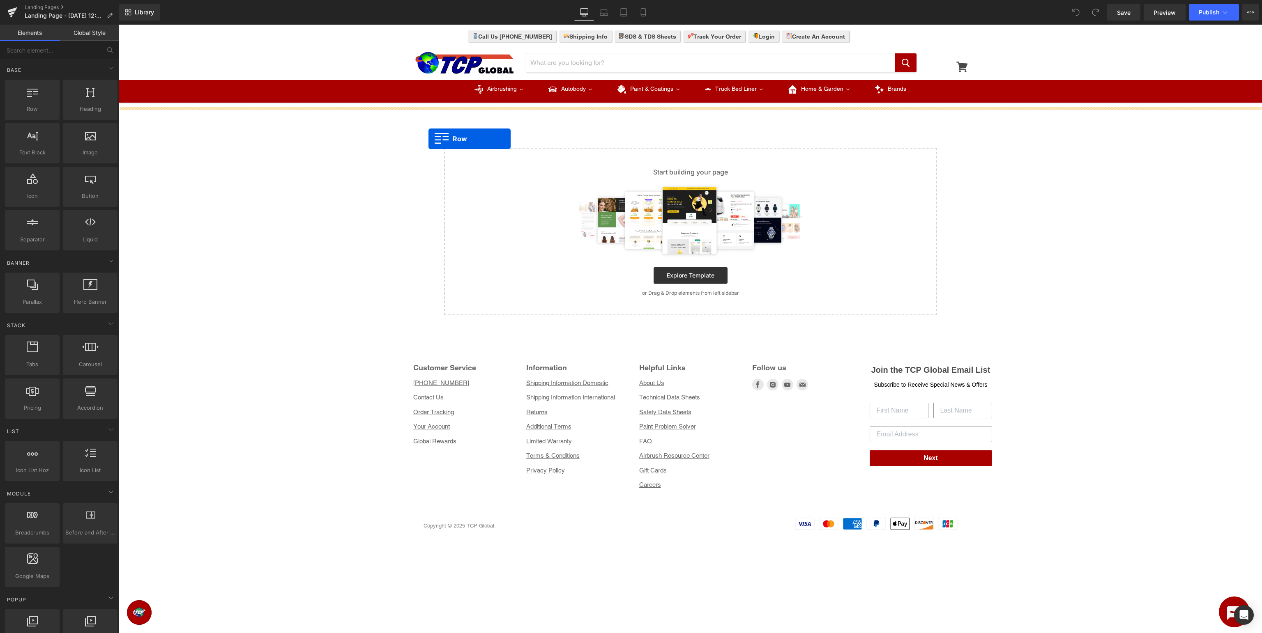
drag, startPoint x: 428, startPoint y: 139, endPoint x: 503, endPoint y: 153, distance: 75.6
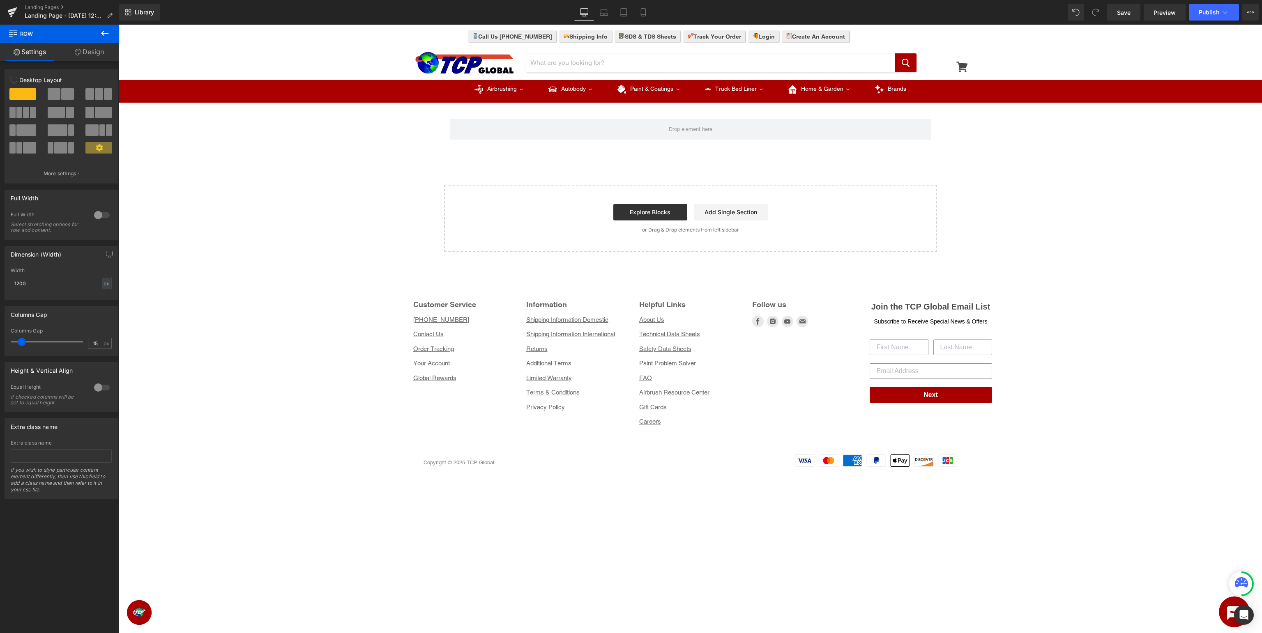
click at [107, 33] on icon at bounding box center [104, 33] width 7 height 5
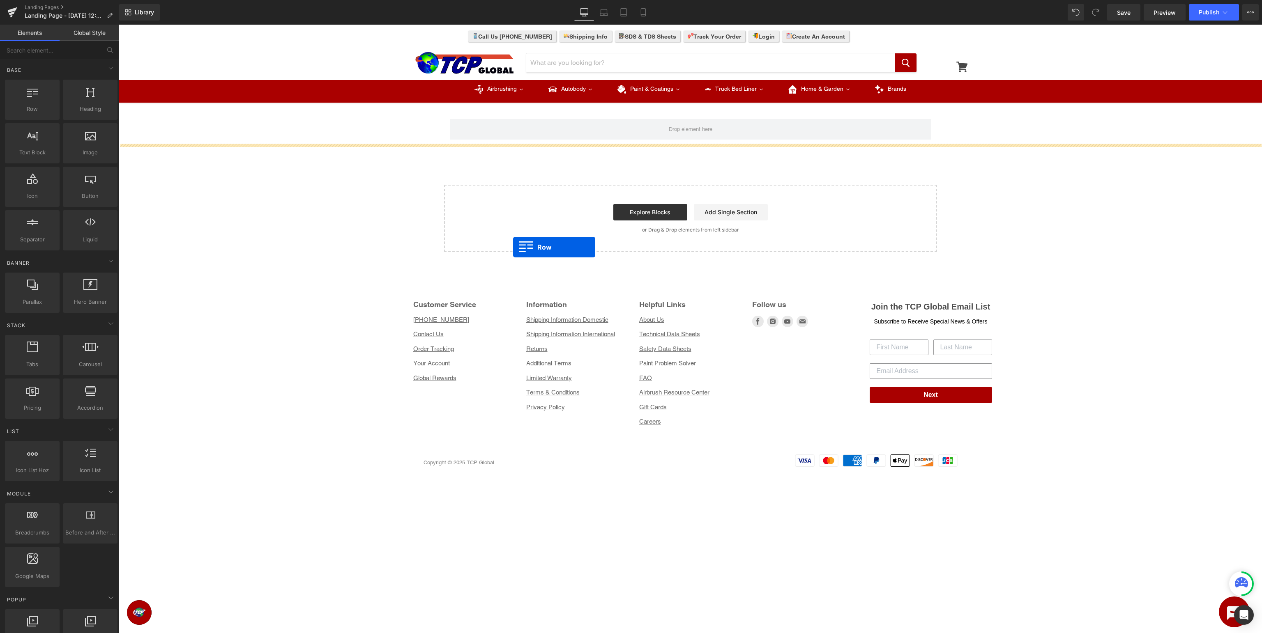
drag, startPoint x: 158, startPoint y: 121, endPoint x: 593, endPoint y: 257, distance: 456.5
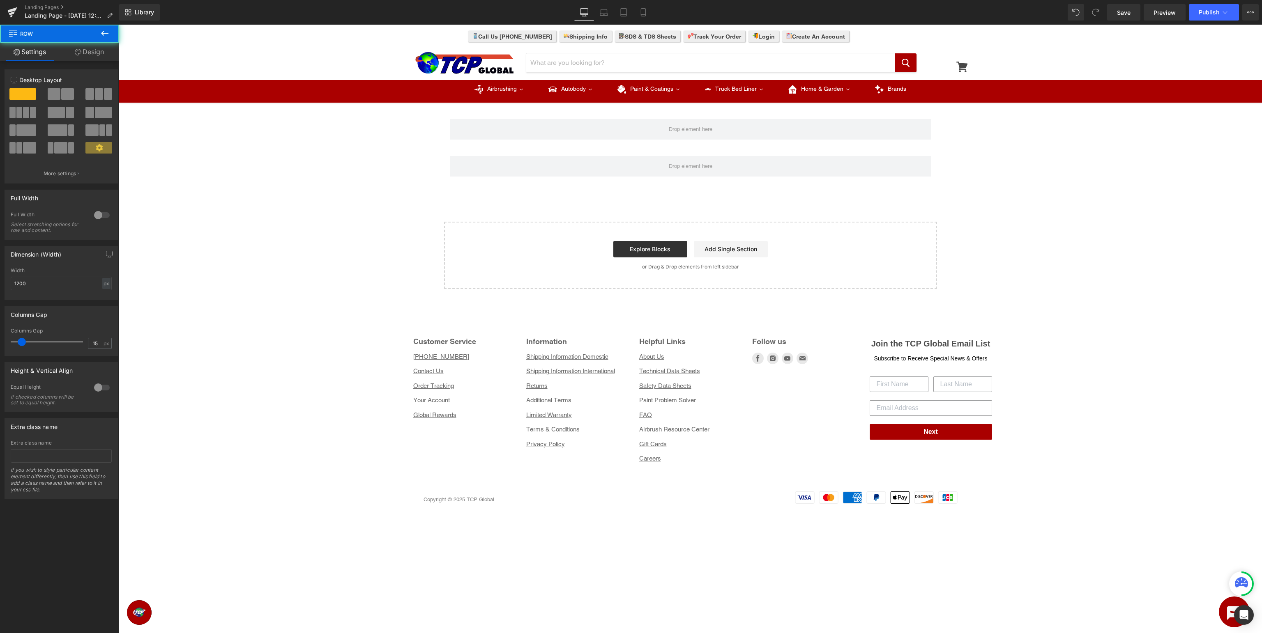
click at [105, 34] on icon at bounding box center [105, 33] width 10 height 10
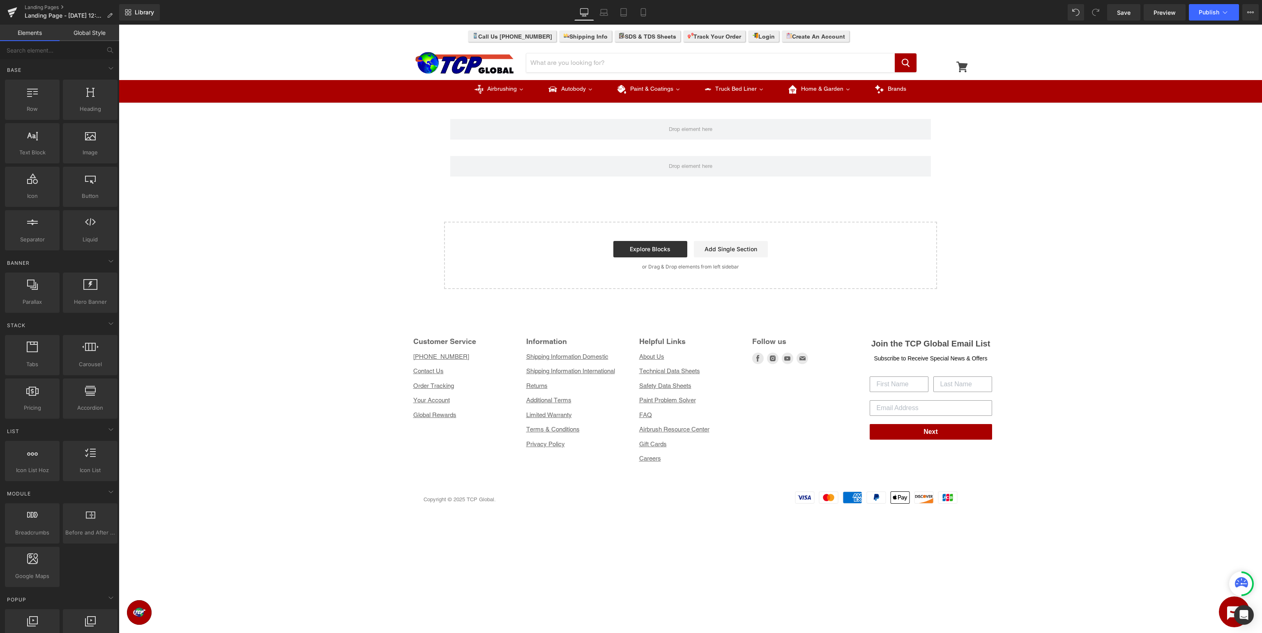
drag, startPoint x: 154, startPoint y: 129, endPoint x: 761, endPoint y: 342, distance: 643.9
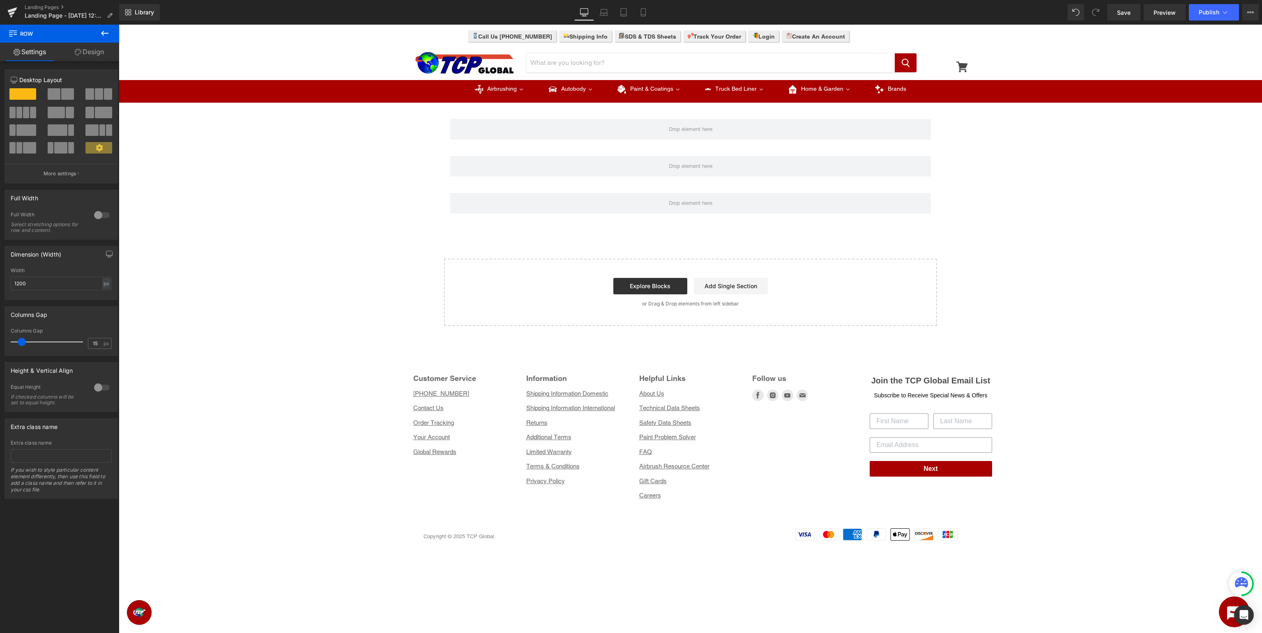
click at [106, 32] on icon at bounding box center [105, 33] width 10 height 10
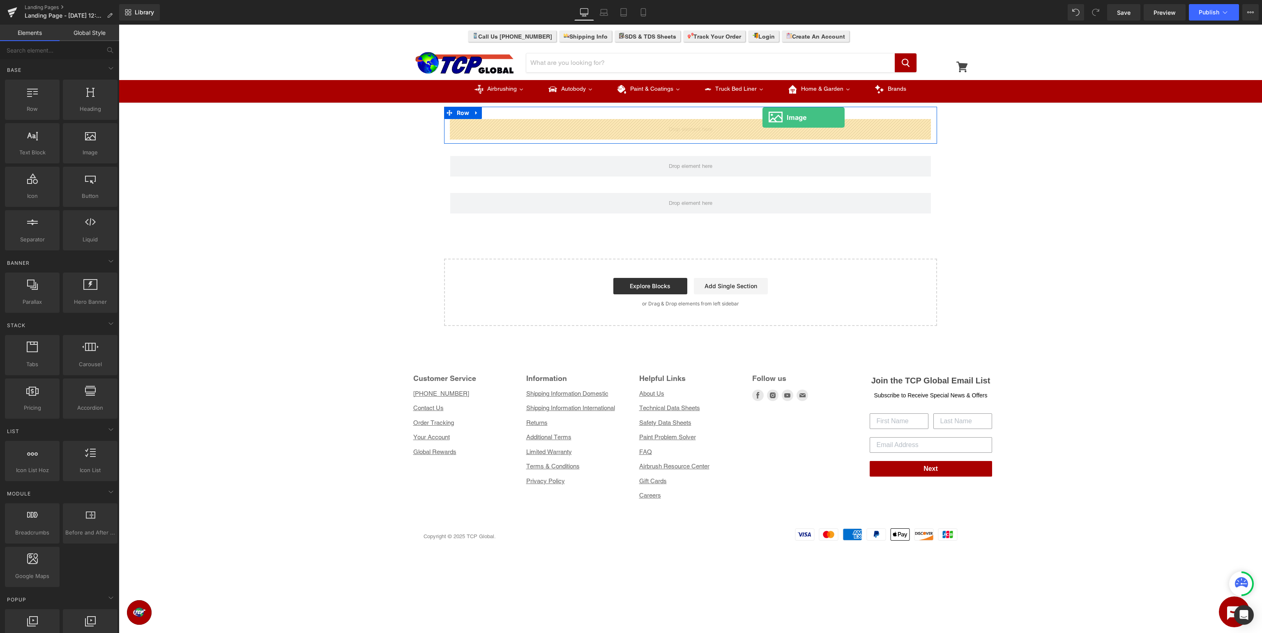
drag, startPoint x: 205, startPoint y: 164, endPoint x: 762, endPoint y: 117, distance: 559.6
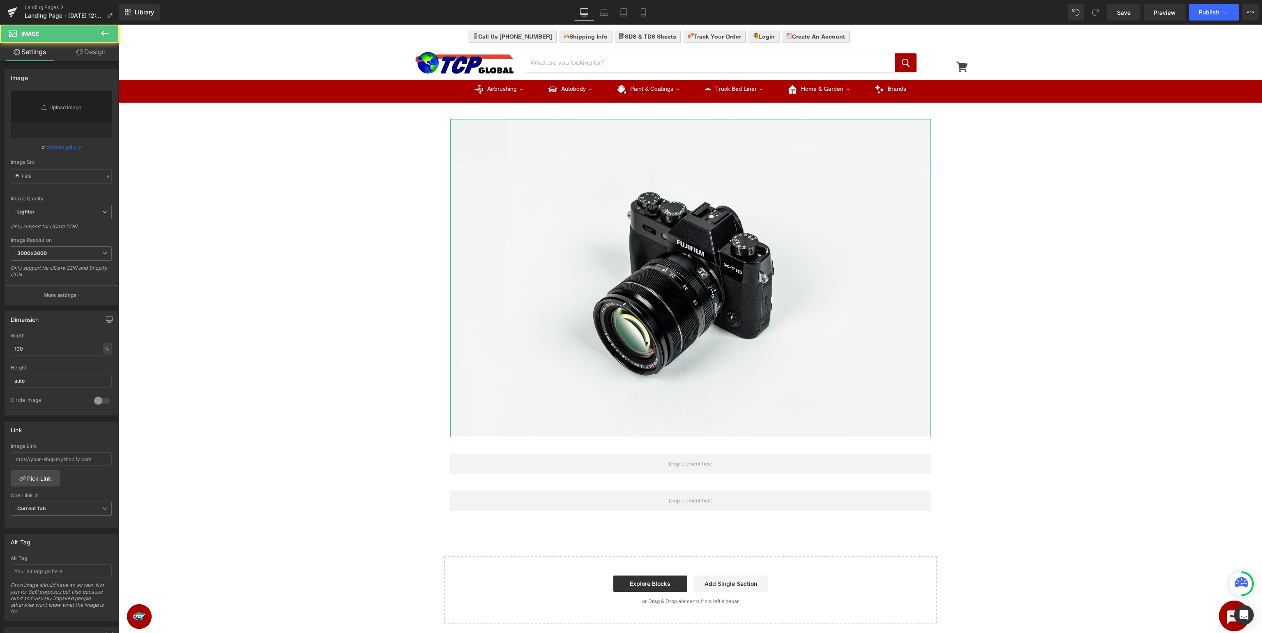
type input "//[DOMAIN_NAME][URL]"
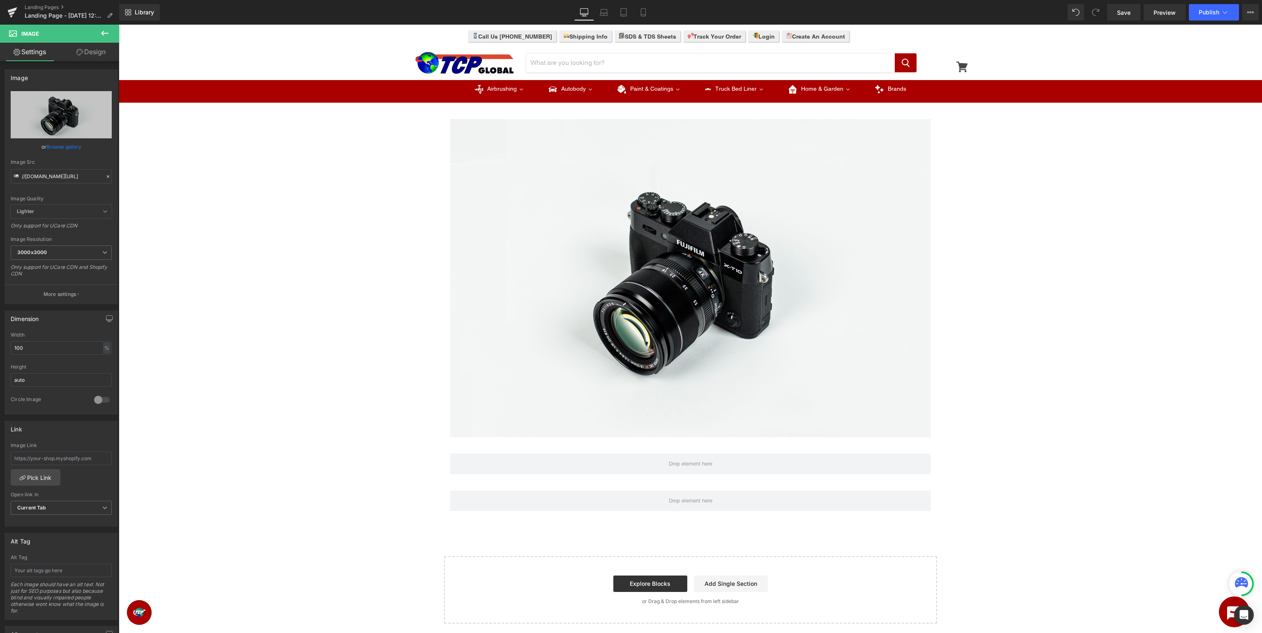
click at [105, 37] on icon at bounding box center [105, 33] width 10 height 10
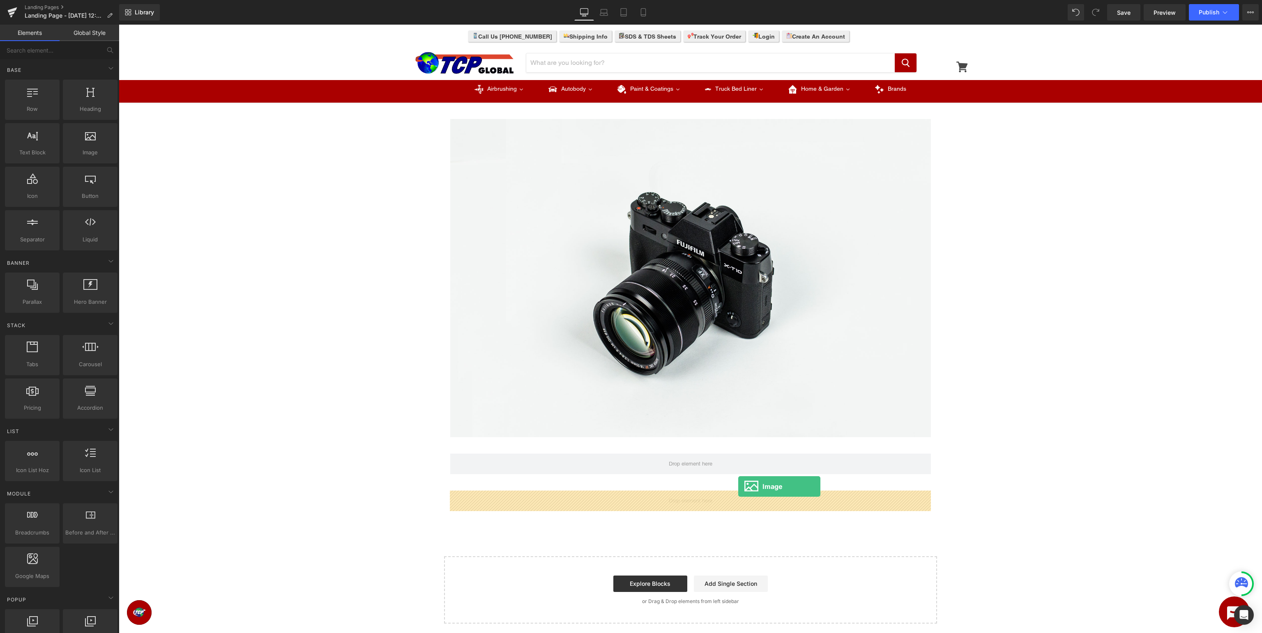
drag, startPoint x: 204, startPoint y: 170, endPoint x: 738, endPoint y: 487, distance: 620.7
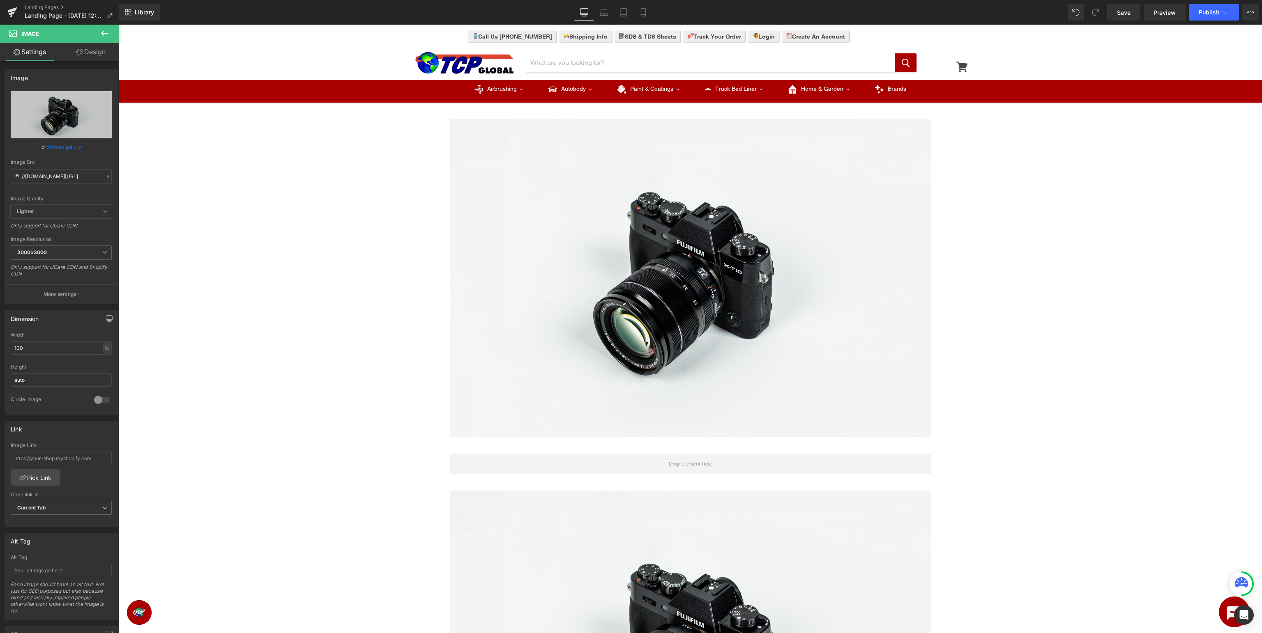
click at [104, 32] on icon at bounding box center [105, 33] width 10 height 10
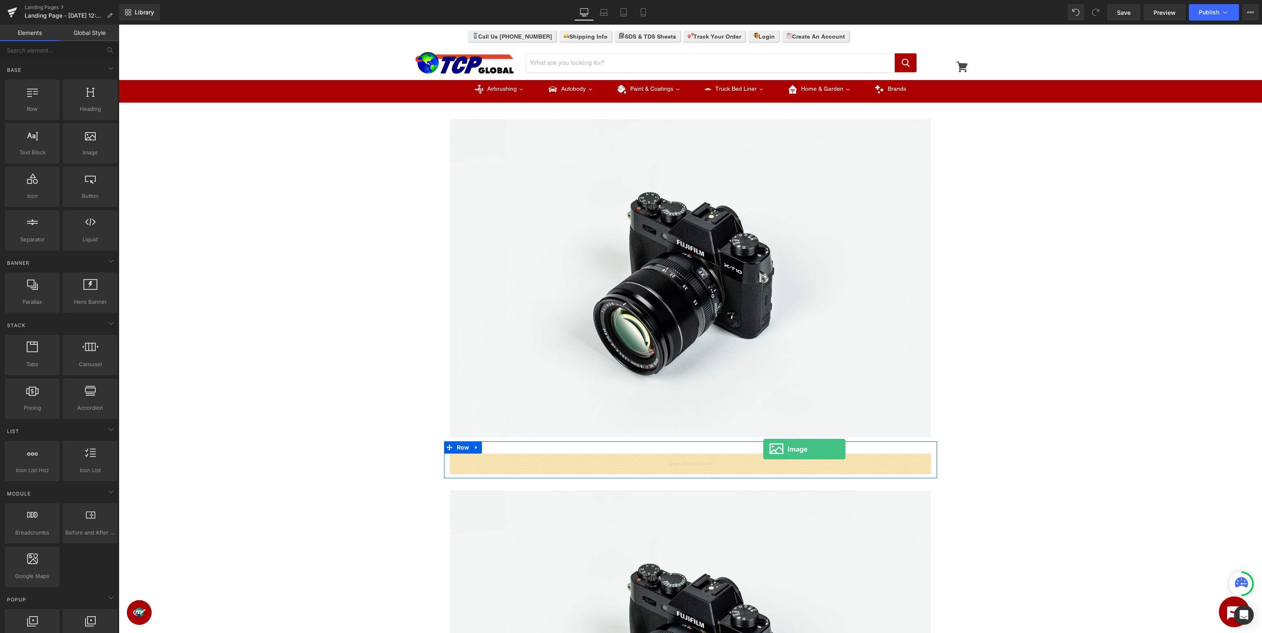
drag, startPoint x: 215, startPoint y: 175, endPoint x: 763, endPoint y: 449, distance: 613.0
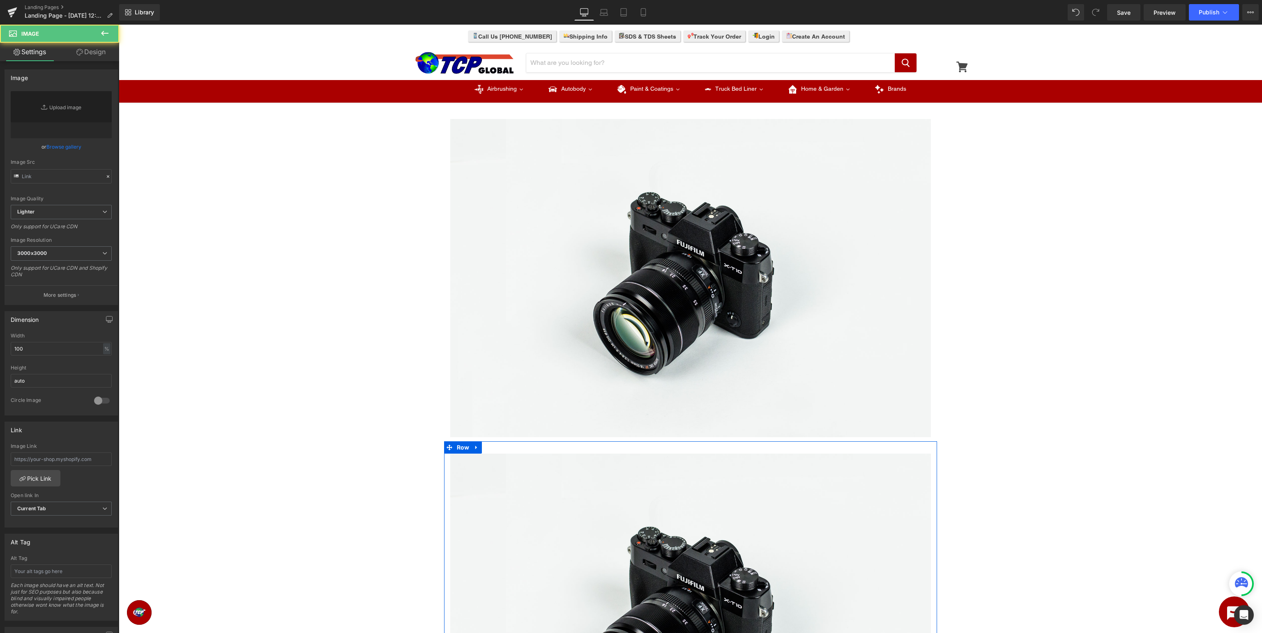
type input "//[DOMAIN_NAME][URL]"
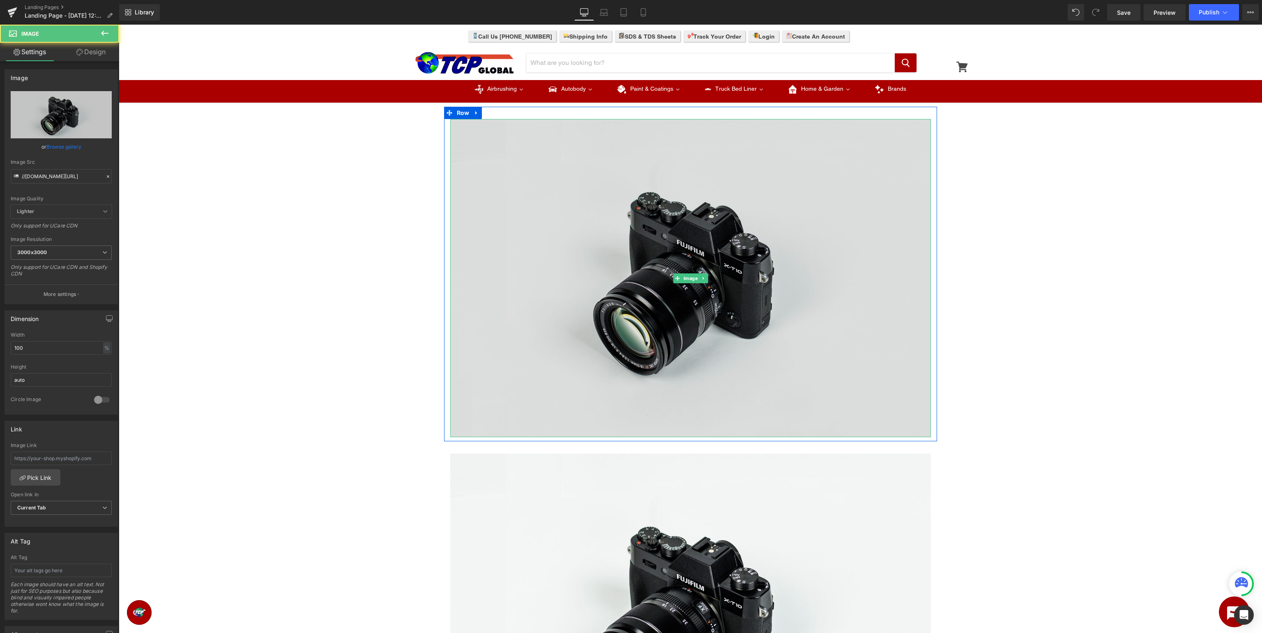
click at [763, 319] on img at bounding box center [690, 278] width 480 height 318
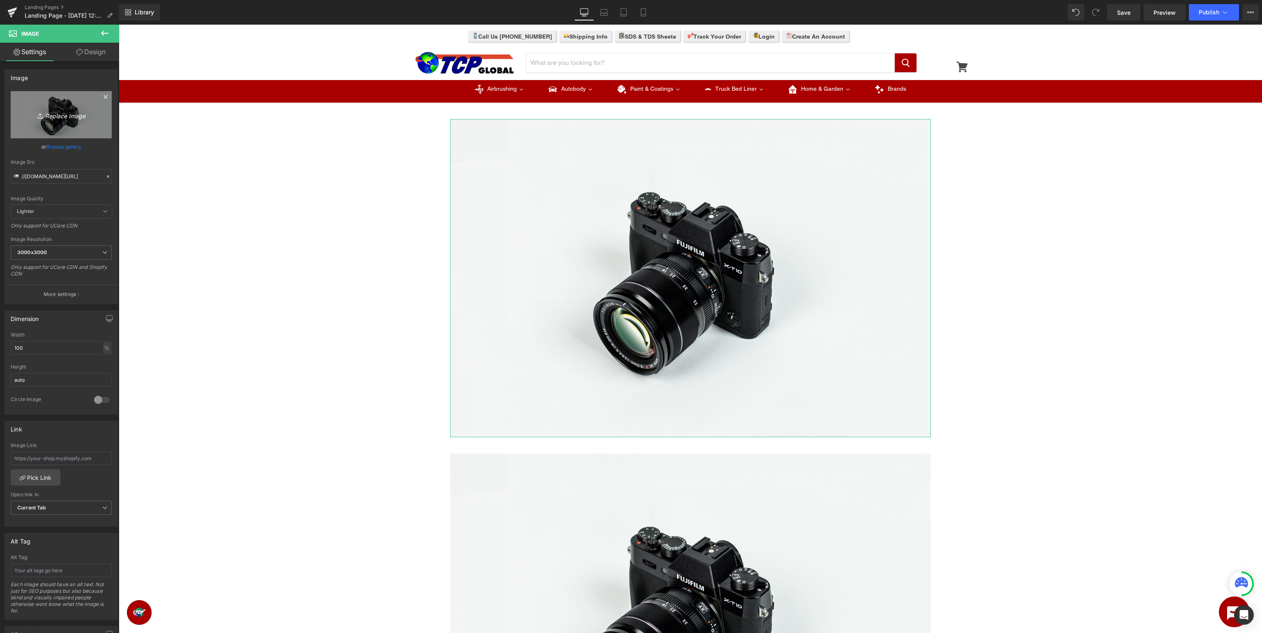
click at [50, 119] on icon "Replace Image" at bounding box center [61, 115] width 66 height 10
type input "C:\fakepath\CustomShop_TopBanner.jpg"
click at [90, 107] on input "file" at bounding box center [61, 111] width 101 height 41
type input "C:\fakepath\CustomShop_TopBanner.jpg"
click at [88, 122] on input "file" at bounding box center [61, 111] width 101 height 41
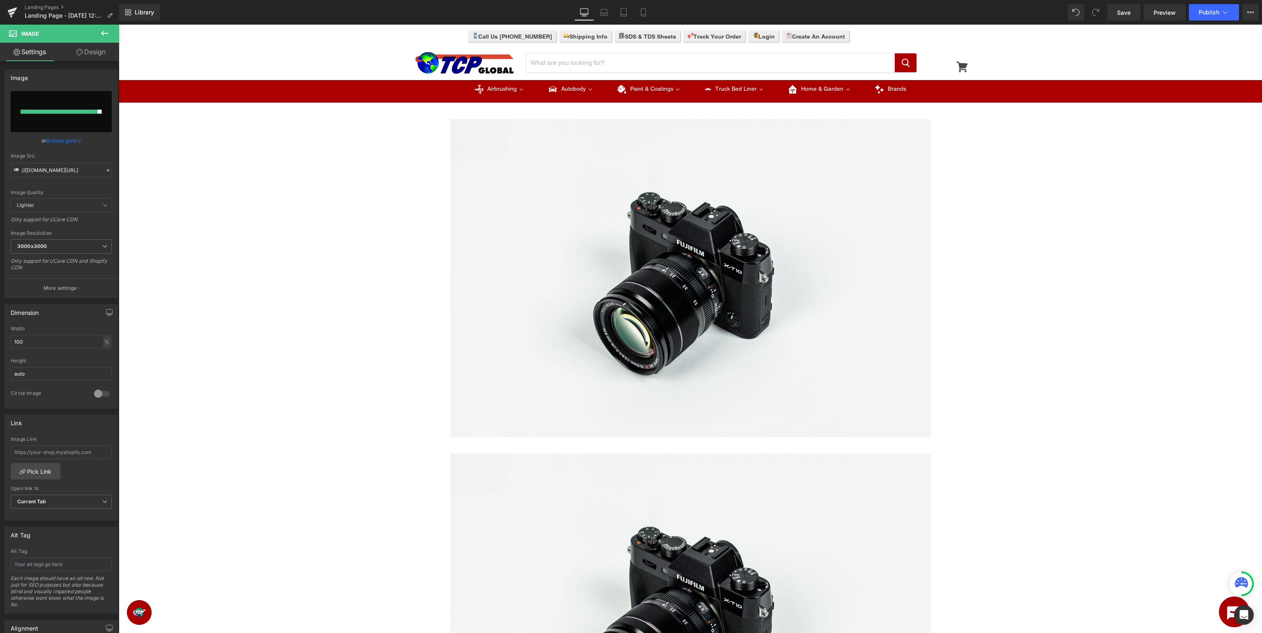
type input "C:\fakepath\CustomShop_TopBanner.jpg"
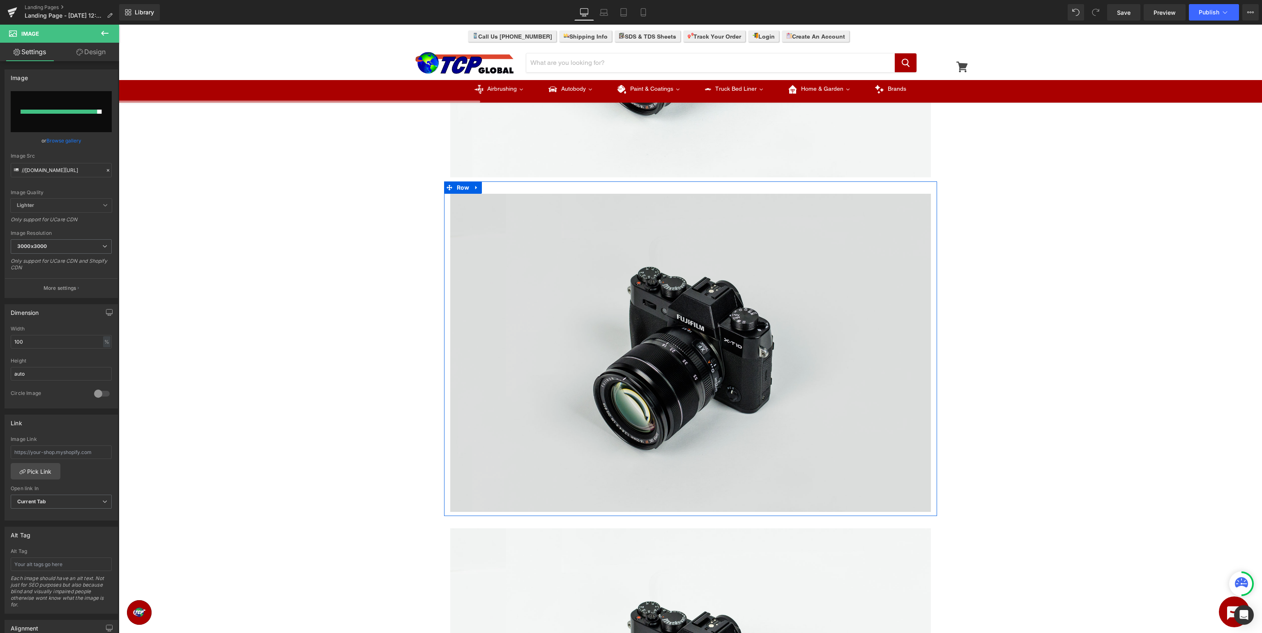
scroll to position [477, 0]
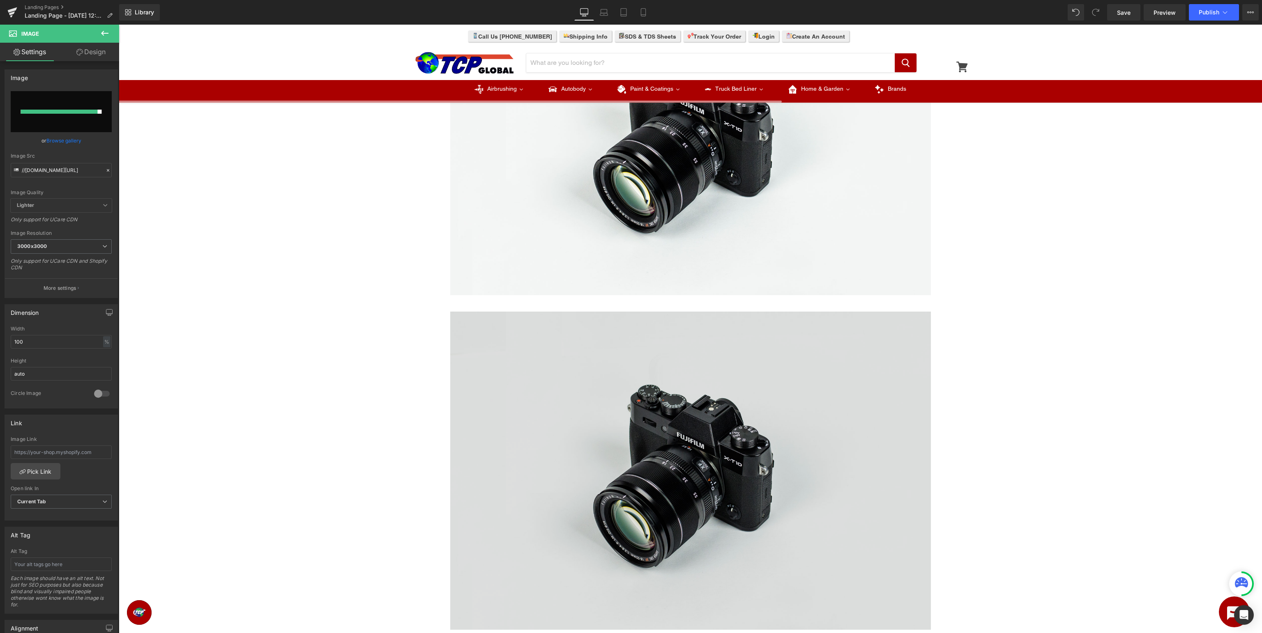
click at [804, 426] on img at bounding box center [690, 471] width 480 height 318
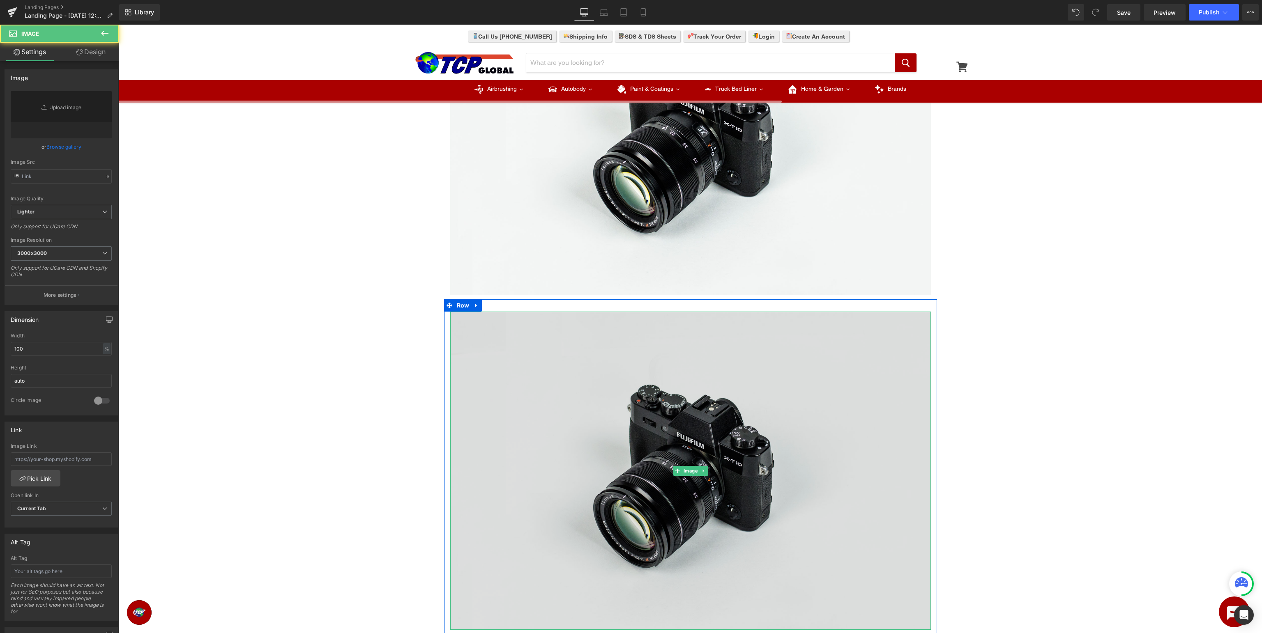
type input "//[DOMAIN_NAME][URL]"
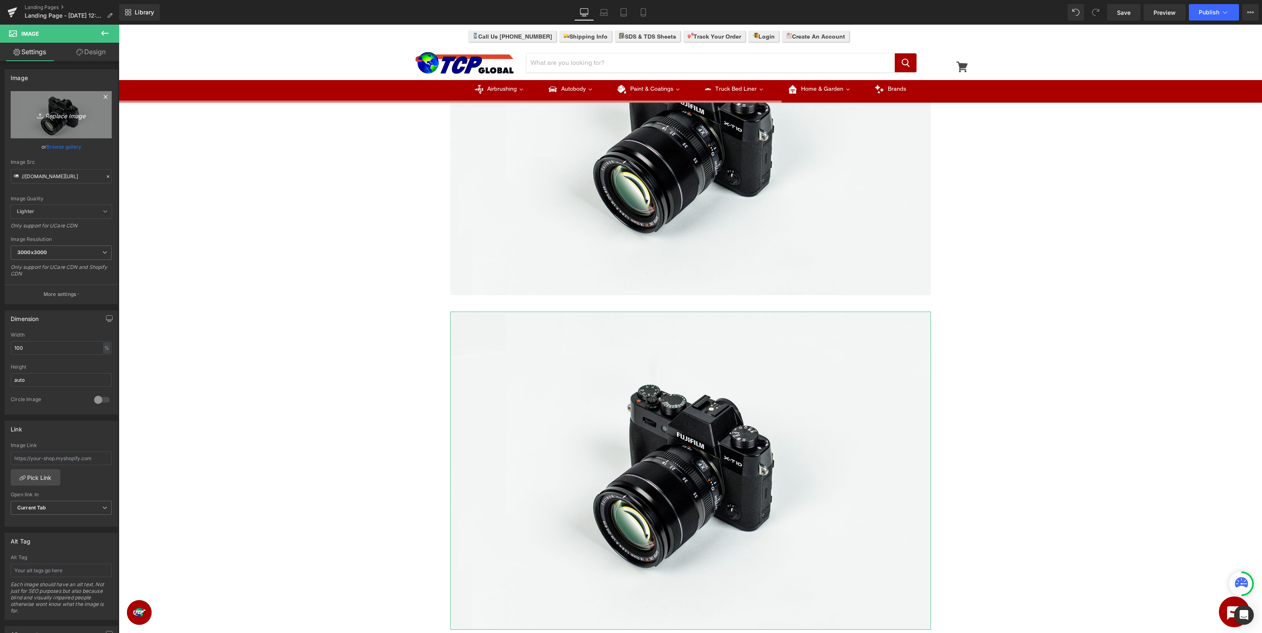
click at [96, 113] on link "Replace Image" at bounding box center [61, 114] width 101 height 47
type input "C:\fakepath\CustomShop_BottomBanner.jpg"
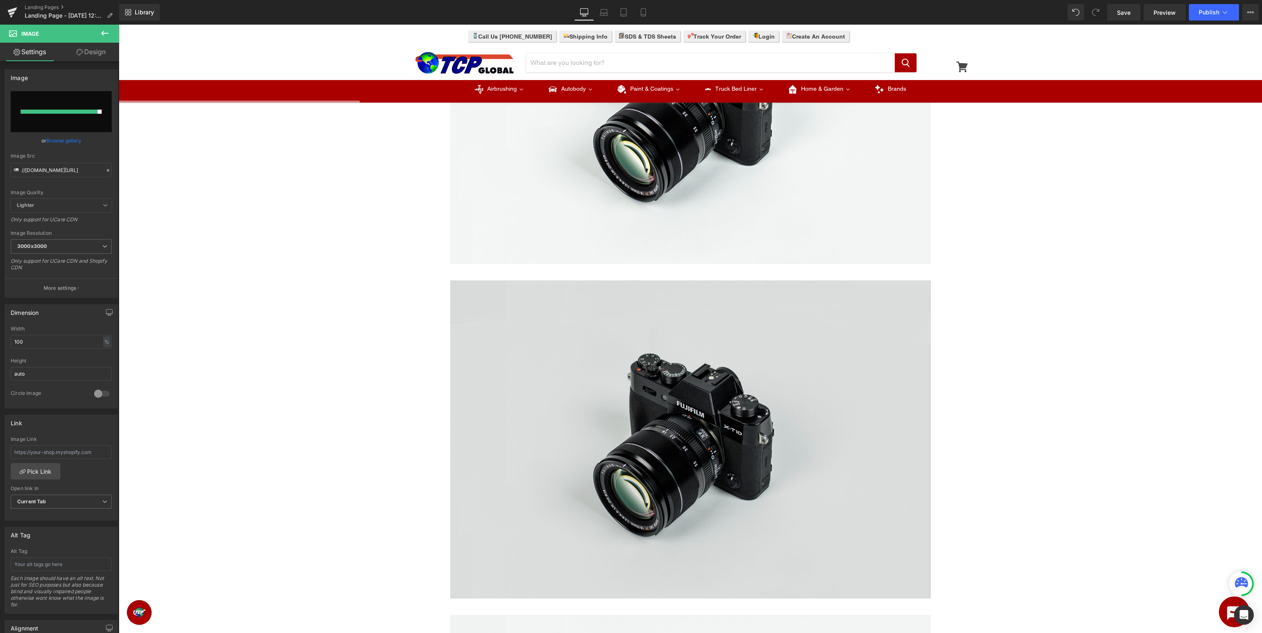
scroll to position [0, 0]
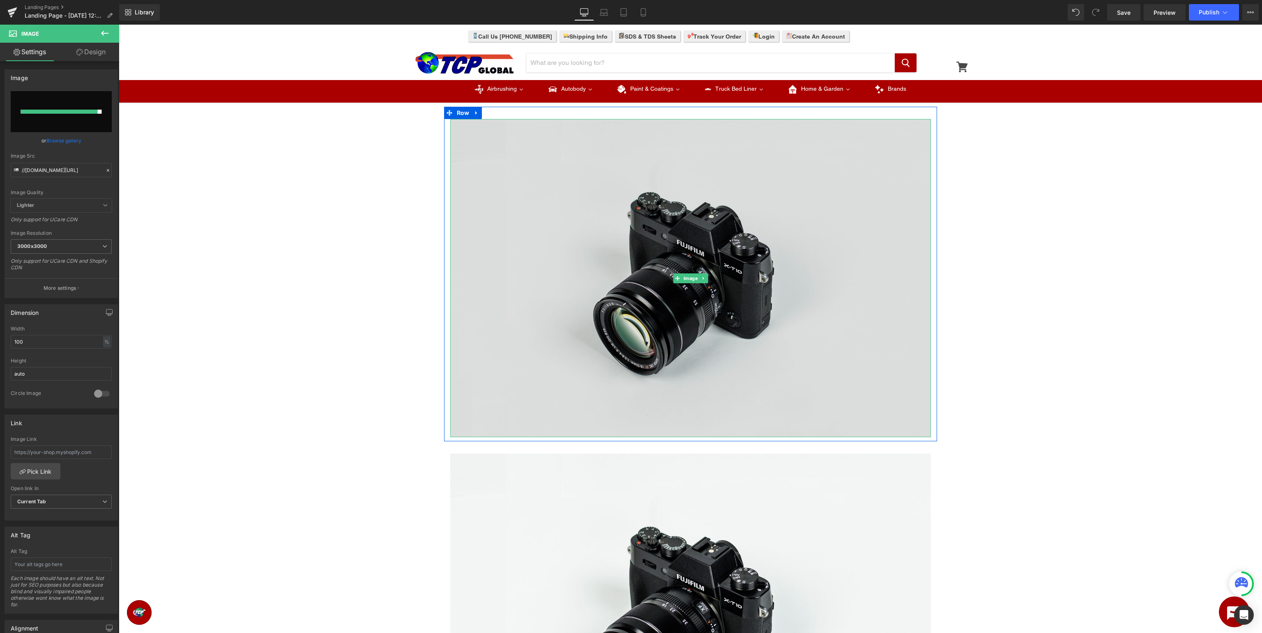
click at [677, 251] on img at bounding box center [690, 278] width 480 height 318
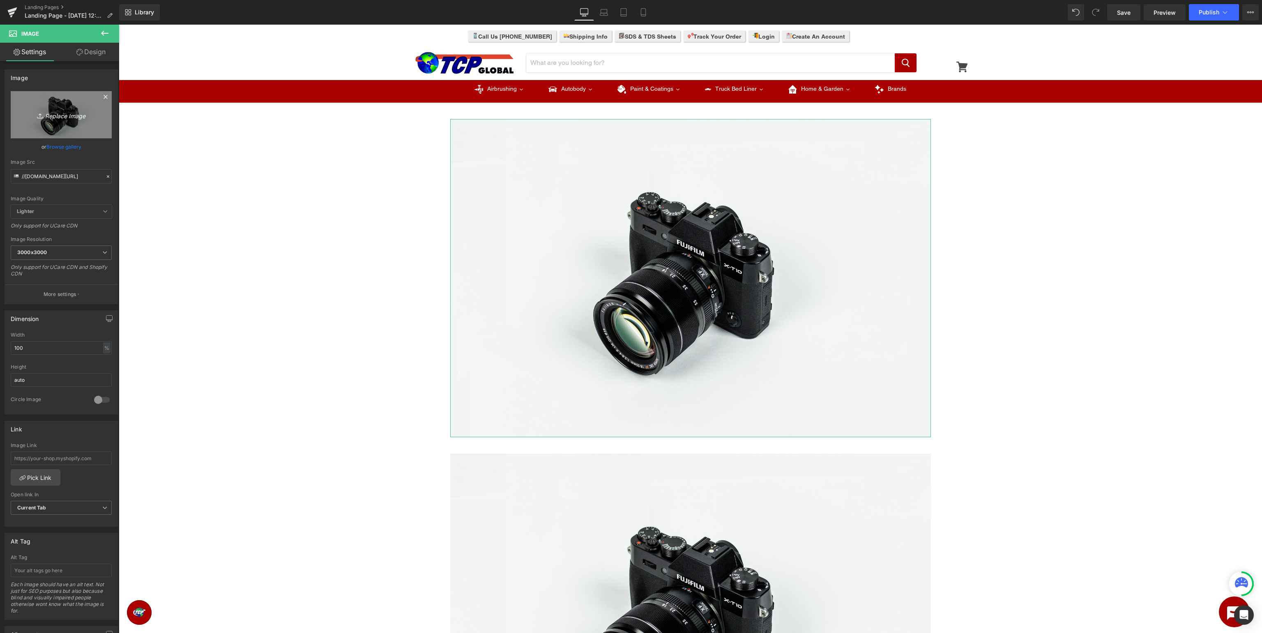
click at [85, 114] on icon "Replace Image" at bounding box center [61, 115] width 66 height 10
type input "C:\fakepath\CustomShop_TopBanner.jpg"
type input "https://ucarecdn.com/29a6cabd-30a6-447b-b9db-681e523b224d/-/format/auto/-/previ…"
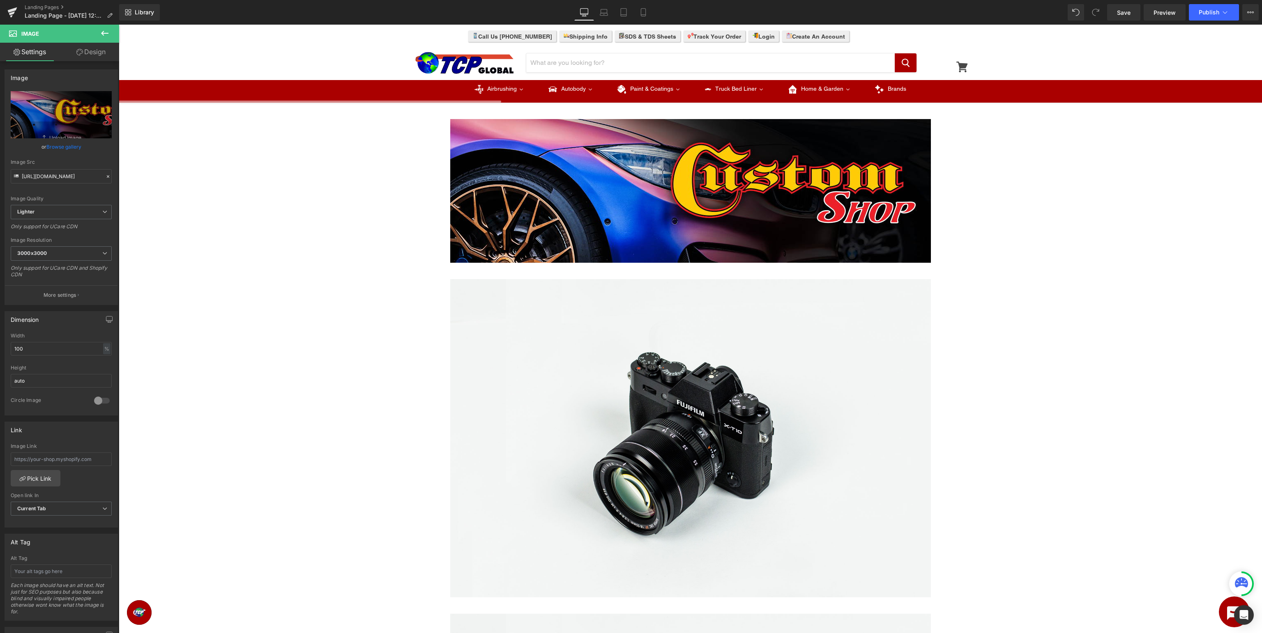
scroll to position [217, 0]
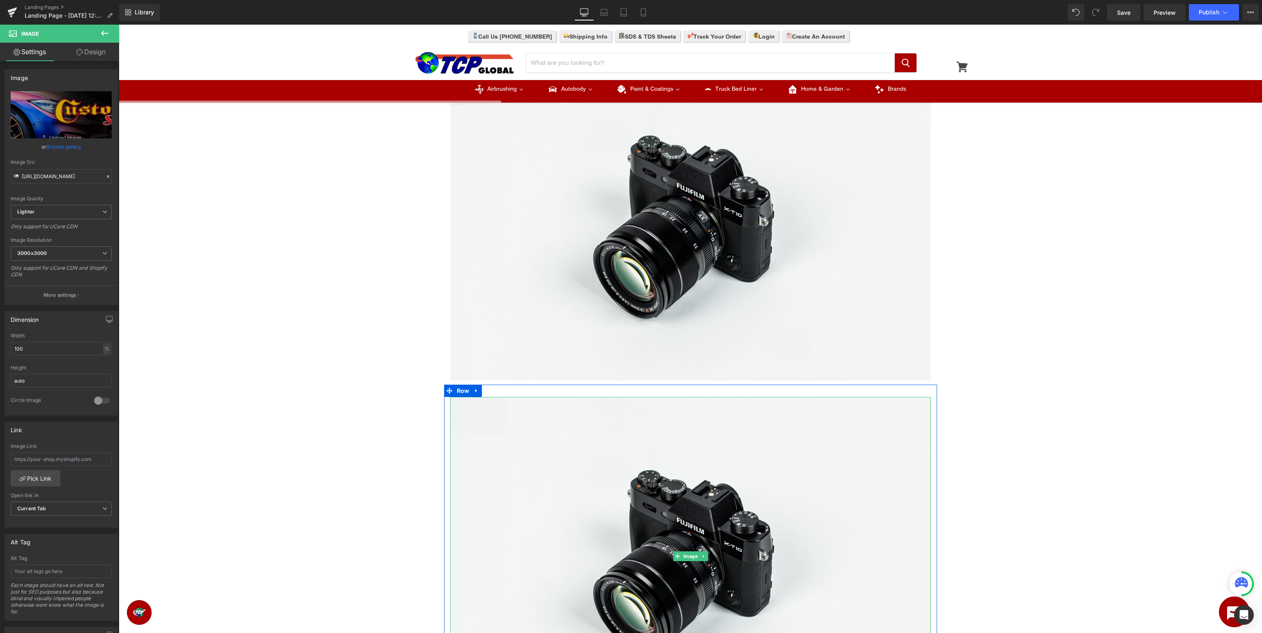
click at [746, 526] on img at bounding box center [690, 556] width 480 height 318
click at [94, 116] on icon "Replace Image" at bounding box center [61, 115] width 66 height 10
type input "C:\fakepath\CustomShop_BottomBanner.jpg"
click at [59, 117] on input "file" at bounding box center [61, 111] width 101 height 41
type input "C:\fakepath\CustomShop_BottomBanner.jpg"
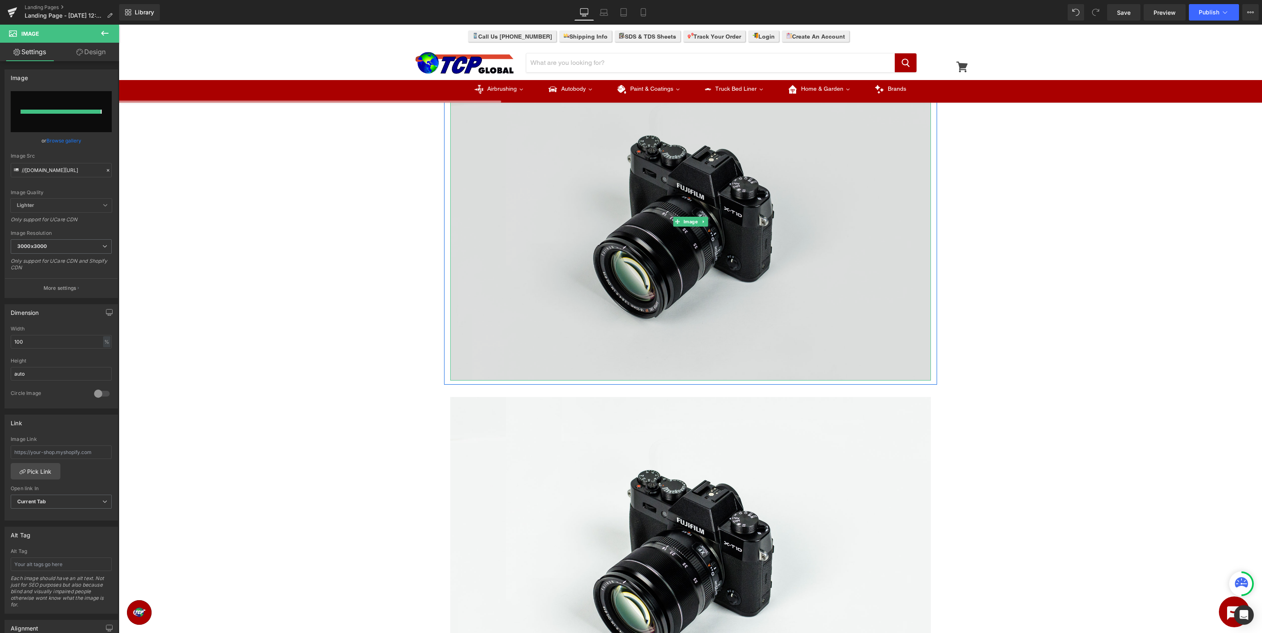
type input "https://ucarecdn.com/2dbb113d-5b43-4152-9d0e-40bed0dc3574/-/format/auto/-/previ…"
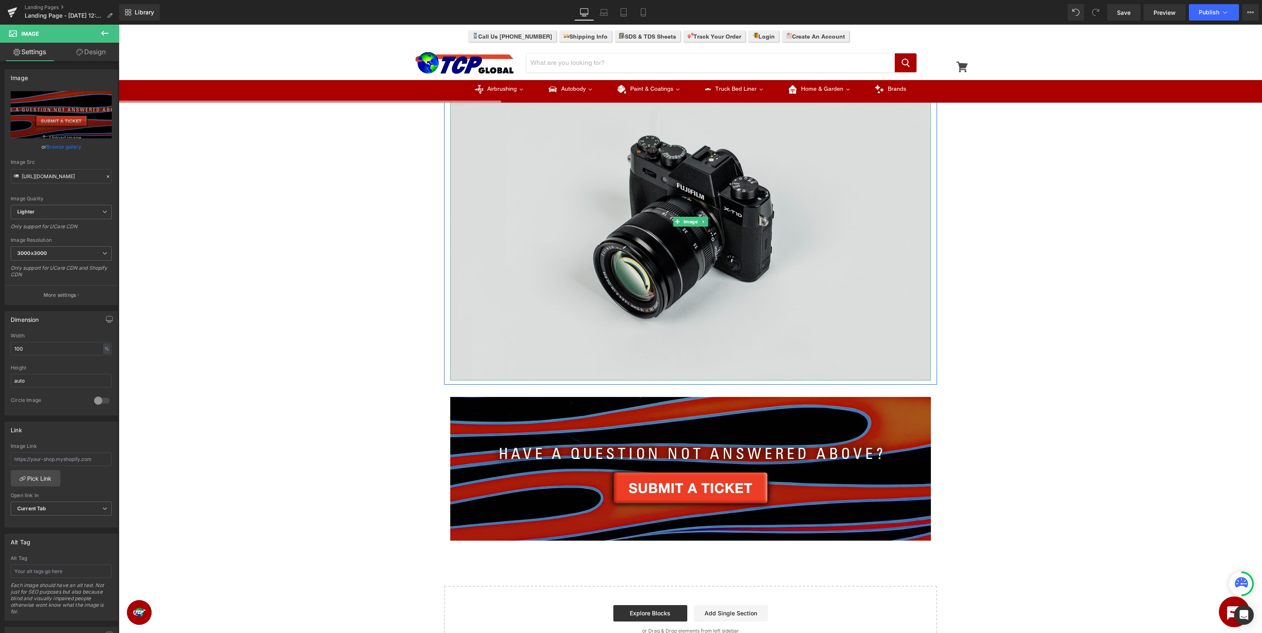
scroll to position [87, 0]
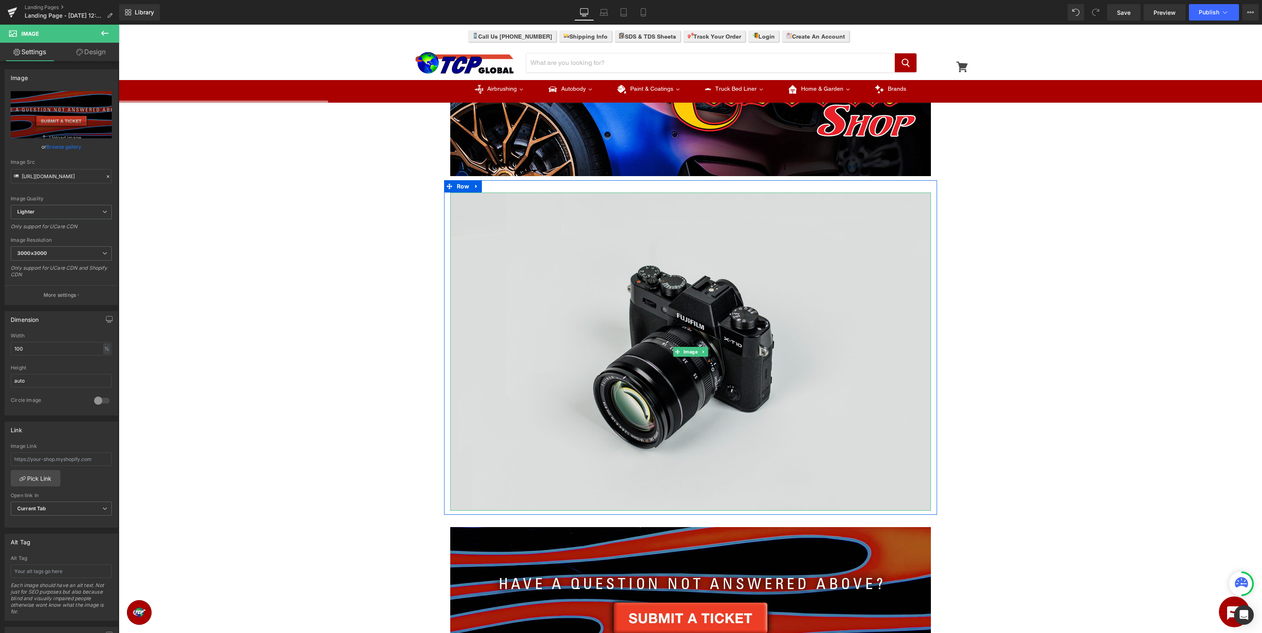
click at [815, 306] on img at bounding box center [690, 352] width 480 height 318
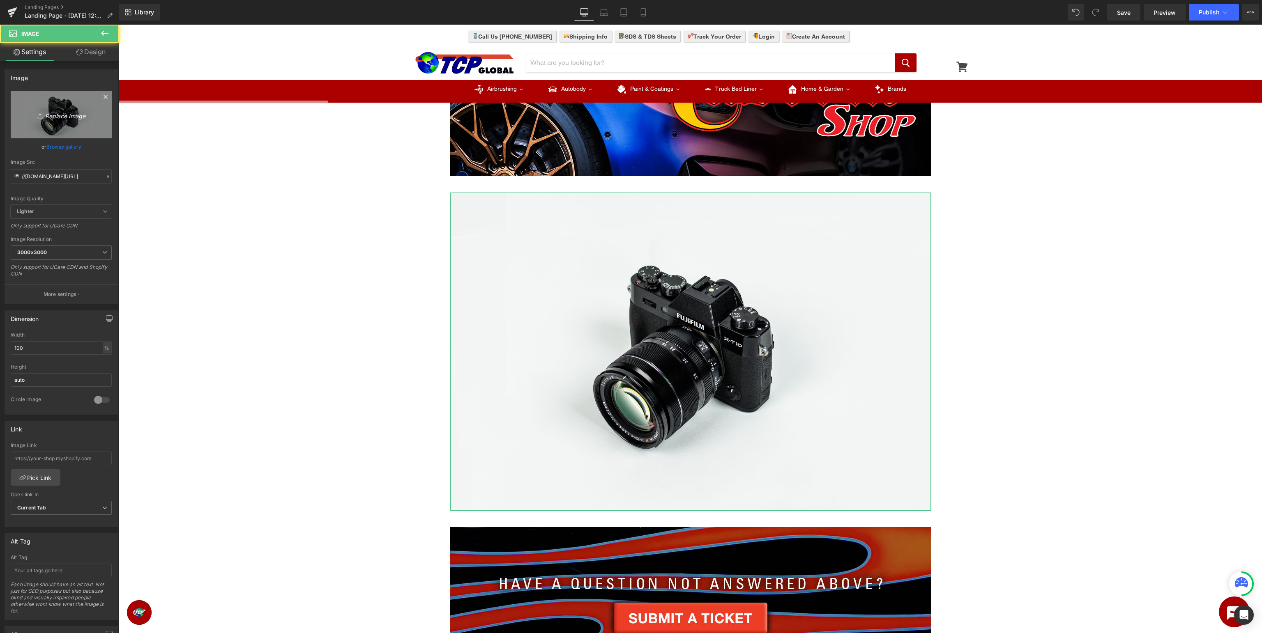
click at [65, 106] on link "Replace Image" at bounding box center [61, 114] width 101 height 47
type input "C:\fakepath\CustomShop_TDS.jpg"
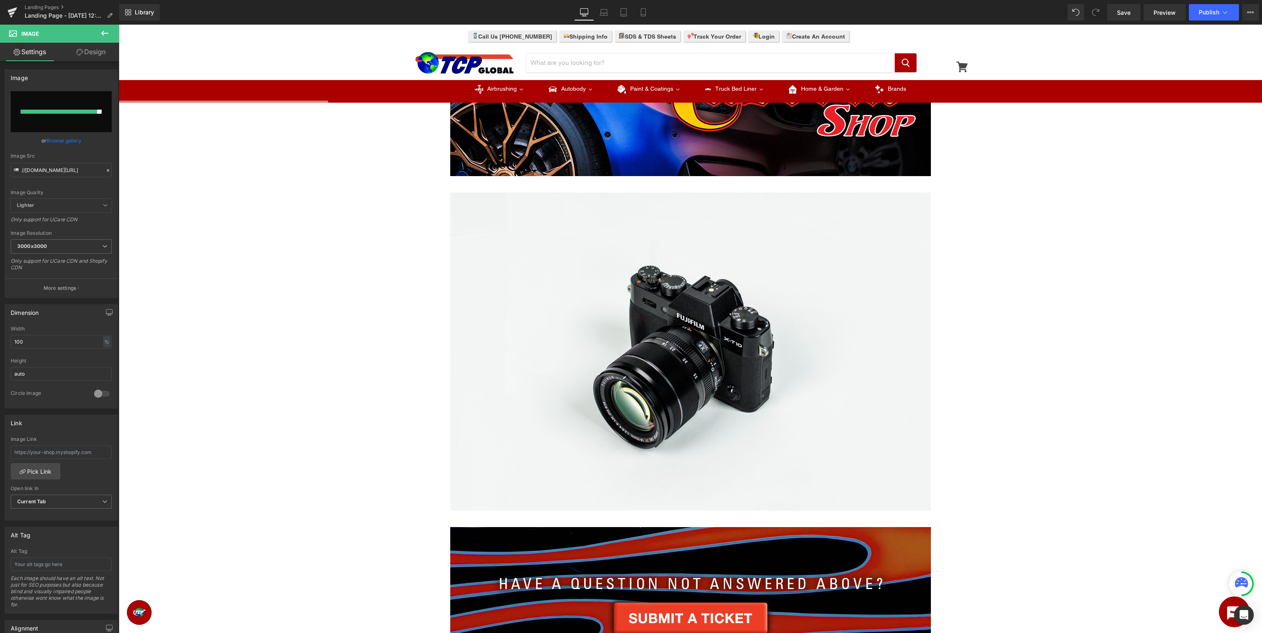
type input "https://ucarecdn.com/068de460-781e-4558-a654-677bef383bcf/-/format/auto/-/previ…"
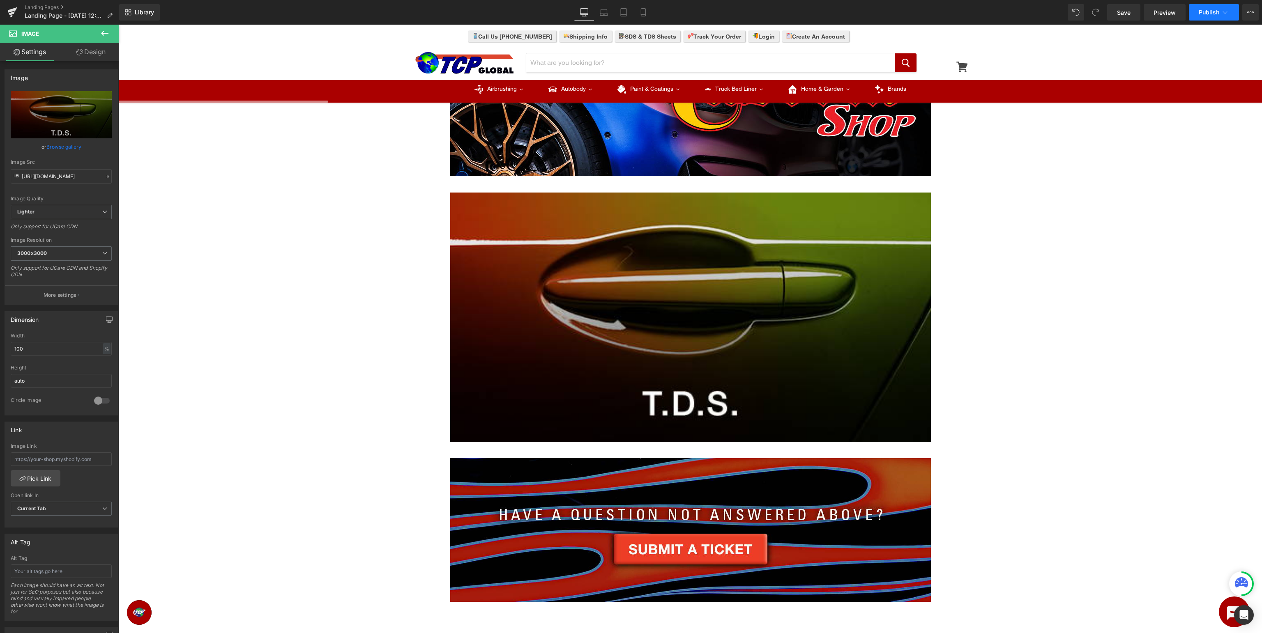
click at [1213, 16] on button "Publish" at bounding box center [1213, 12] width 50 height 16
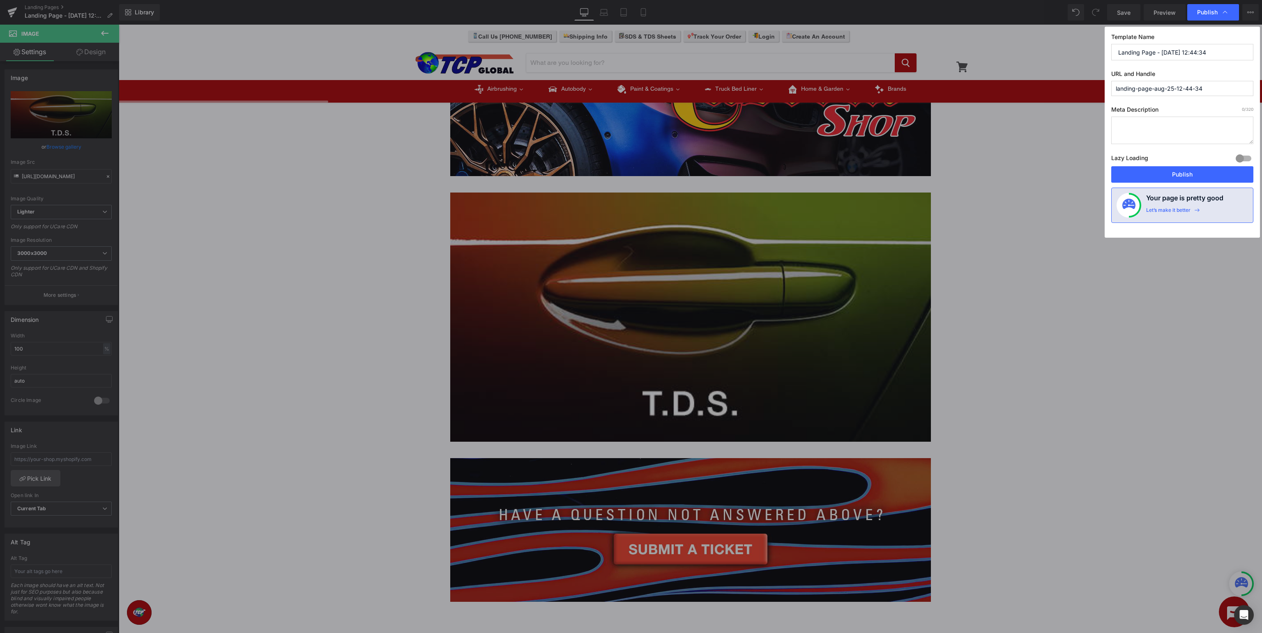
click at [1185, 53] on input "Landing Page - Aug 25, 12:44:34" at bounding box center [1182, 52] width 142 height 16
drag, startPoint x: 1216, startPoint y: 50, endPoint x: 402, endPoint y: -14, distance: 816.4
click at [1111, 44] on input "Landing Page - Aug 25, 12:44:34" at bounding box center [1182, 52] width 142 height 16
type input "Custom Shop Support - TDS"
type input "s"
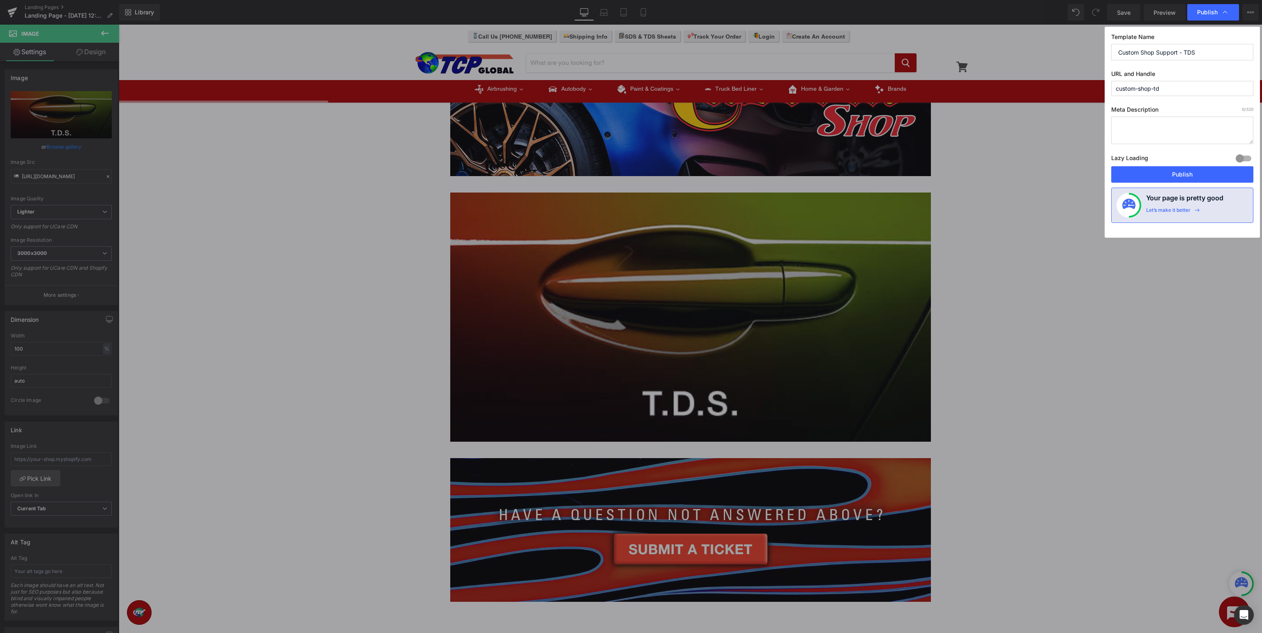
type input "custom-shop-tds"
click at [1207, 171] on button "Publish" at bounding box center [1182, 174] width 142 height 16
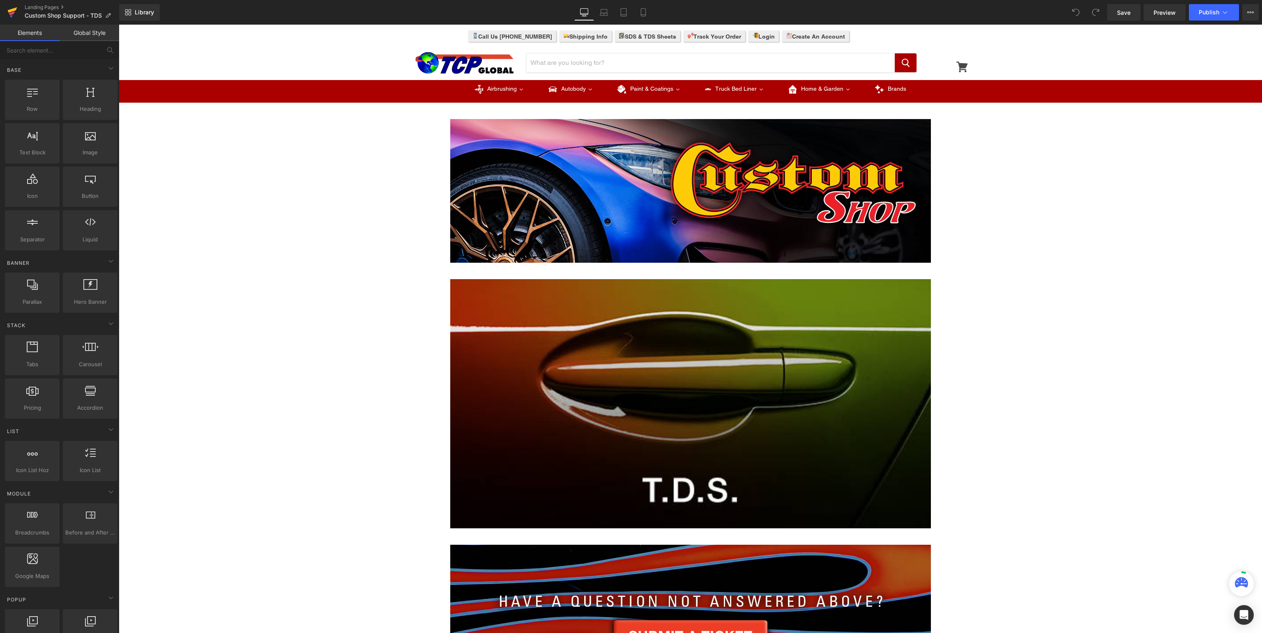
click at [12, 12] on icon at bounding box center [12, 12] width 10 height 21
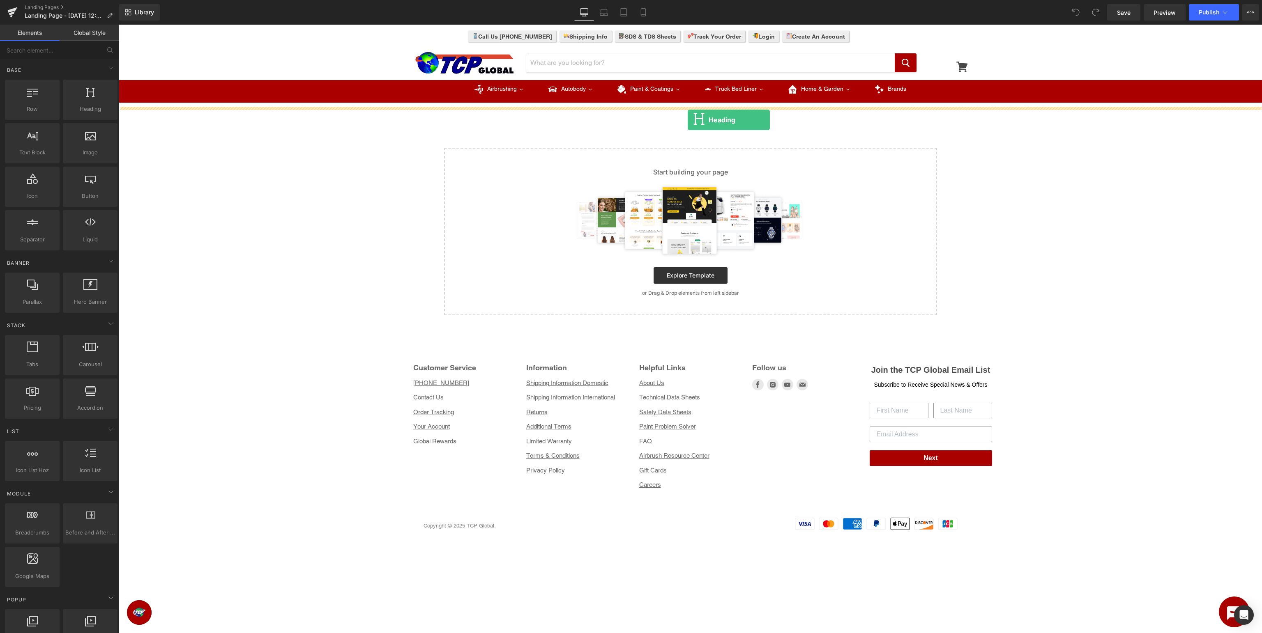
drag, startPoint x: 226, startPoint y: 129, endPoint x: 688, endPoint y: 120, distance: 461.7
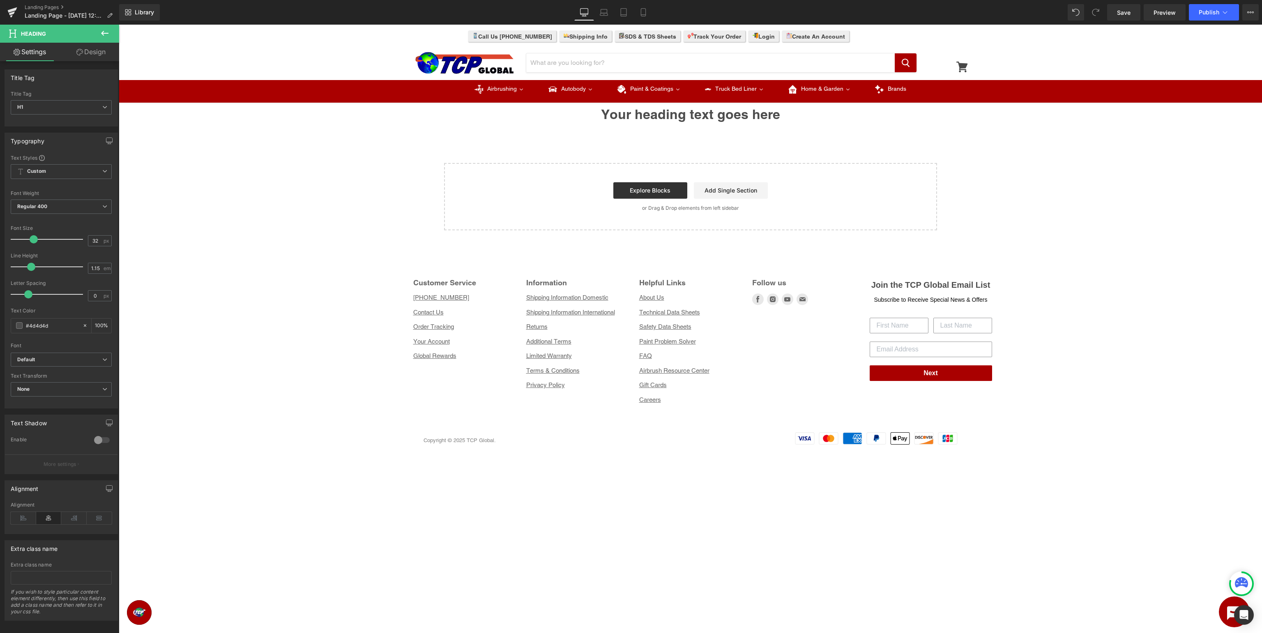
click at [111, 37] on button at bounding box center [104, 34] width 29 height 18
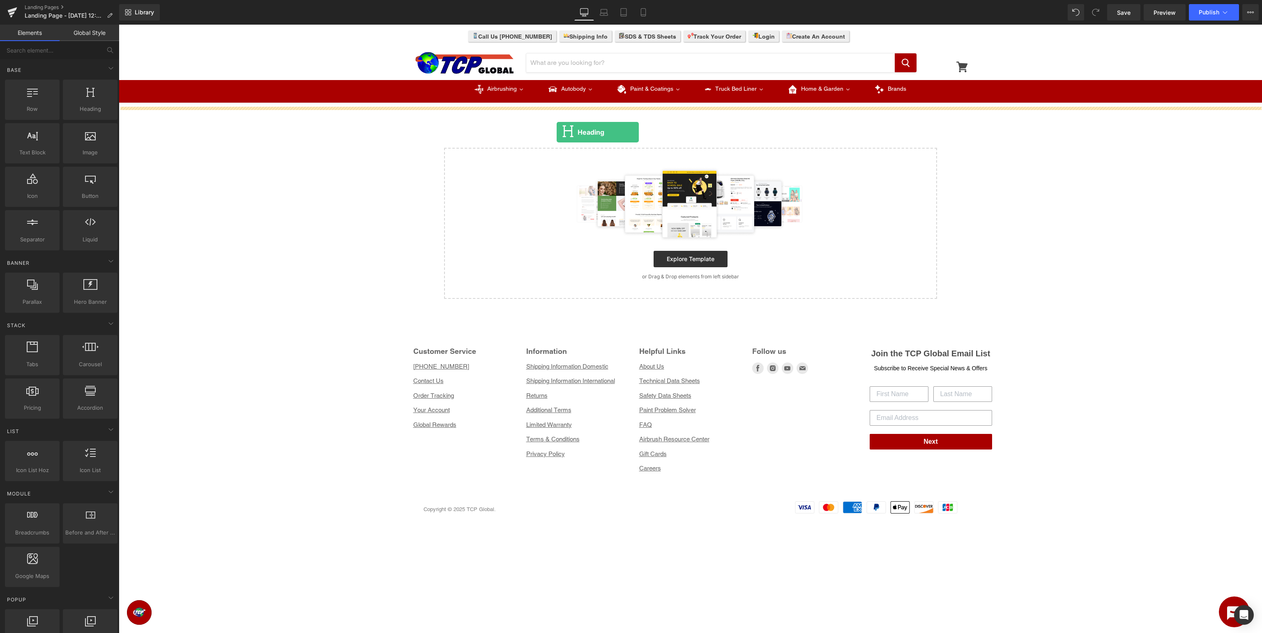
drag, startPoint x: 203, startPoint y: 115, endPoint x: 556, endPoint y: 132, distance: 353.6
drag, startPoint x: 147, startPoint y: 129, endPoint x: 602, endPoint y: 124, distance: 454.6
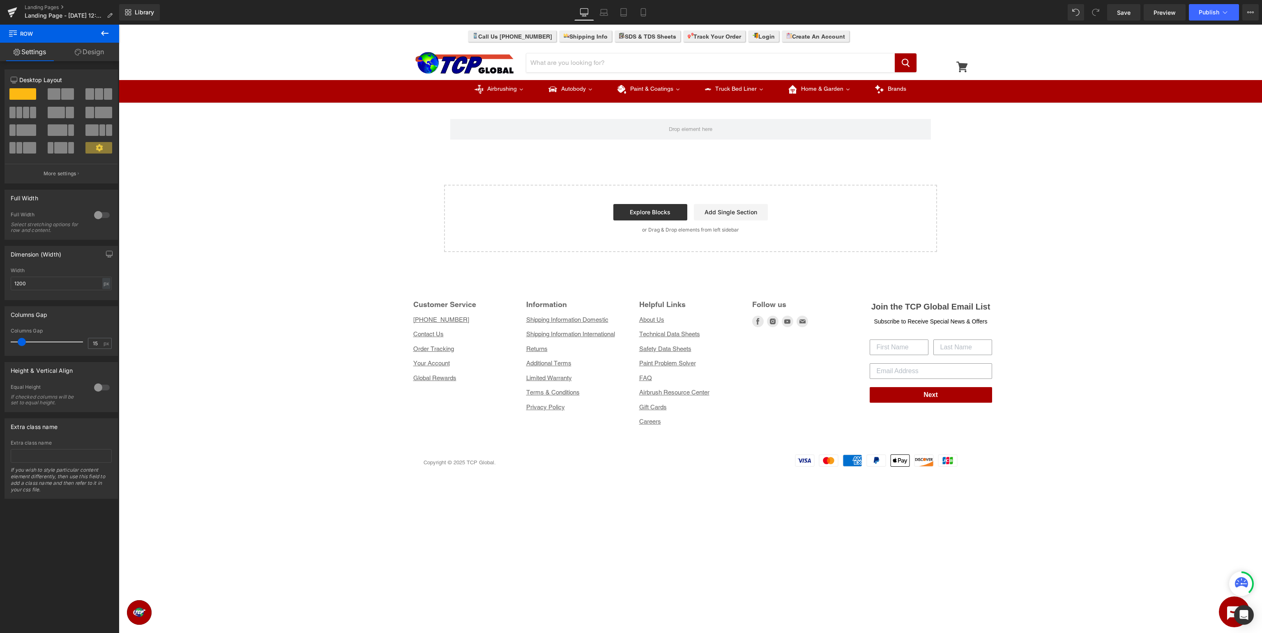
click at [106, 37] on icon at bounding box center [105, 33] width 10 height 10
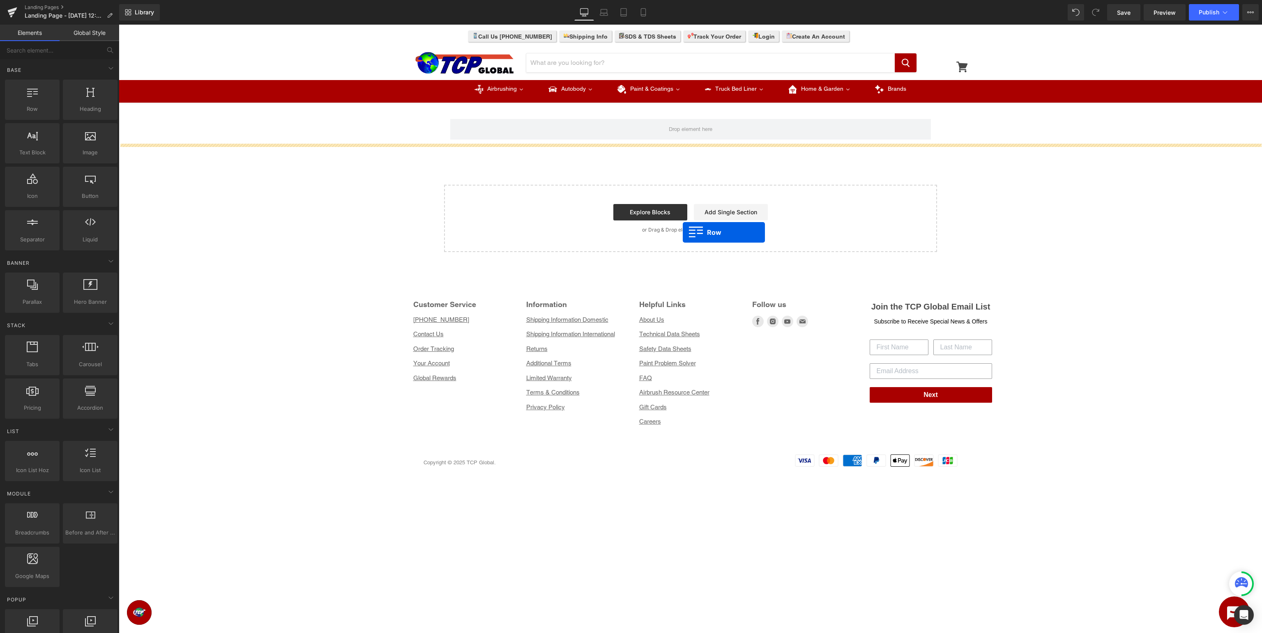
drag, startPoint x: 151, startPoint y: 131, endPoint x: 683, endPoint y: 232, distance: 541.5
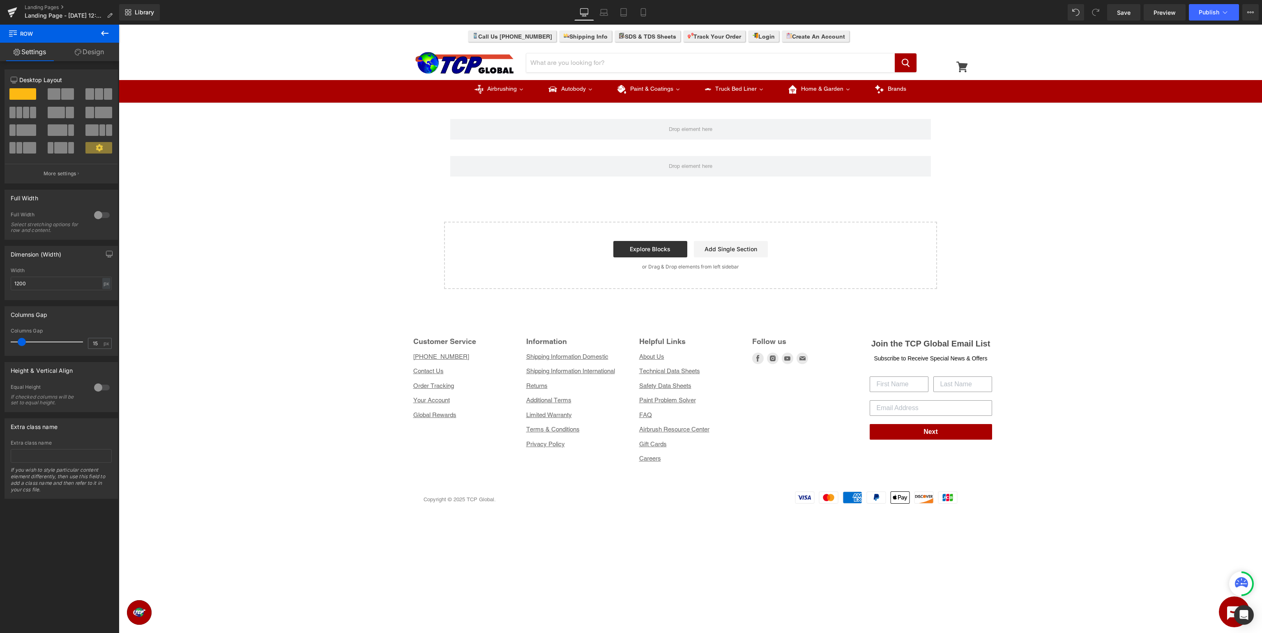
click at [101, 35] on icon at bounding box center [105, 33] width 10 height 10
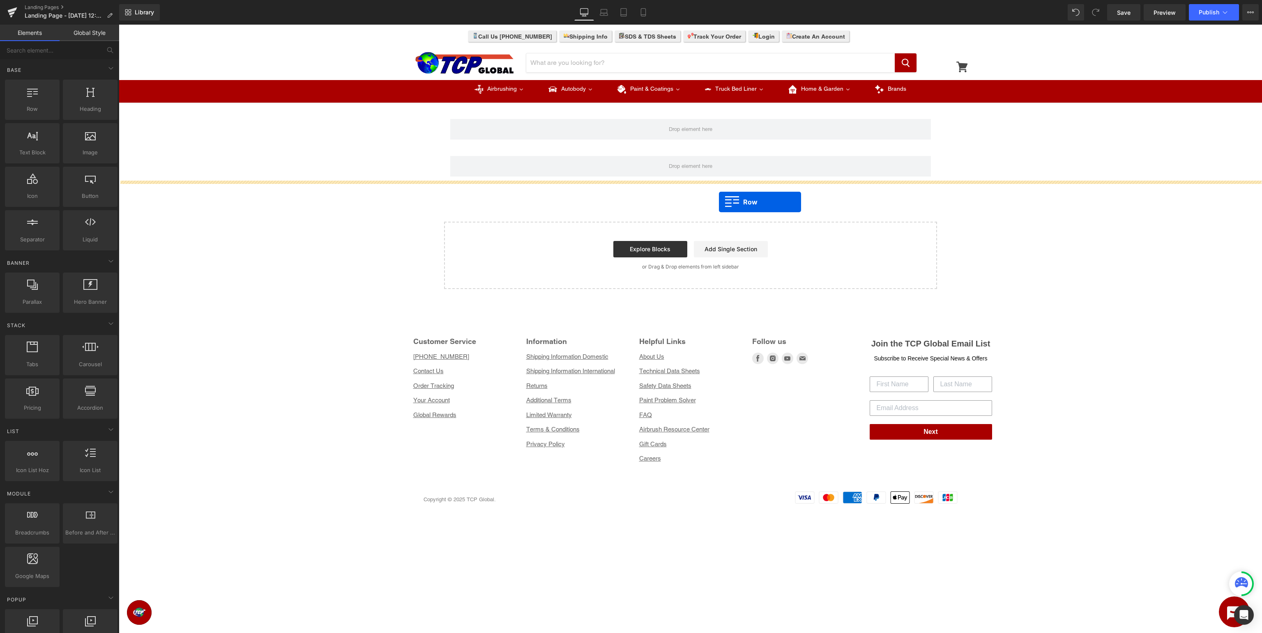
drag, startPoint x: 151, startPoint y: 131, endPoint x: 719, endPoint y: 202, distance: 572.3
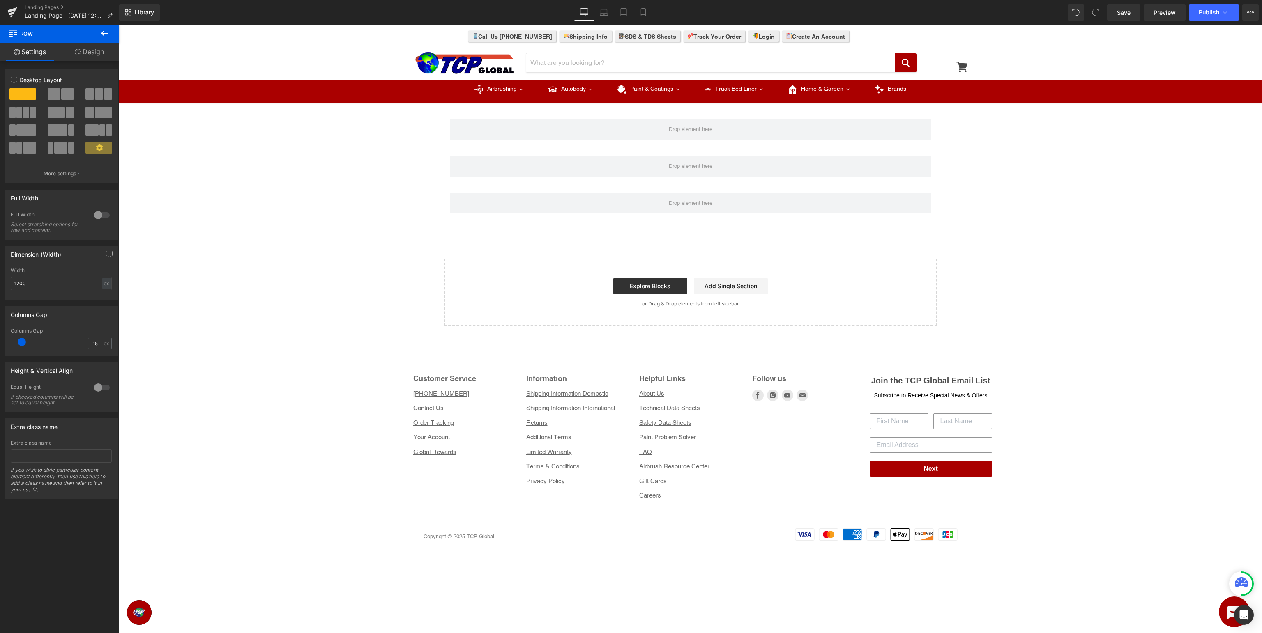
click at [104, 33] on icon at bounding box center [104, 33] width 7 height 5
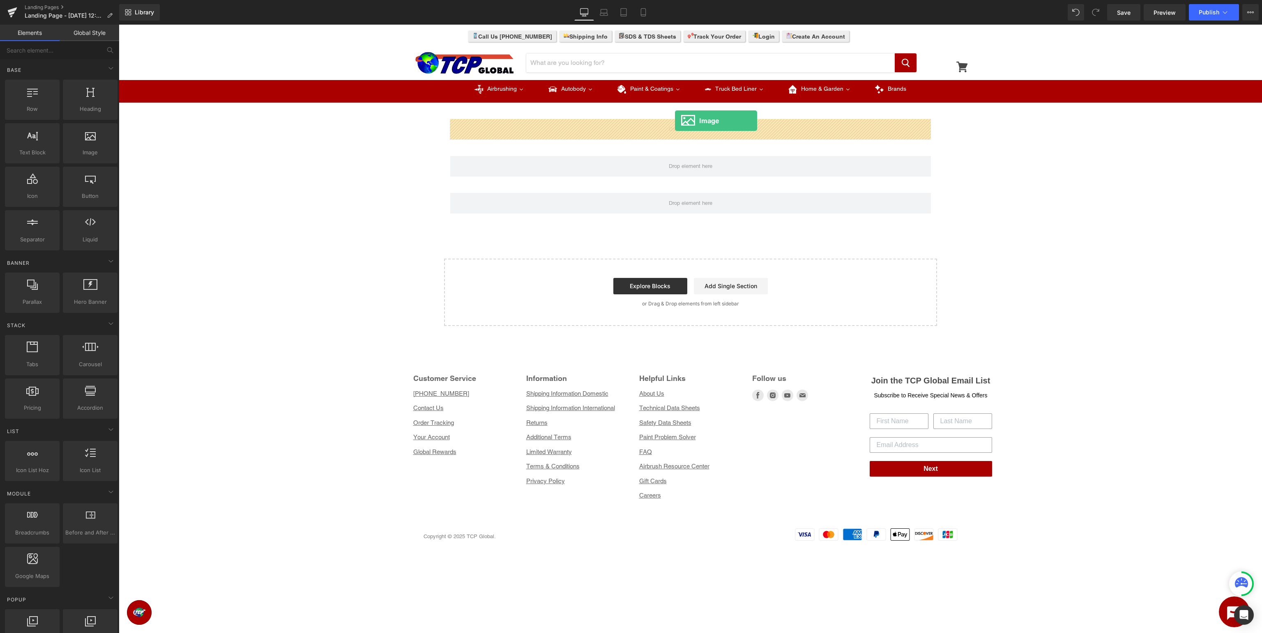
drag, startPoint x: 199, startPoint y: 180, endPoint x: 675, endPoint y: 121, distance: 479.3
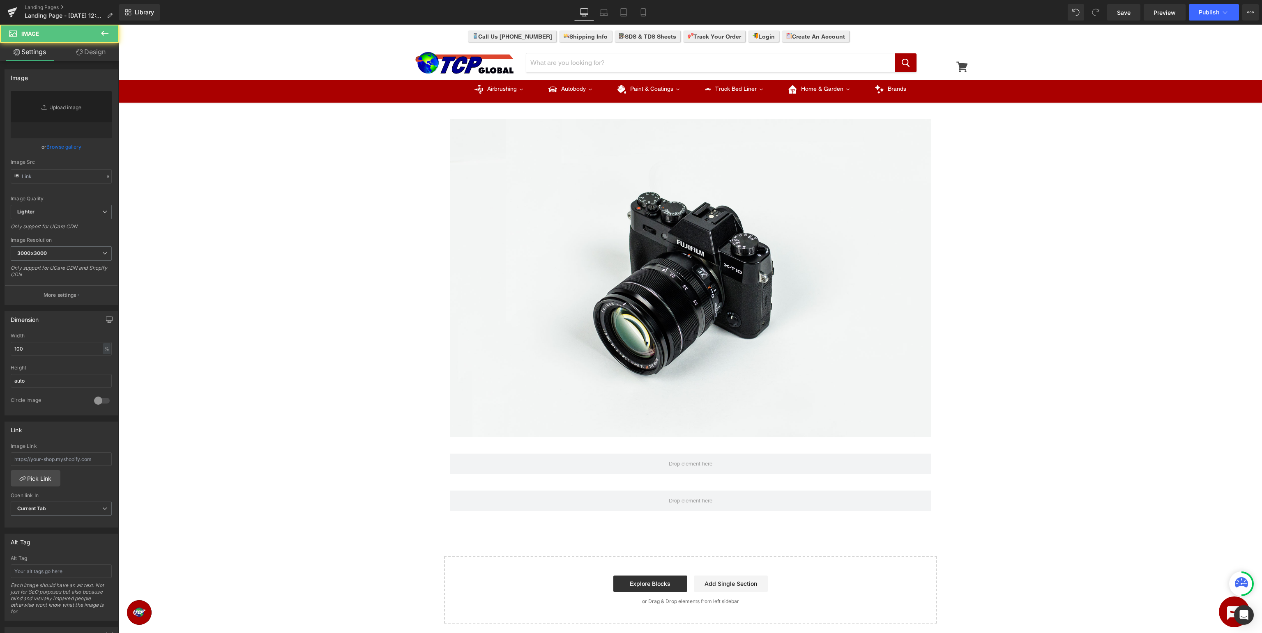
type input "//[DOMAIN_NAME][URL]"
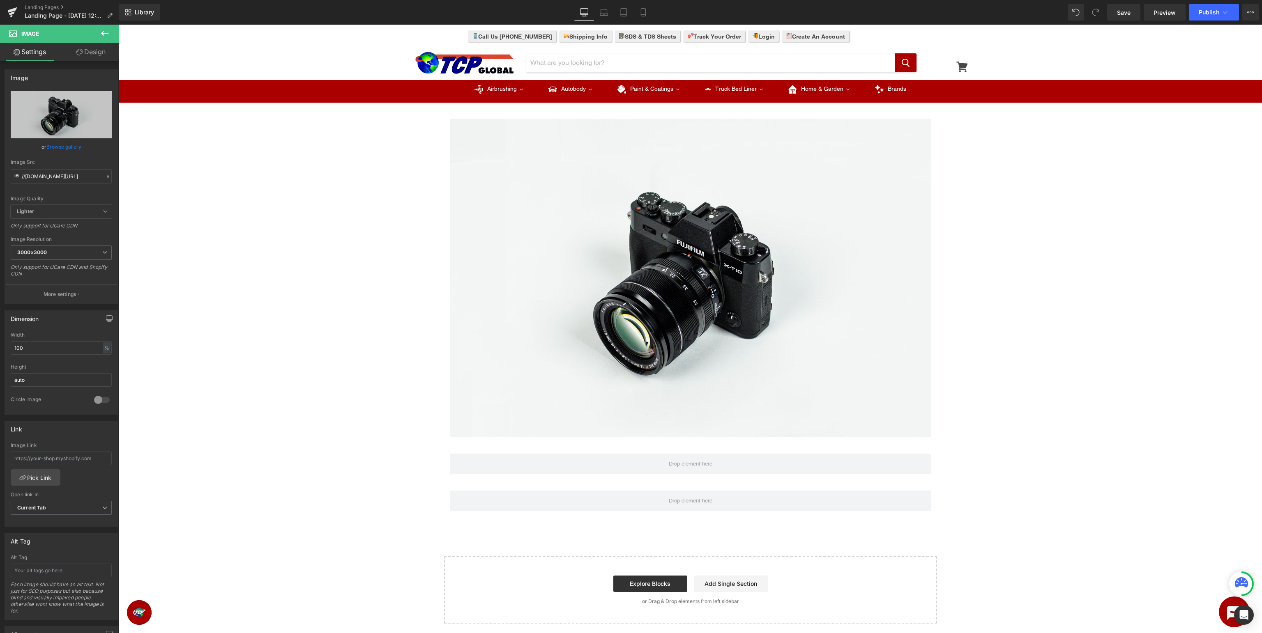
click at [110, 33] on button at bounding box center [104, 34] width 29 height 18
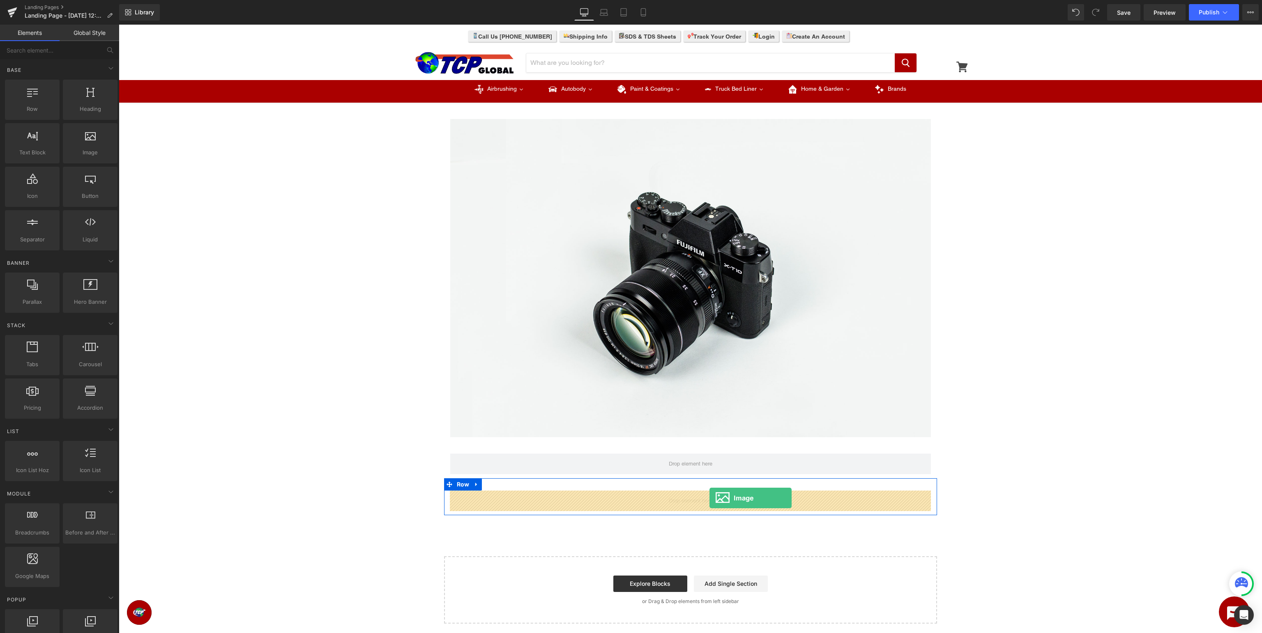
drag, startPoint x: 306, startPoint y: 225, endPoint x: 709, endPoint y: 498, distance: 487.4
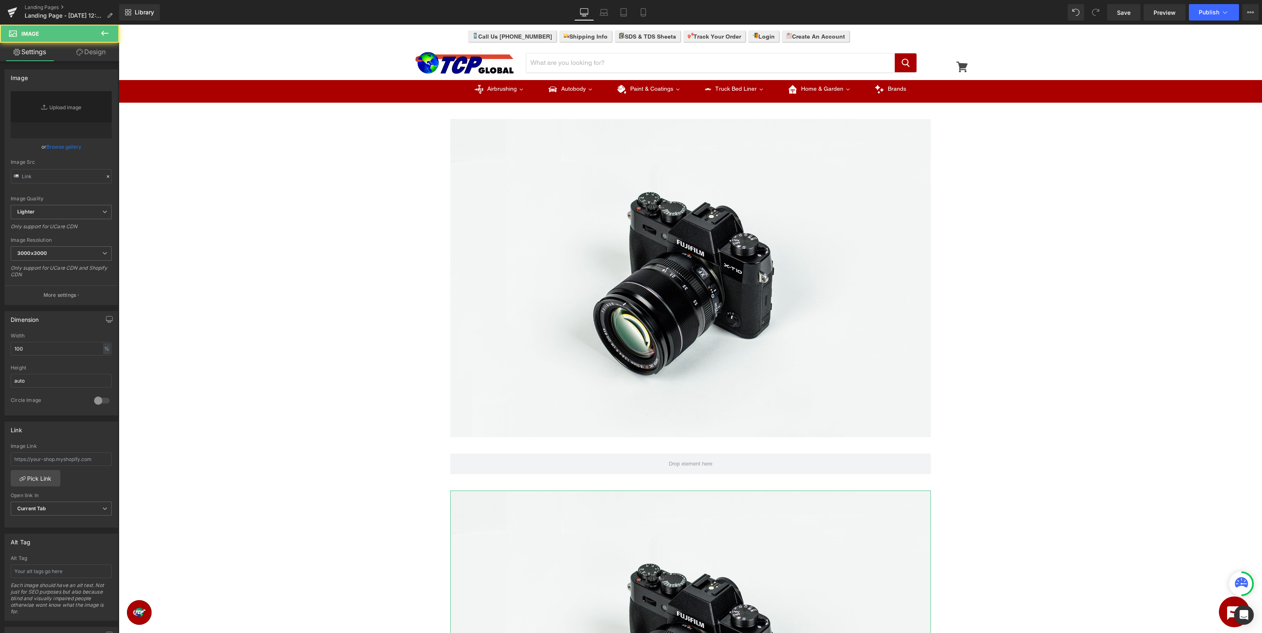
type input "//[DOMAIN_NAME][URL]"
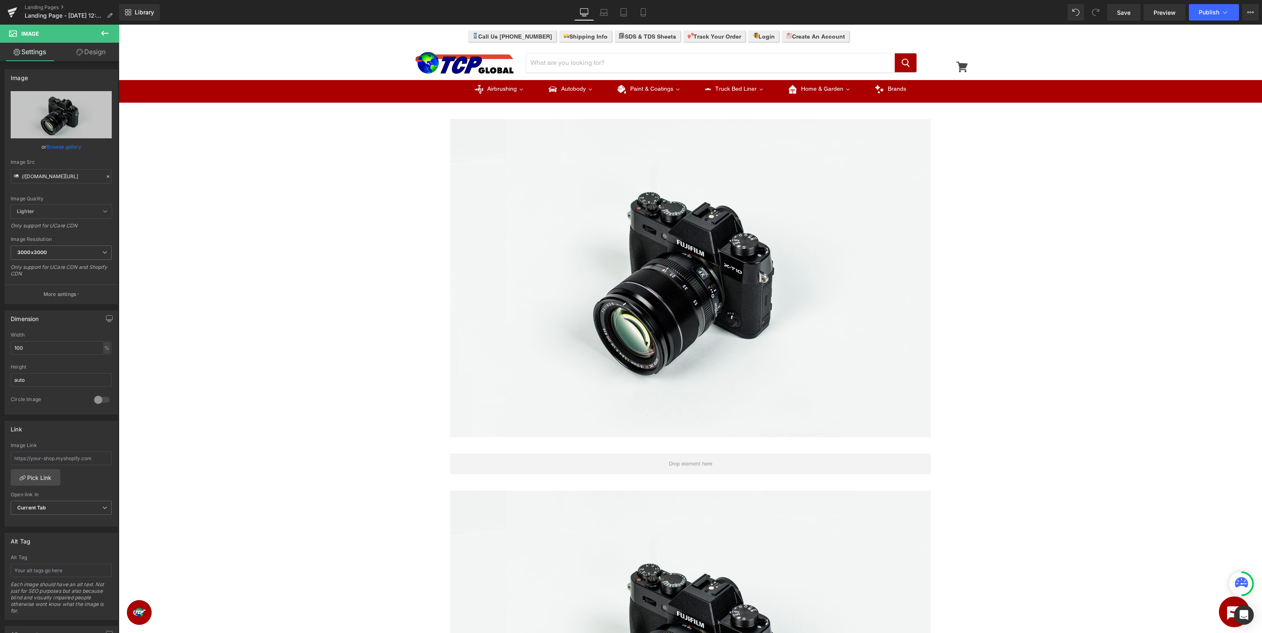
click at [103, 34] on icon at bounding box center [104, 33] width 7 height 5
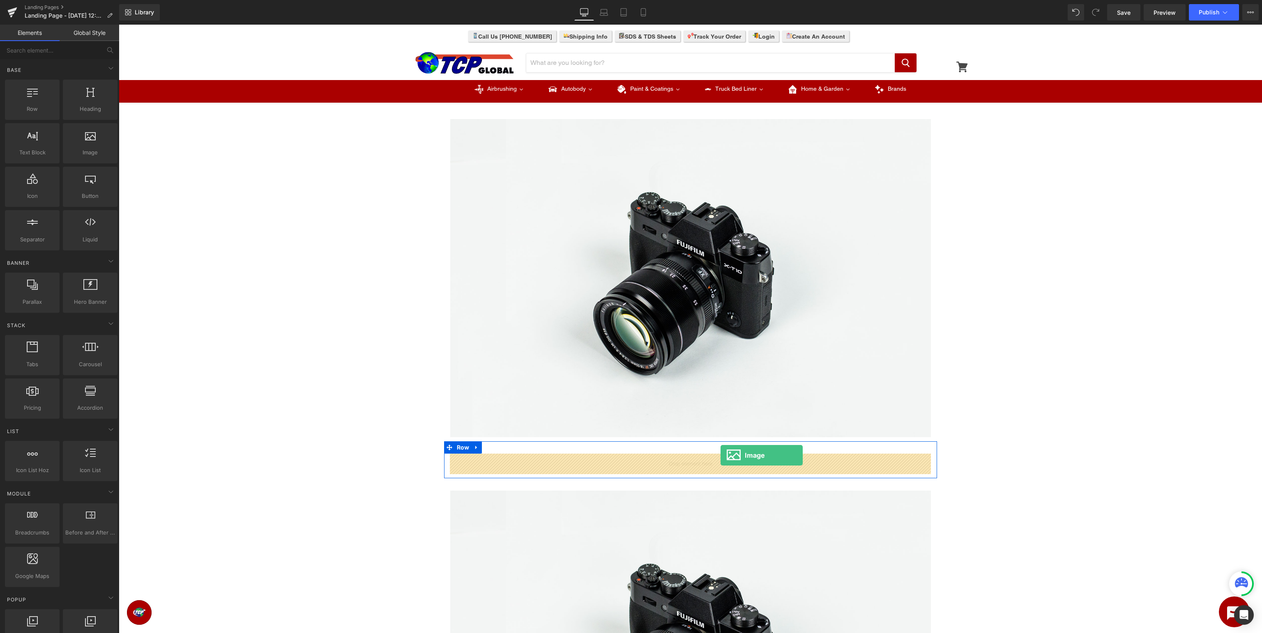
drag, startPoint x: 200, startPoint y: 171, endPoint x: 720, endPoint y: 455, distance: 593.4
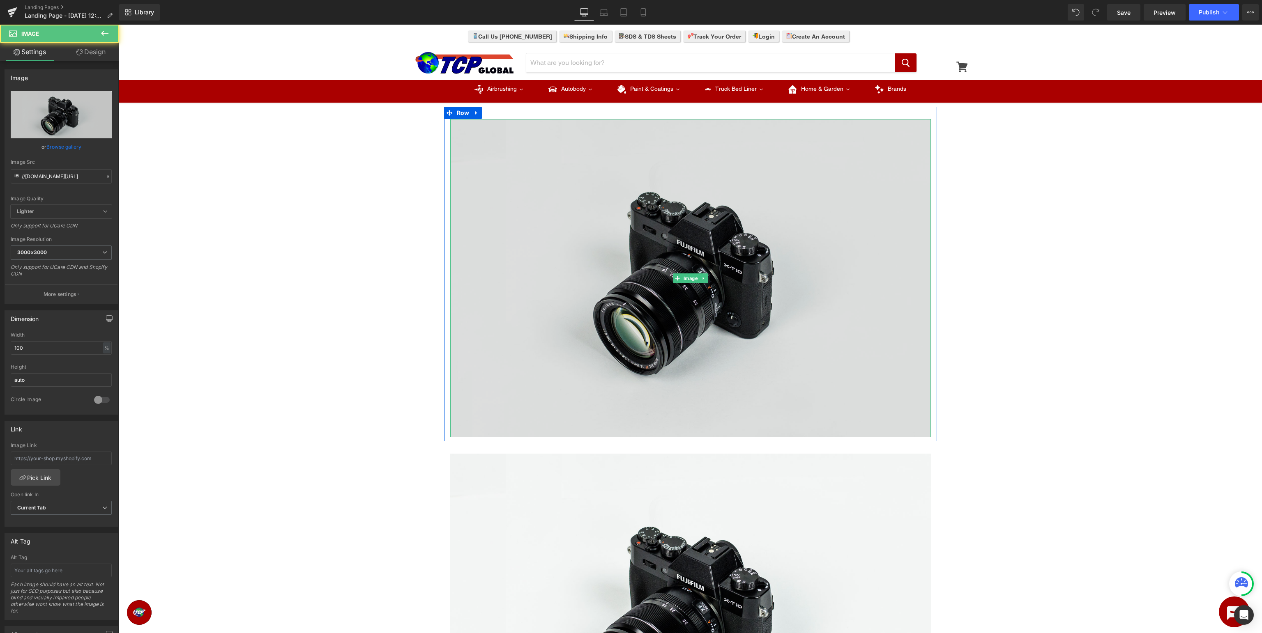
click at [784, 260] on img at bounding box center [690, 278] width 480 height 318
type input "//[DOMAIN_NAME][URL]"
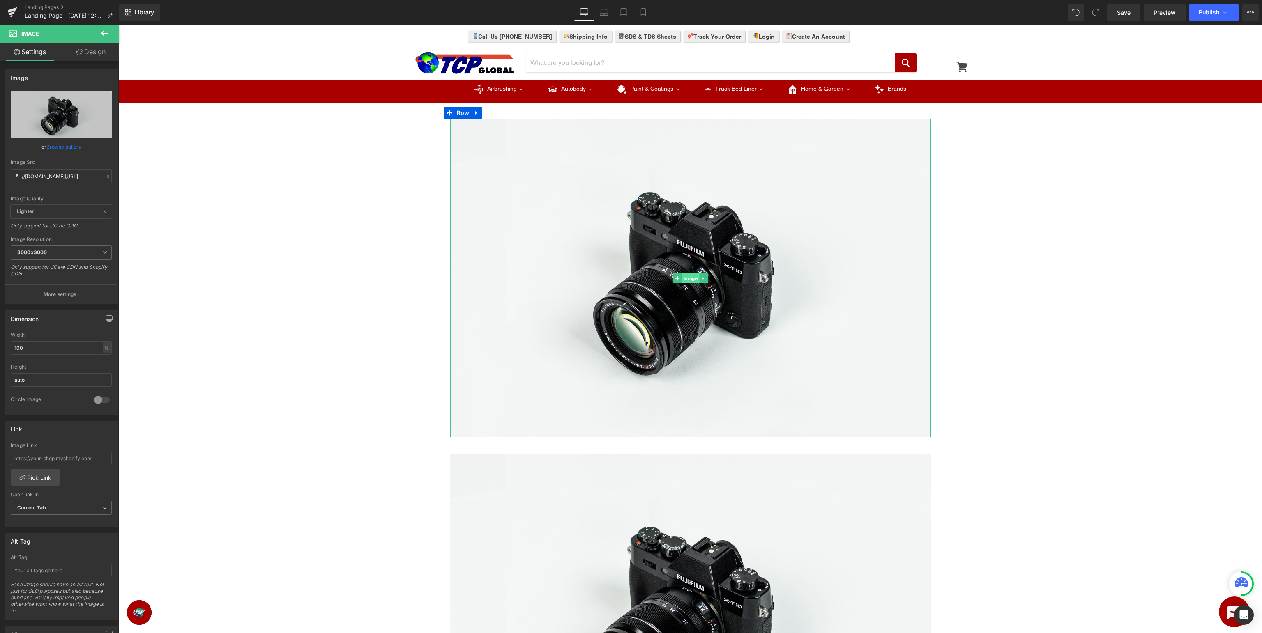
click at [686, 275] on span "Image" at bounding box center [690, 279] width 18 height 10
click at [48, 115] on icon "Replace Image" at bounding box center [61, 115] width 66 height 10
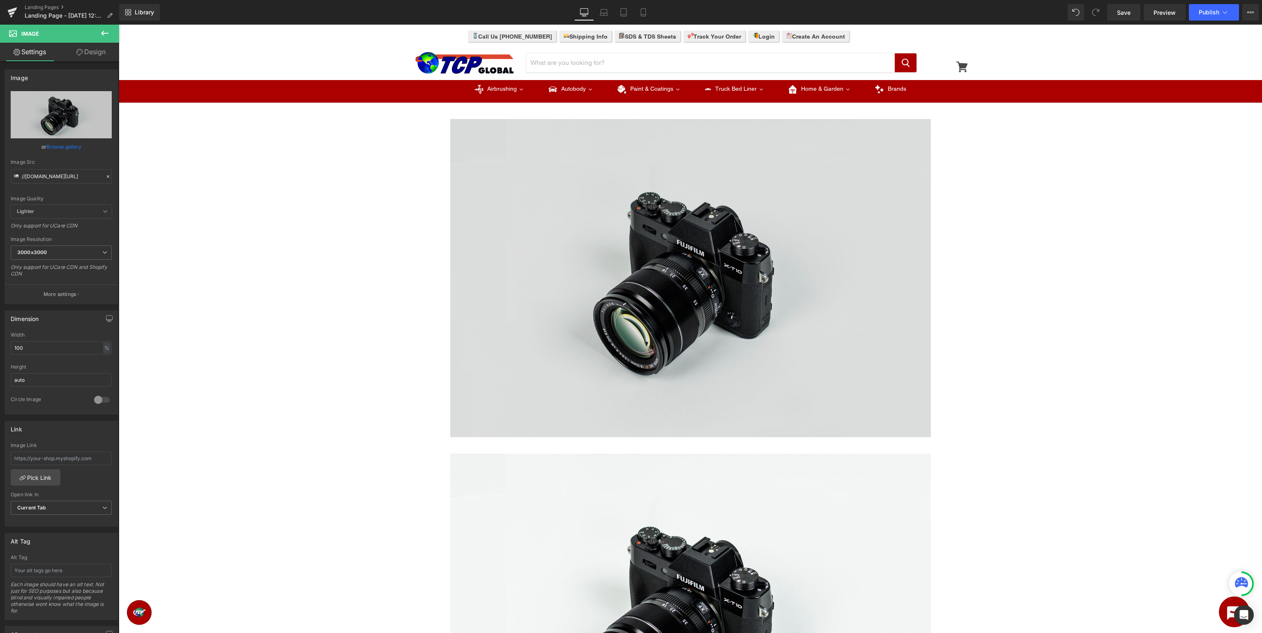
type input "C:\fakepath\CustomCoat_TopBanner.jpg"
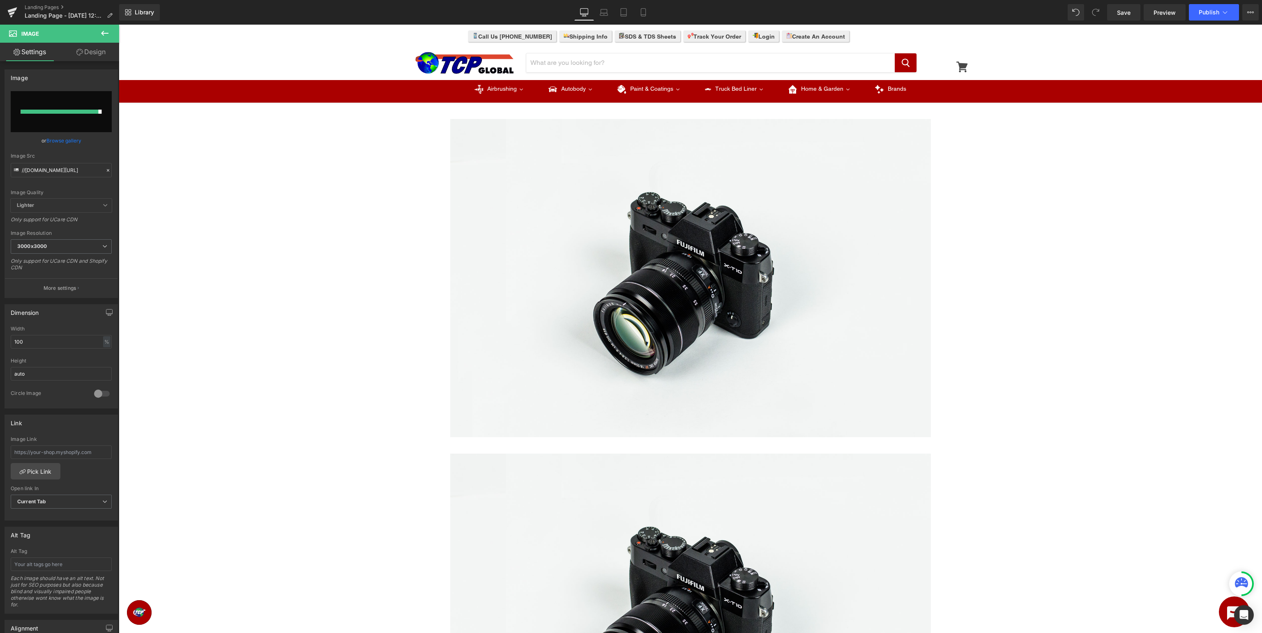
type input "[URL][DOMAIN_NAME]"
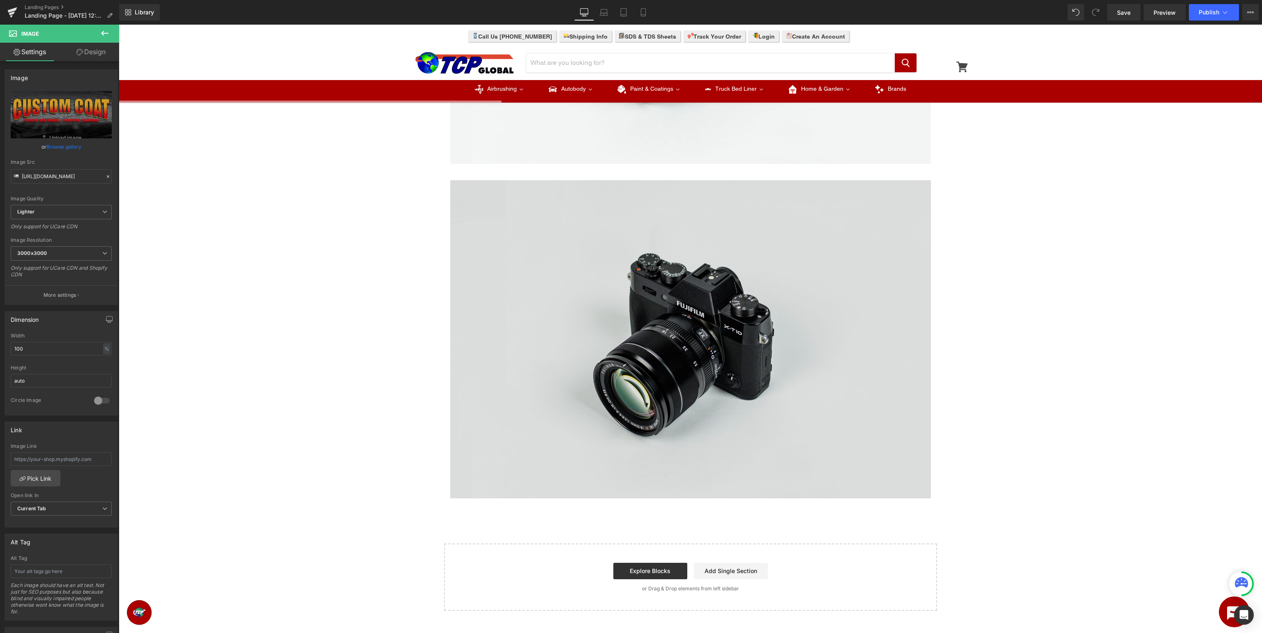
scroll to position [477, 0]
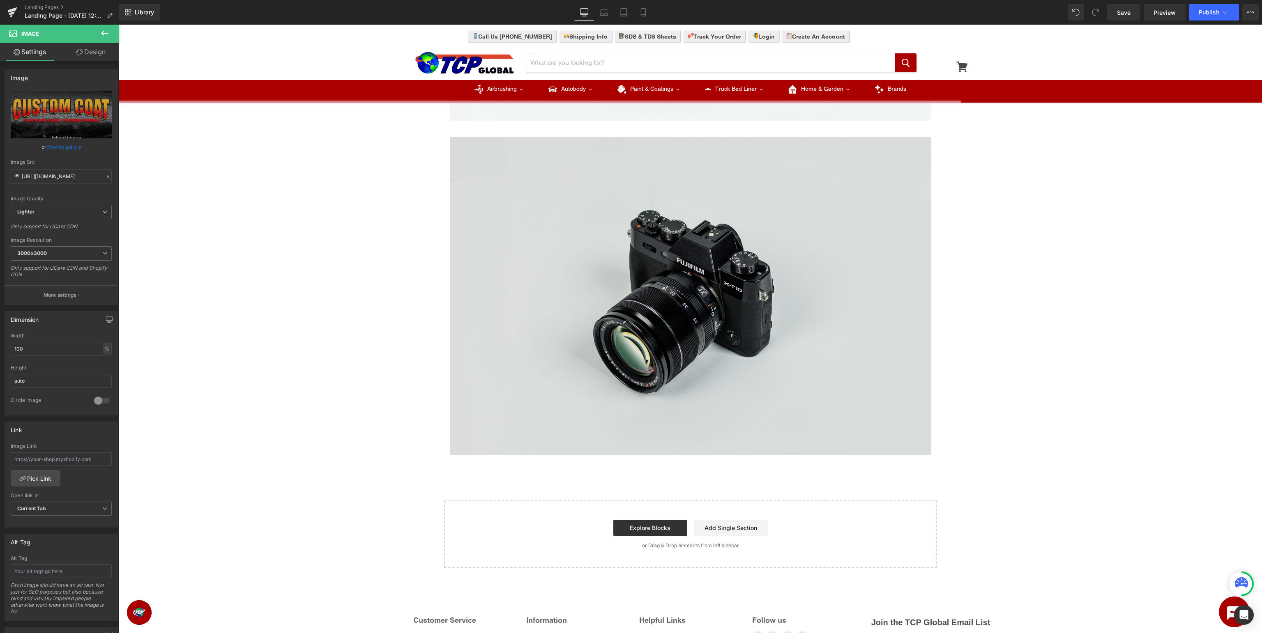
click at [720, 313] on img at bounding box center [690, 296] width 480 height 318
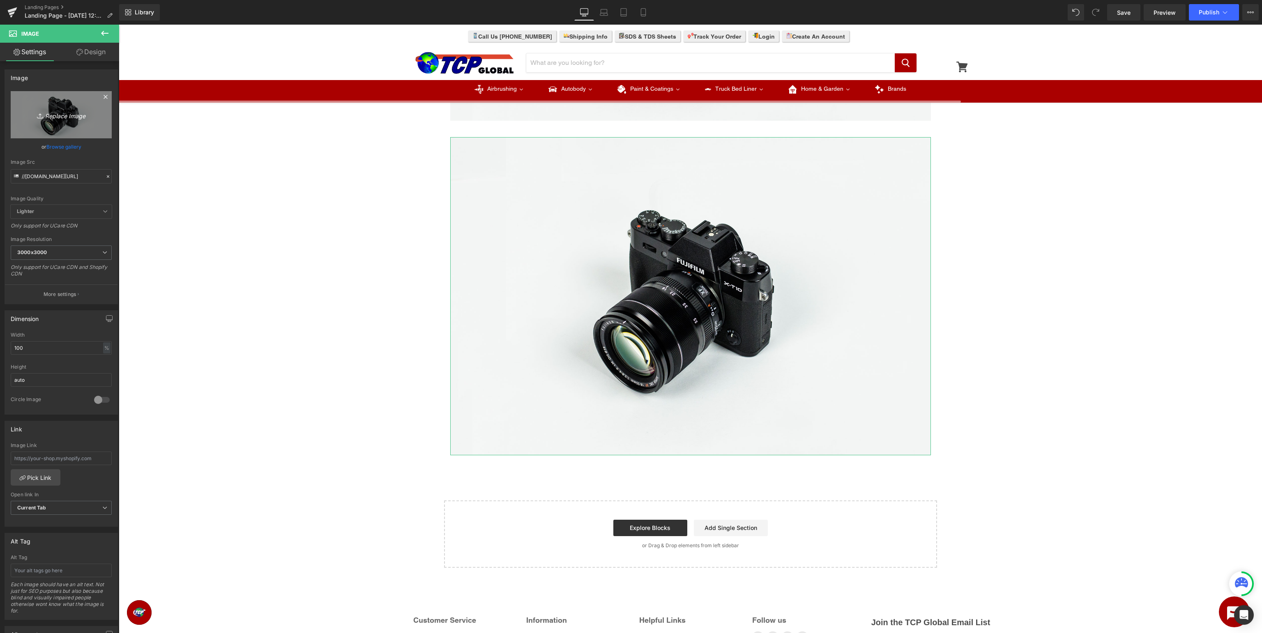
click at [41, 122] on link "Replace Image" at bounding box center [61, 114] width 101 height 47
type input "C:\fakepath\CustomCoat_BottomBanner.jpg"
type input "[URL][DOMAIN_NAME]"
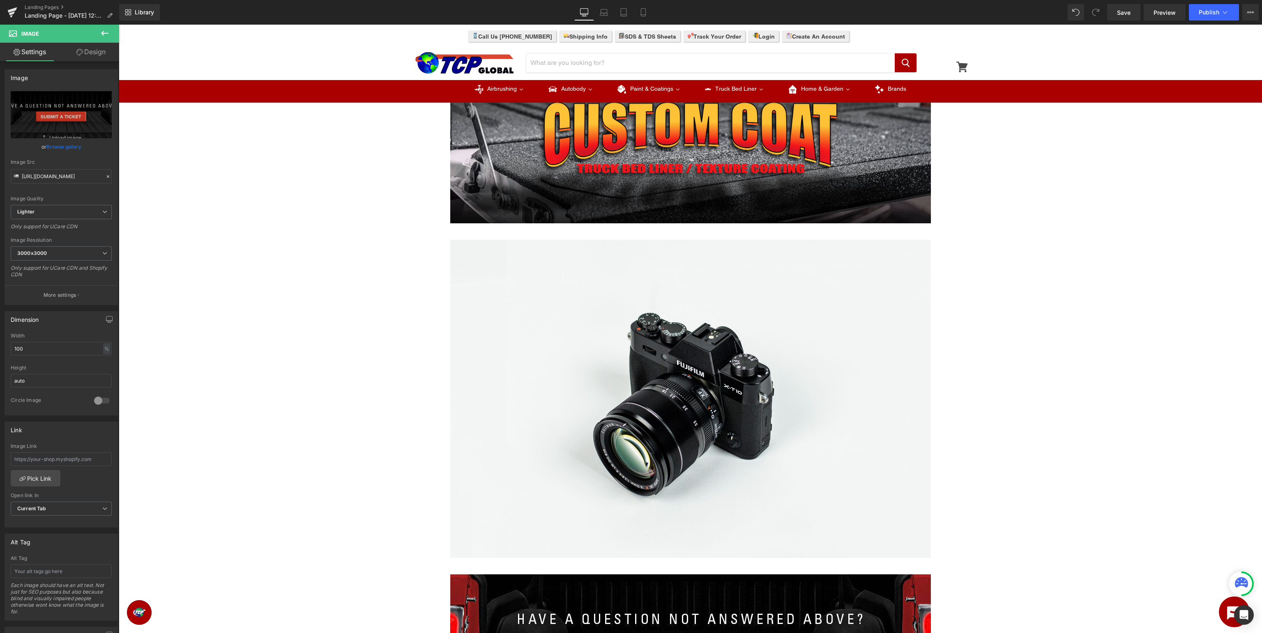
scroll to position [0, 0]
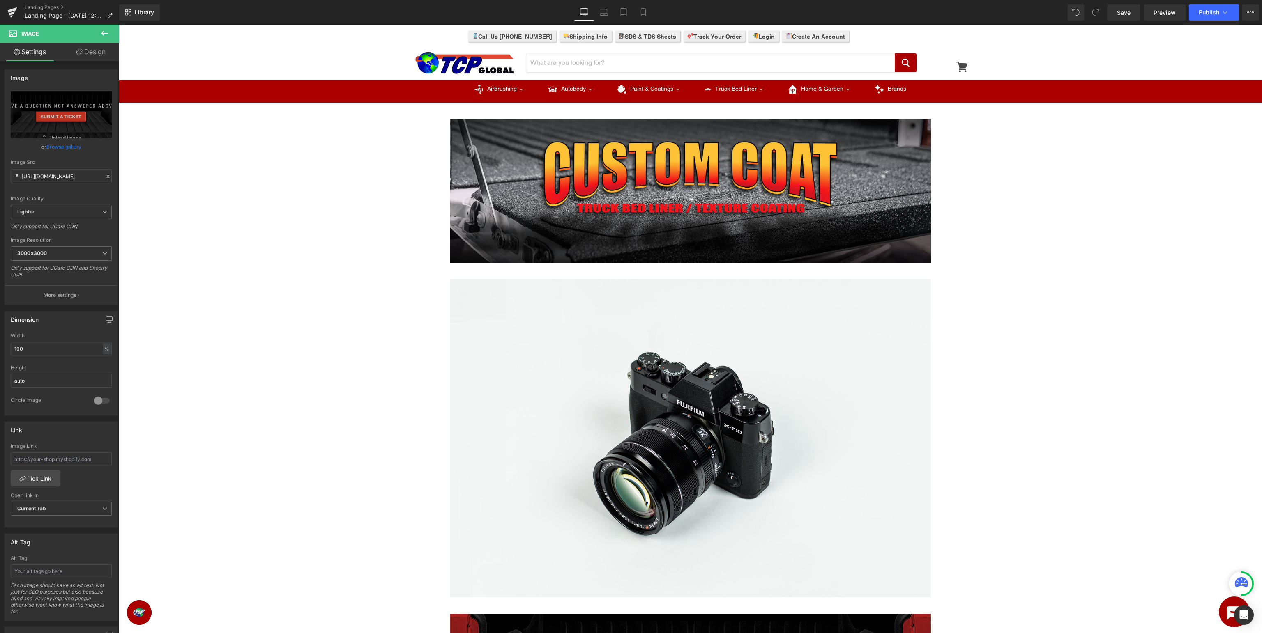
click at [103, 35] on icon at bounding box center [104, 33] width 7 height 5
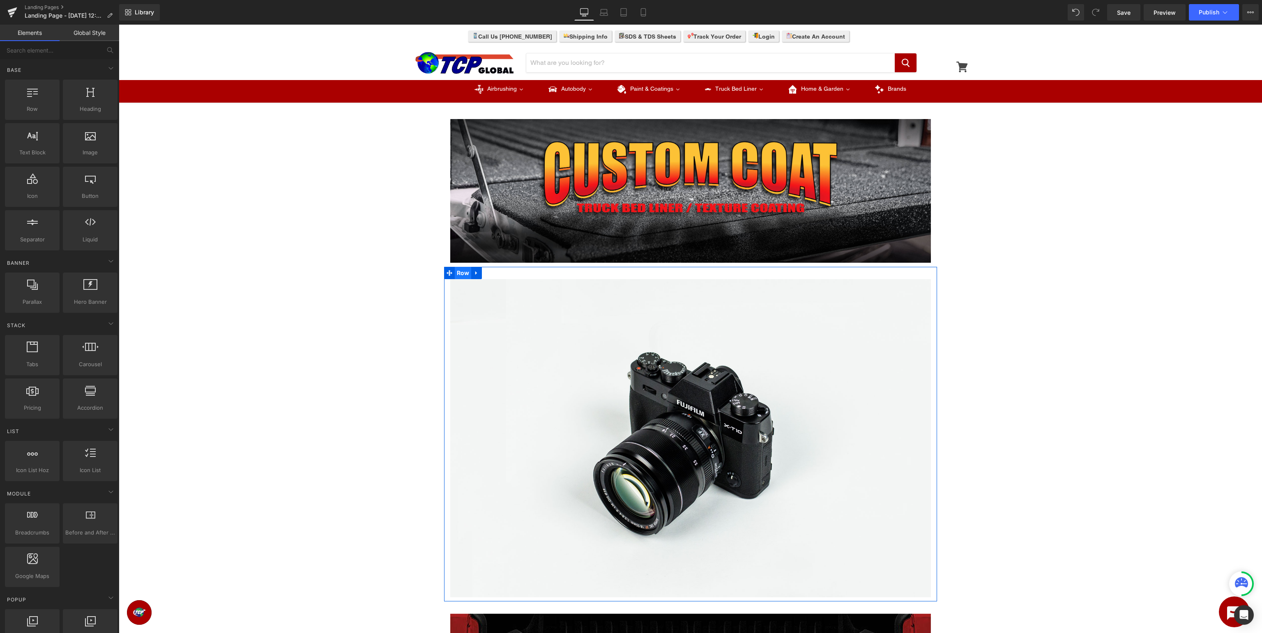
click at [462, 275] on span "Row" at bounding box center [463, 273] width 17 height 12
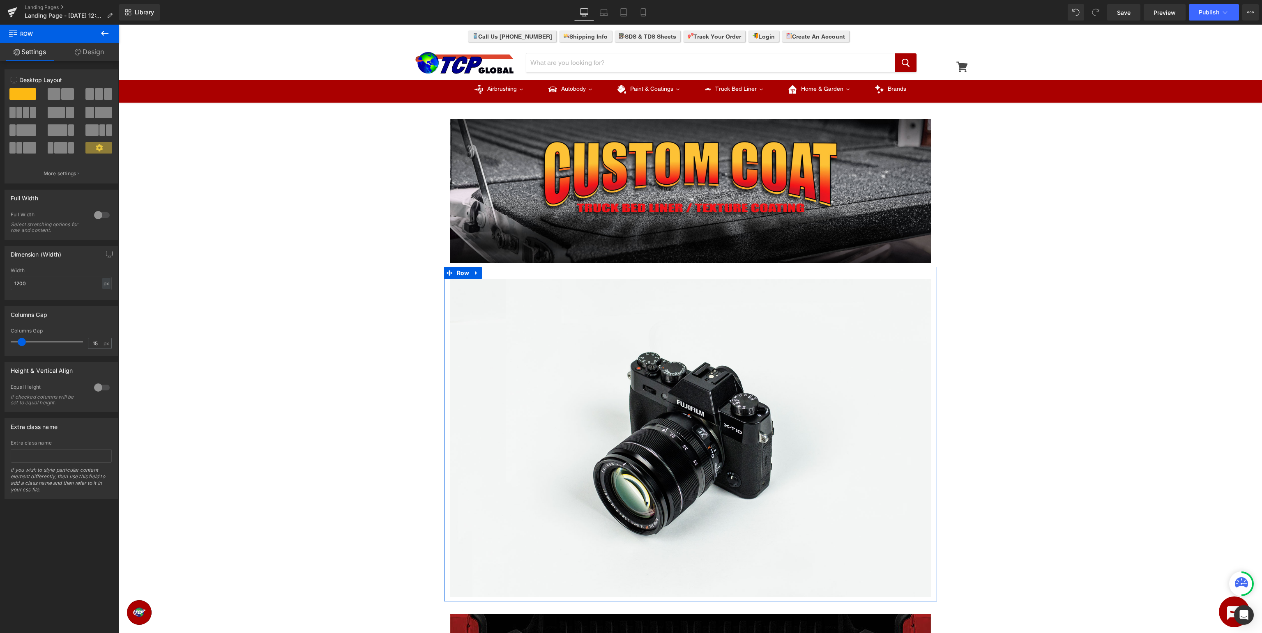
click at [50, 99] on span at bounding box center [54, 93] width 13 height 11
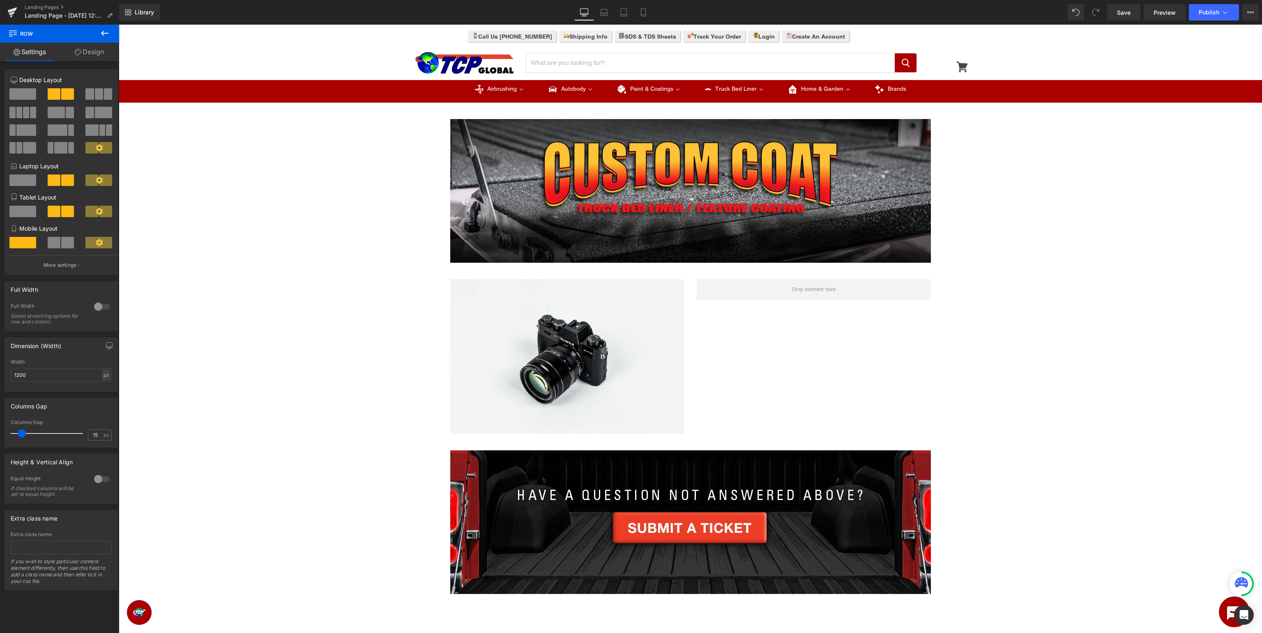
click at [101, 32] on icon at bounding box center [105, 33] width 10 height 10
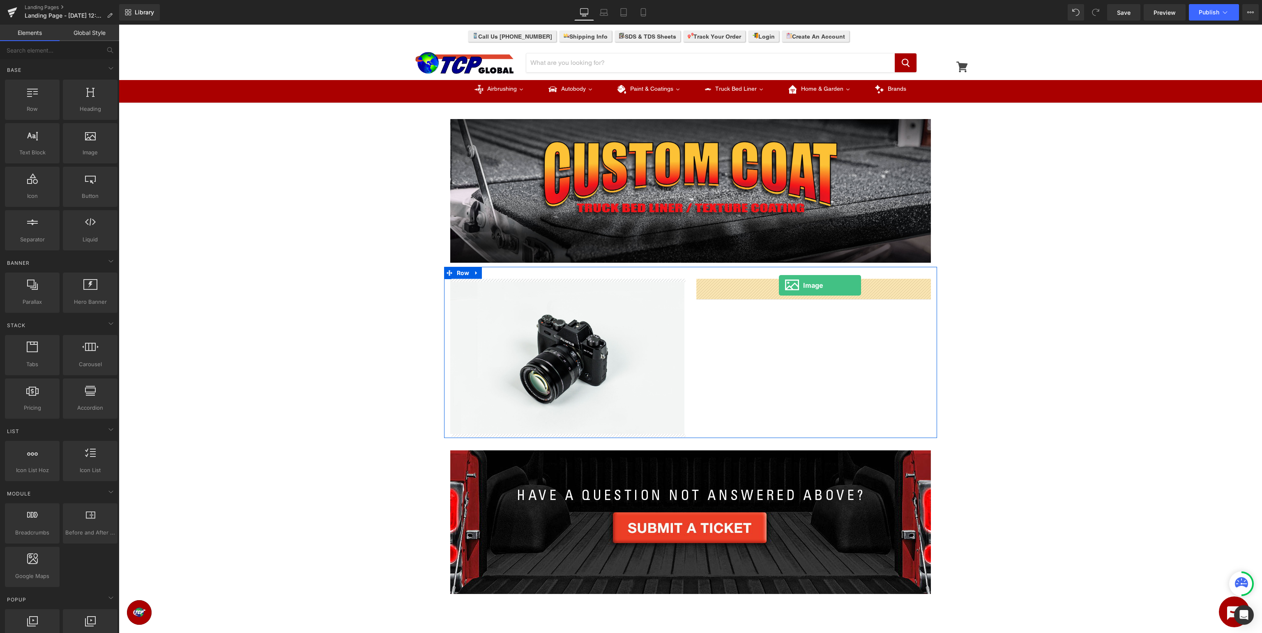
drag, startPoint x: 202, startPoint y: 173, endPoint x: 779, endPoint y: 285, distance: 587.8
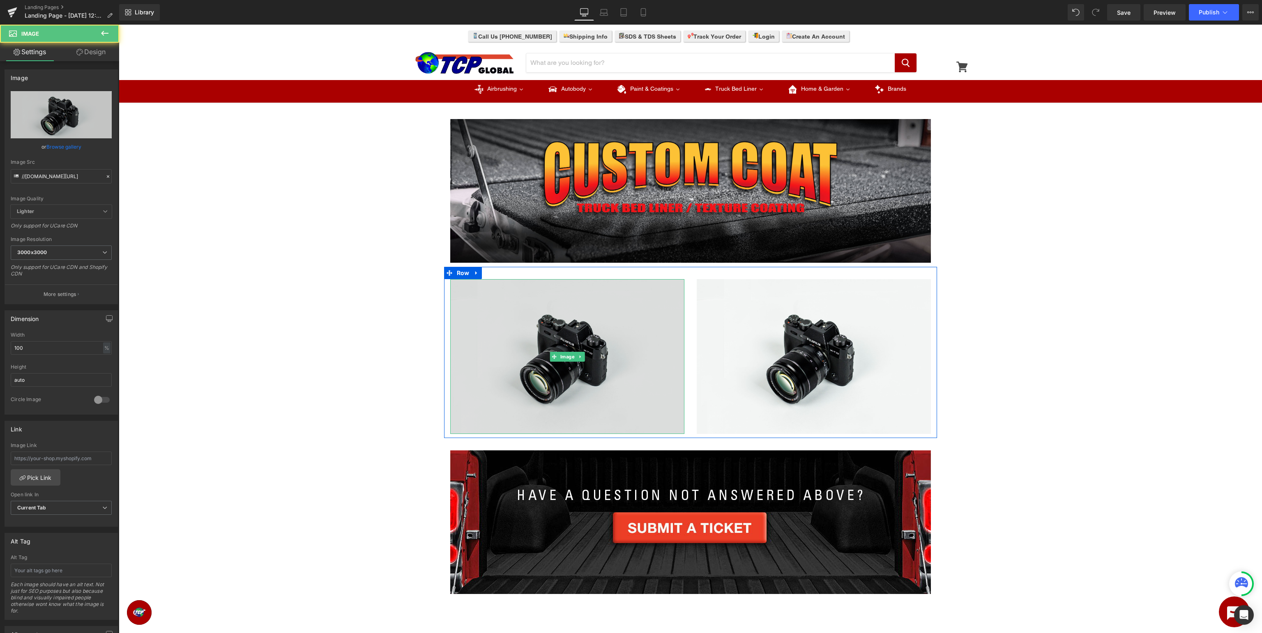
click at [569, 324] on img at bounding box center [567, 356] width 234 height 155
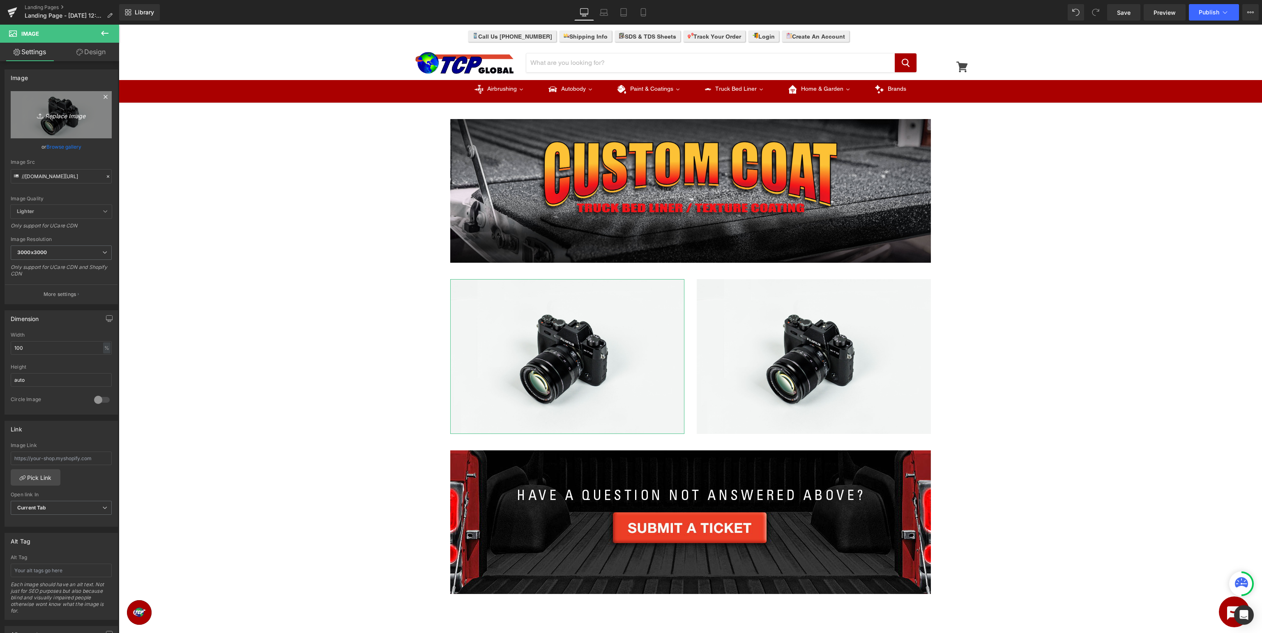
click at [49, 109] on link "Replace Image" at bounding box center [61, 114] width 101 height 47
click at [52, 110] on icon "Replace Image" at bounding box center [61, 115] width 66 height 10
type input "C:\fakepath\CustomCoat_SDS.jpg"
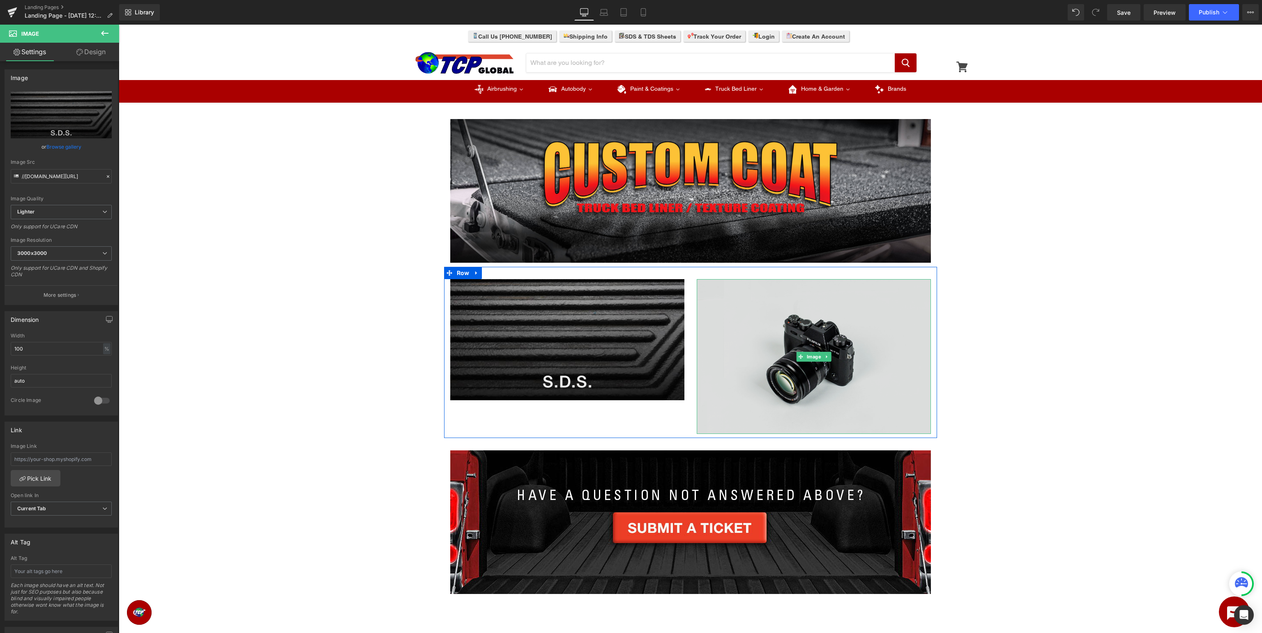
type input "[URL][DOMAIN_NAME]"
click at [810, 337] on img at bounding box center [813, 356] width 234 height 155
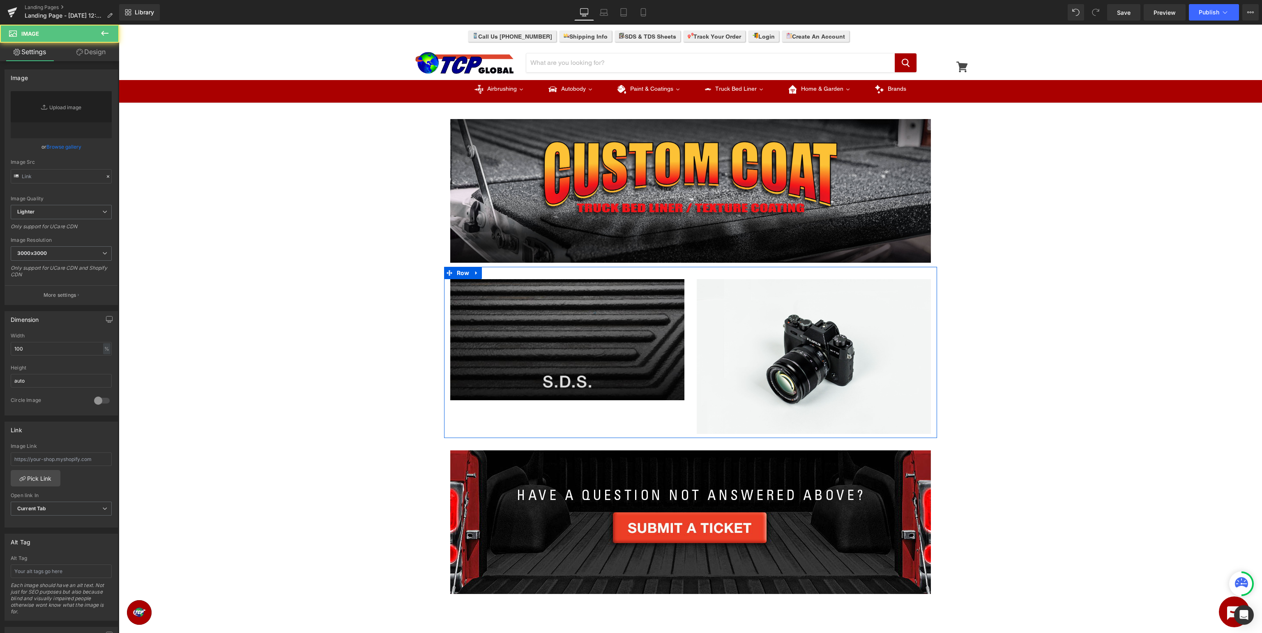
type input "//[DOMAIN_NAME][URL]"
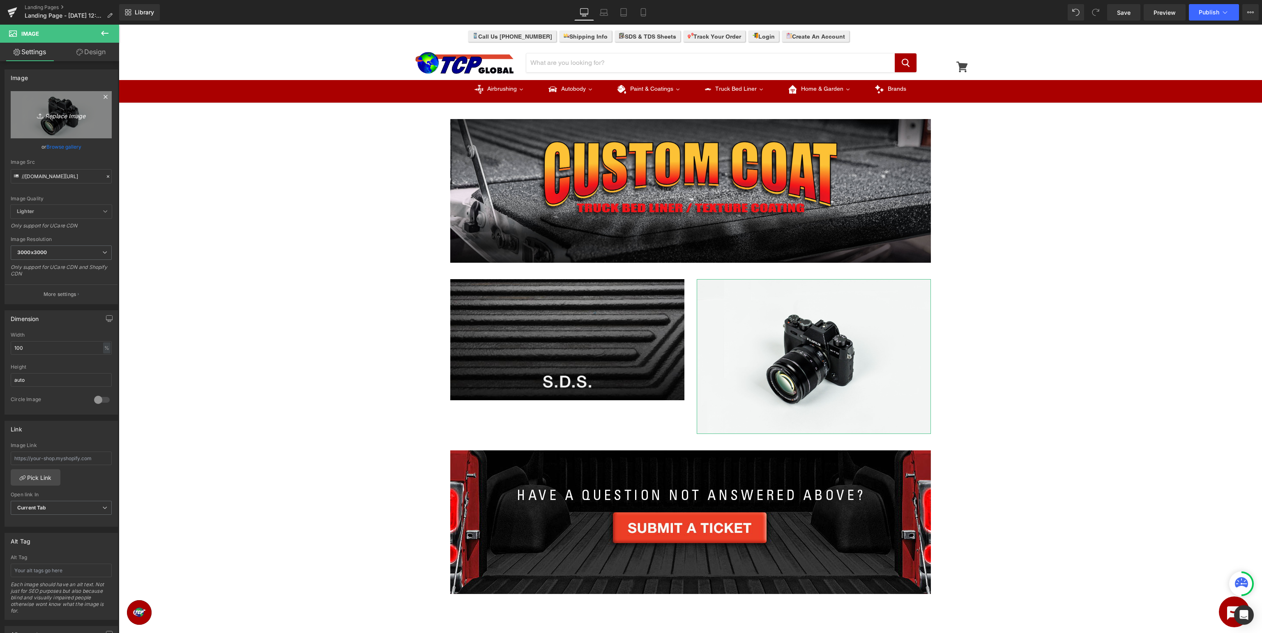
click at [50, 118] on icon "Replace Image" at bounding box center [61, 115] width 66 height 10
type input "C:\fakepath\CustomCoat_TDS.jpg"
type input "[URL][DOMAIN_NAME]"
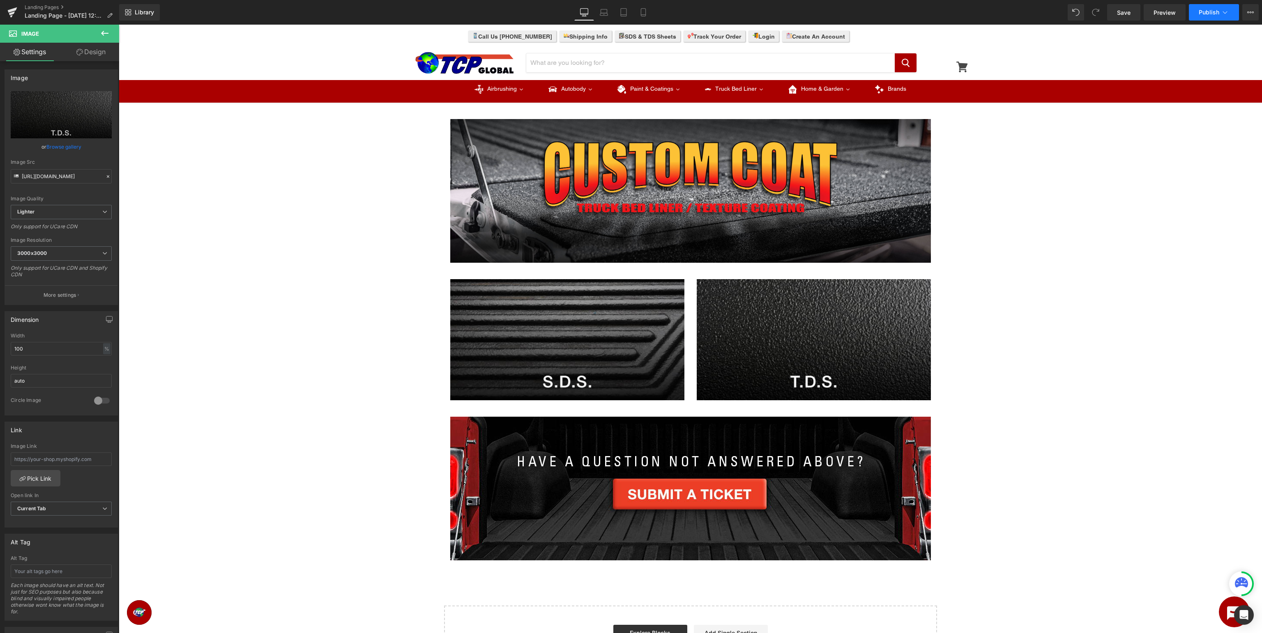
click at [1200, 15] on span "Publish" at bounding box center [1208, 12] width 21 height 7
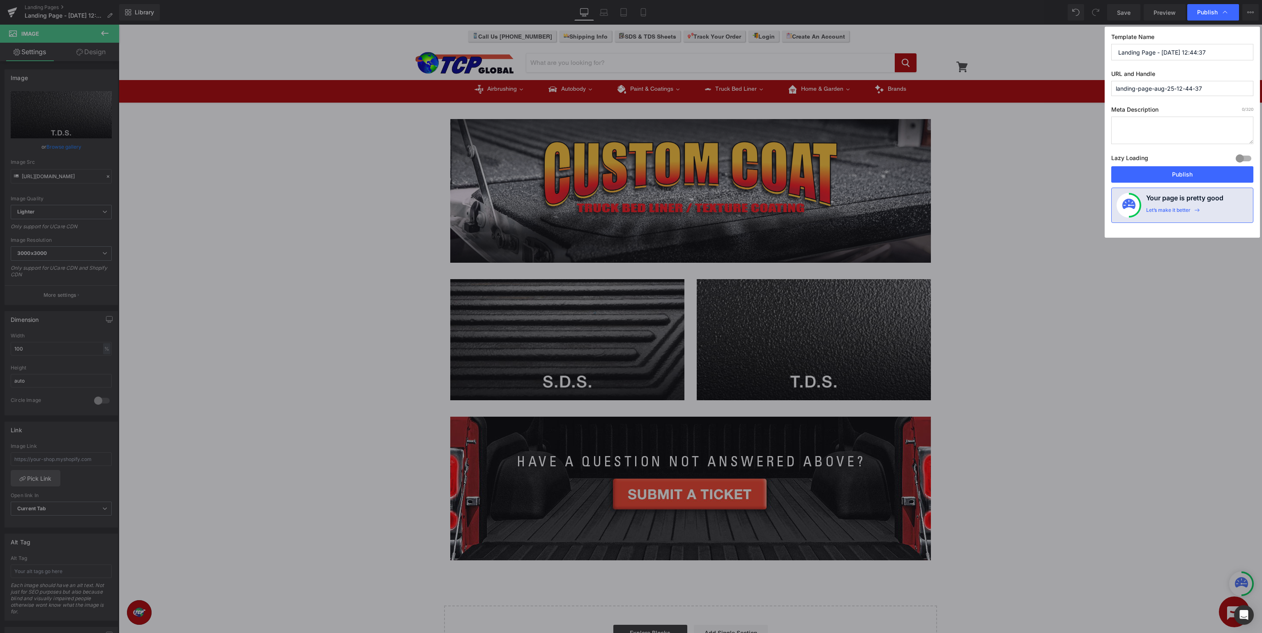
drag, startPoint x: 1208, startPoint y: 57, endPoint x: 1213, endPoint y: 53, distance: 6.4
click at [1208, 57] on input "Landing Page - [DATE] 12:44:37" at bounding box center [1182, 52] width 142 height 16
drag, startPoint x: 1225, startPoint y: 49, endPoint x: 448, endPoint y: 39, distance: 777.9
click at [1111, 44] on input "Landing Page - [DATE] 12:44:37" at bounding box center [1182, 52] width 142 height 16
type input "Custom Coat Support"
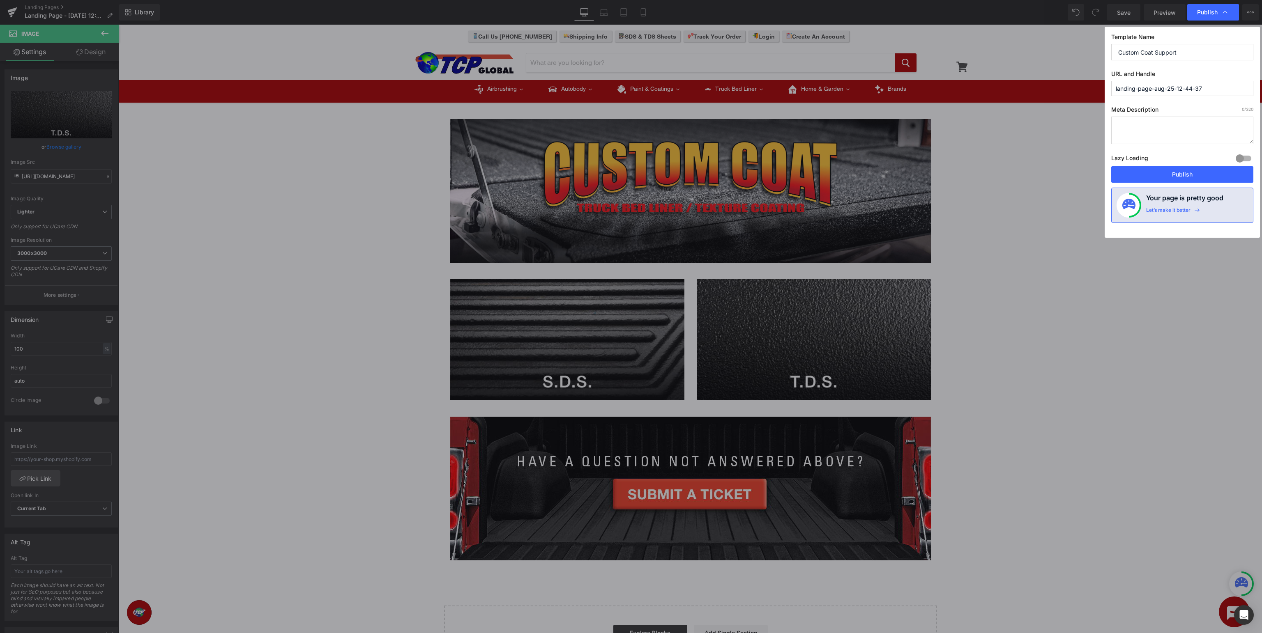
click at [1223, 93] on input "landing-page-aug-25-12-44-37" at bounding box center [1182, 88] width 142 height 15
drag, startPoint x: 1177, startPoint y: 90, endPoint x: 466, endPoint y: 72, distance: 711.5
click at [1111, 81] on input "landing-page-aug-25-12-44-37" at bounding box center [1182, 88] width 142 height 15
type input "custom-coat-support"
